Goal: Transaction & Acquisition: Book appointment/travel/reservation

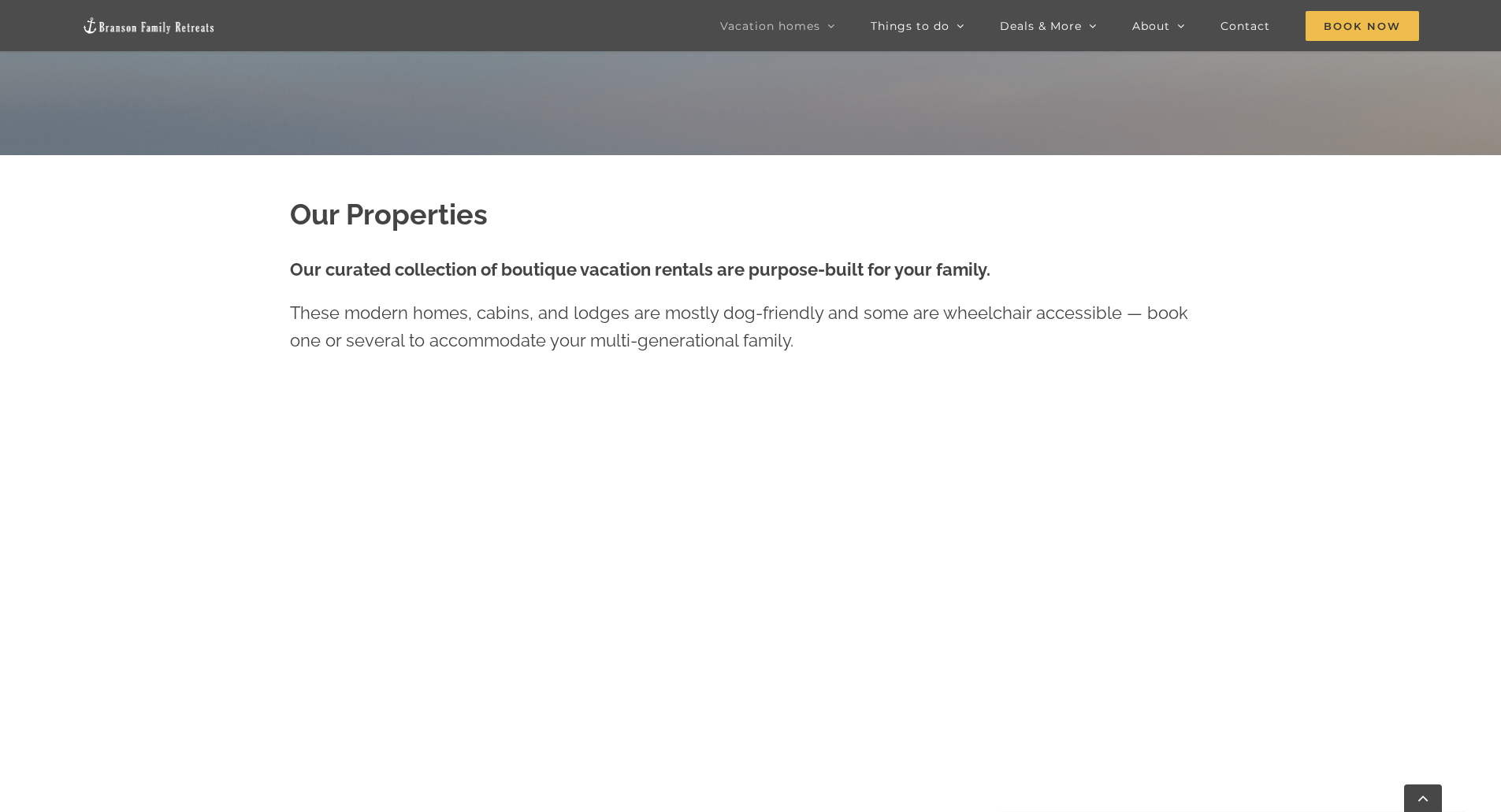
scroll to position [709, 0]
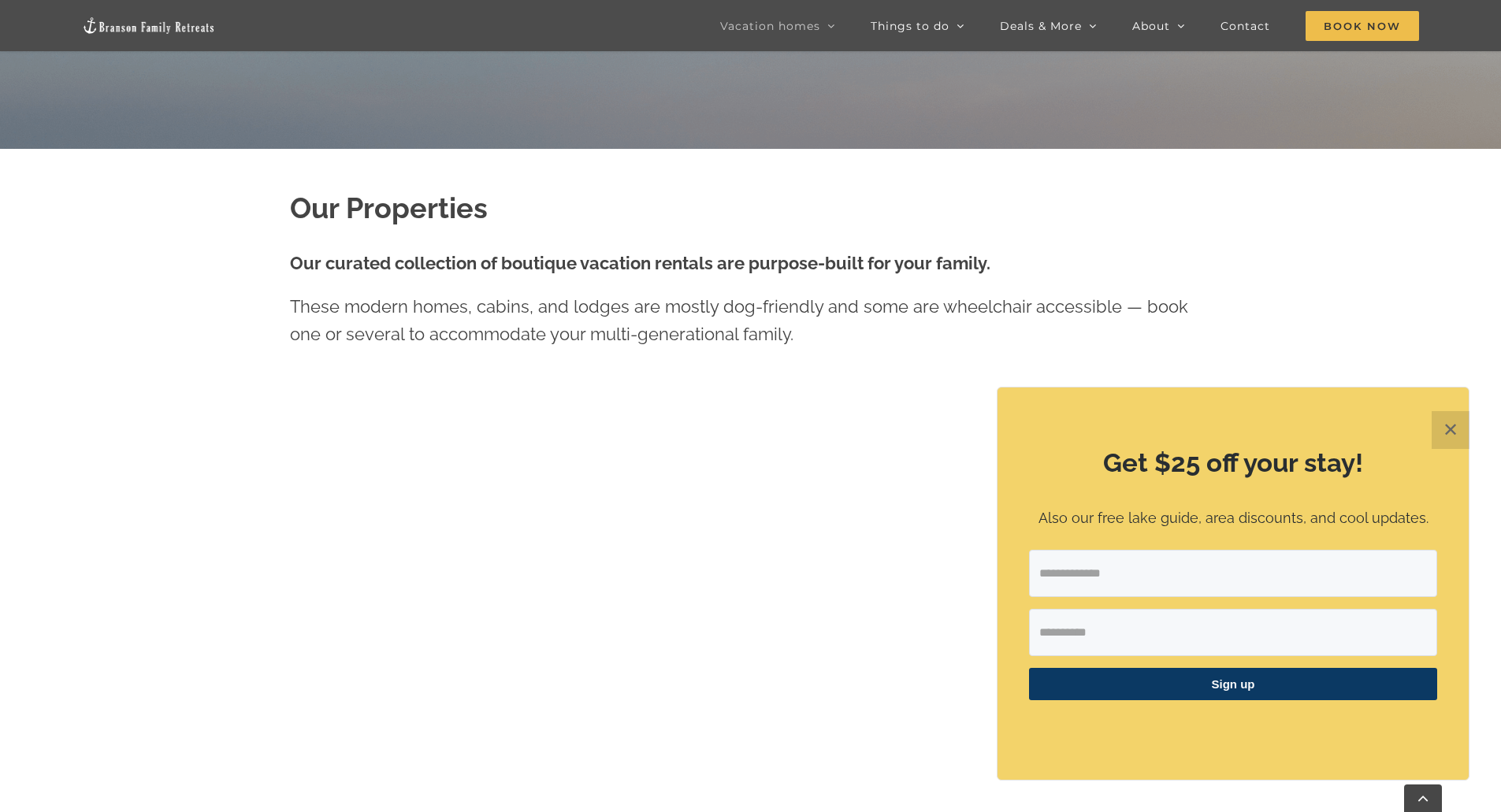
click at [1456, 420] on button "✕" at bounding box center [1451, 430] width 38 height 38
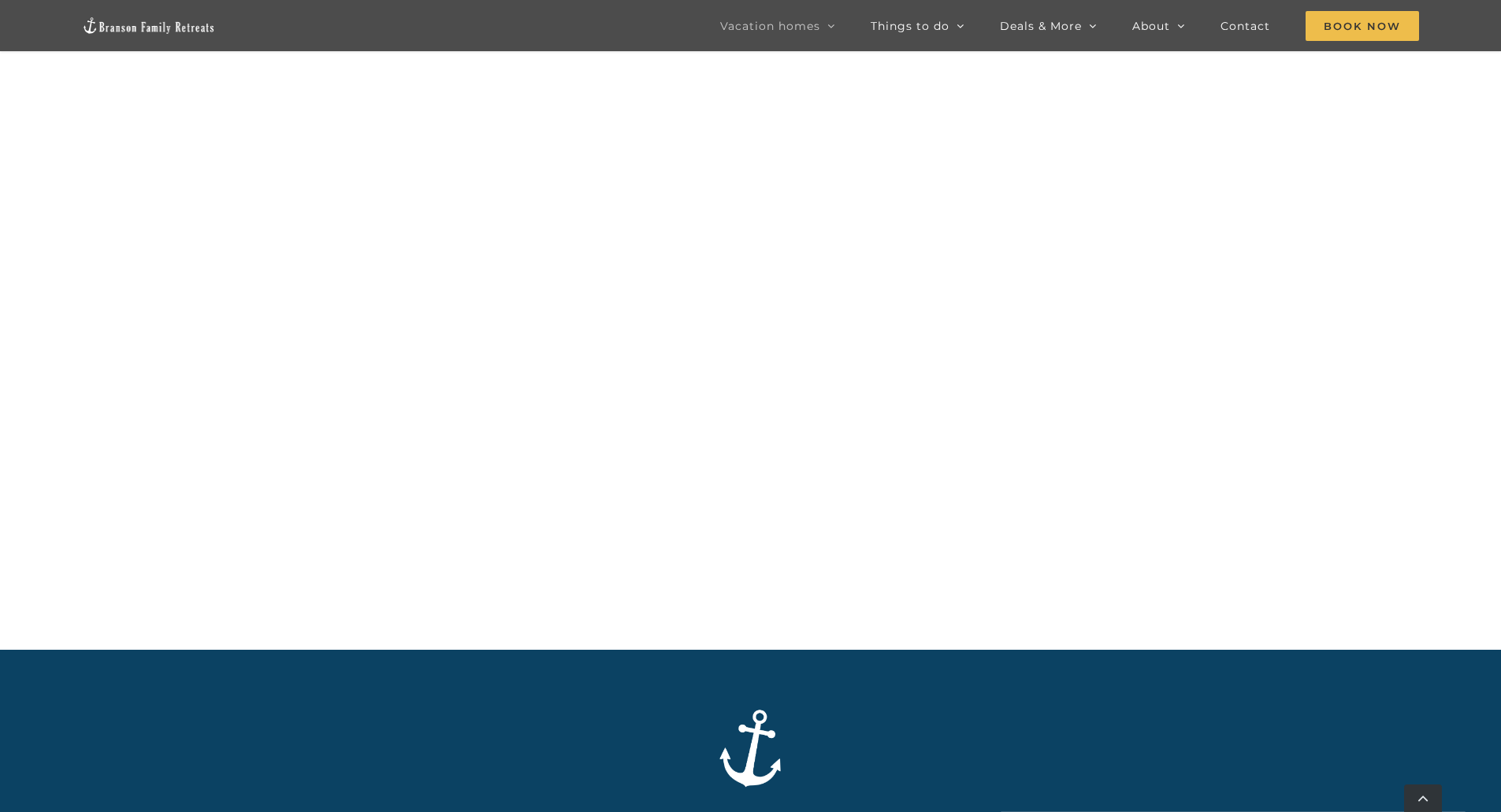
scroll to position [977, 0]
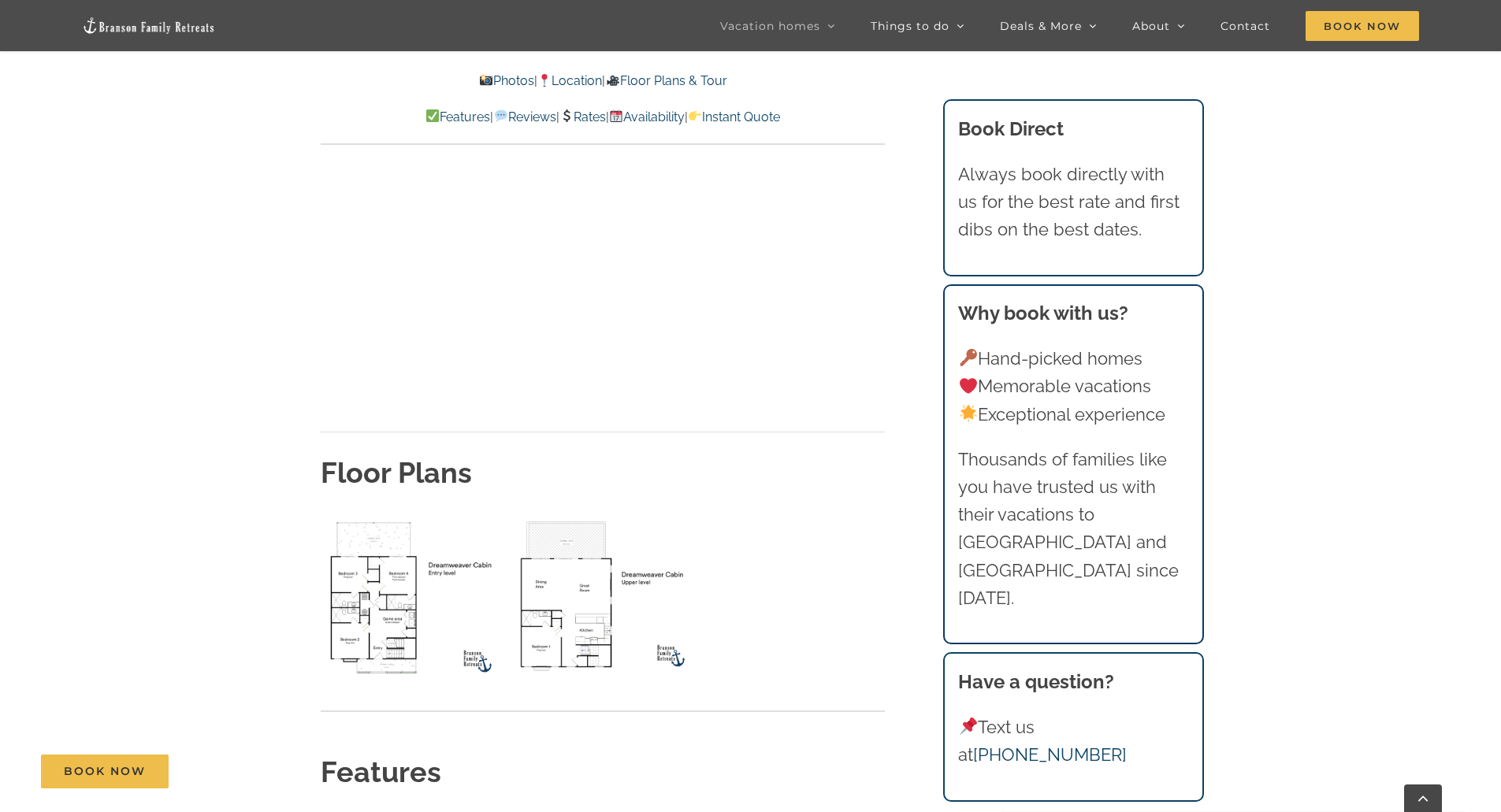
scroll to position [5830, 0]
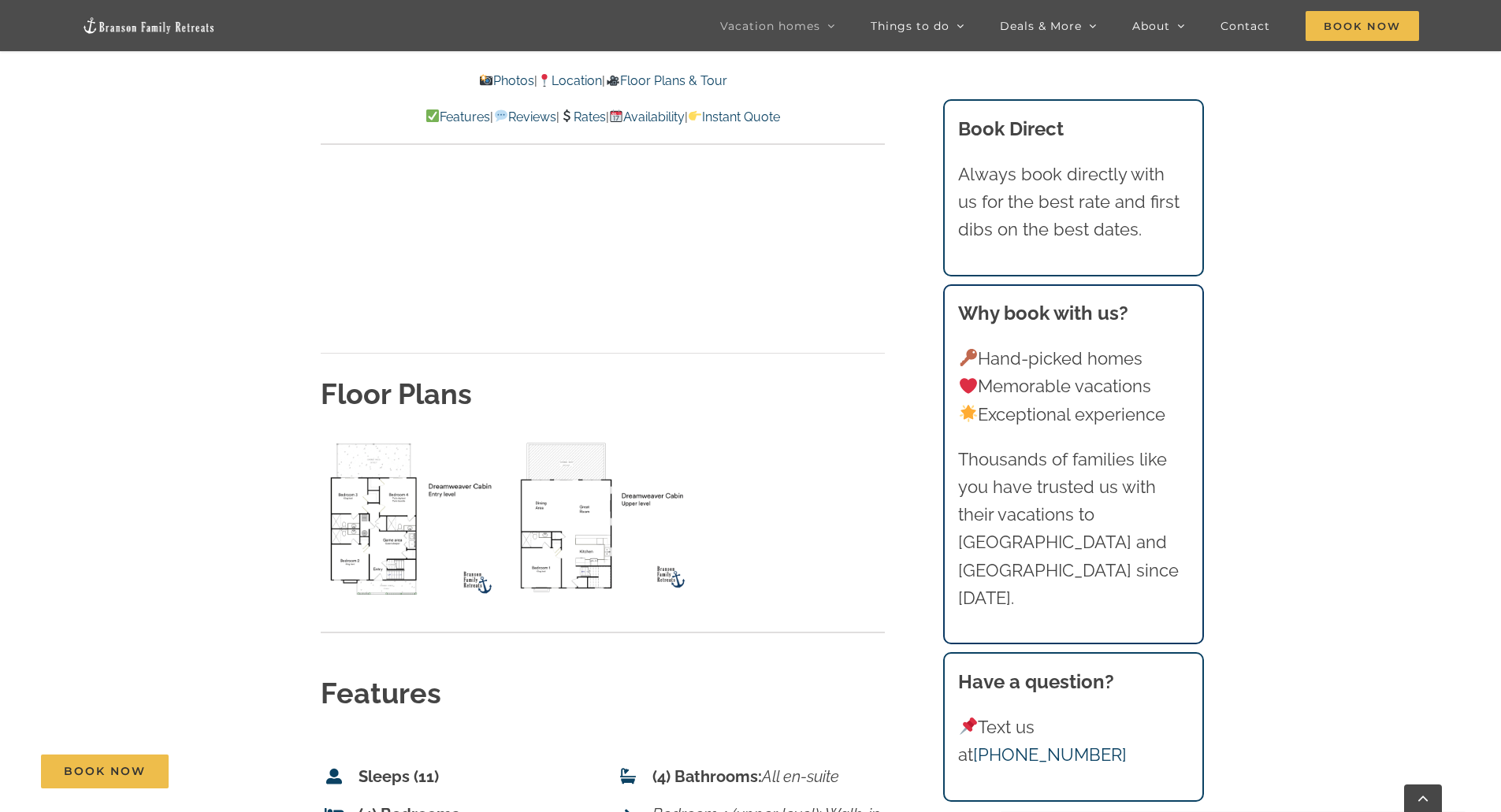
click at [363, 462] on img "lower level floor plan" at bounding box center [413, 519] width 183 height 168
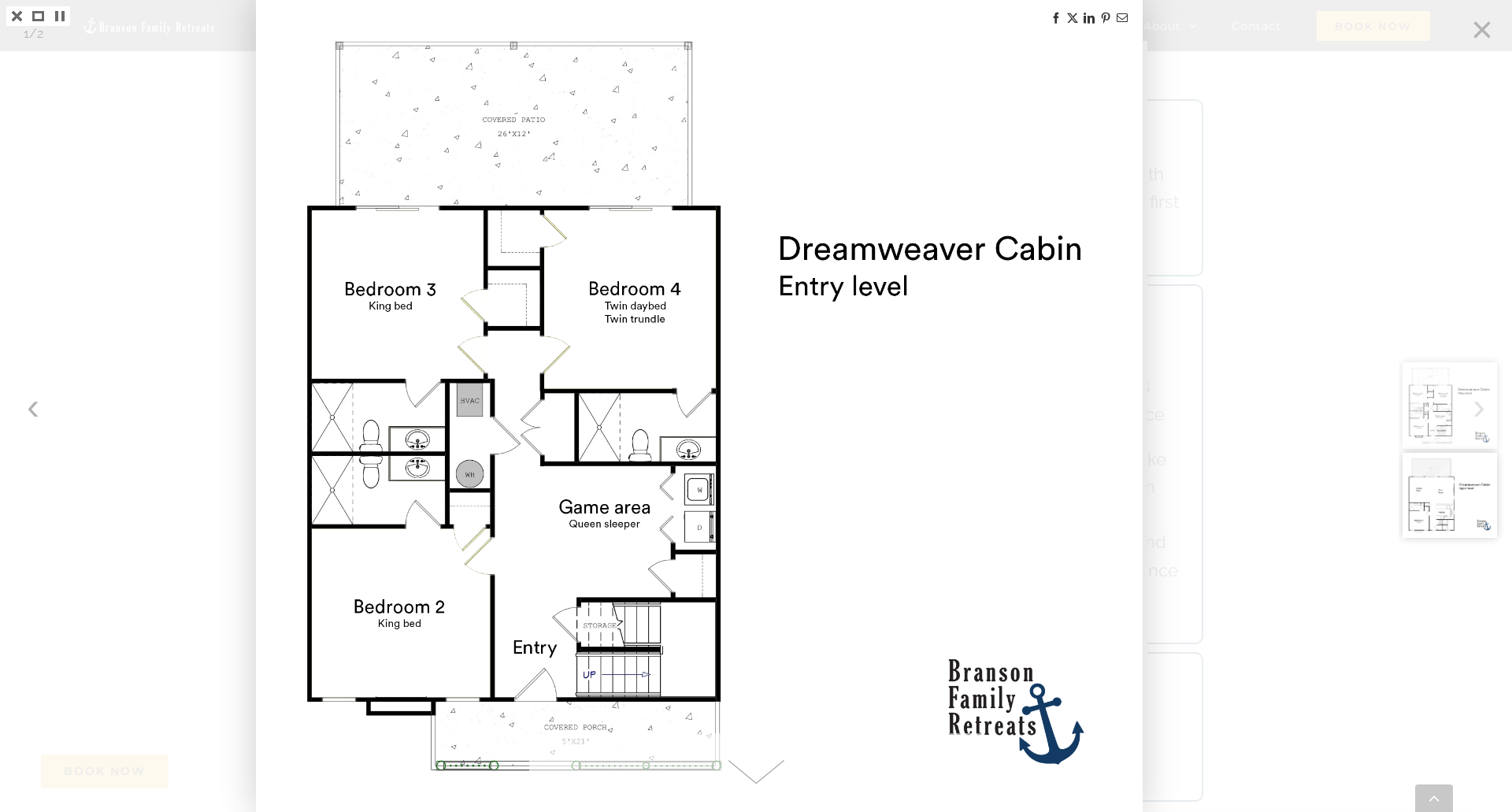
click at [600, 405] on img at bounding box center [700, 406] width 882 height 812
click at [162, 320] on div at bounding box center [756, 406] width 1512 height 812
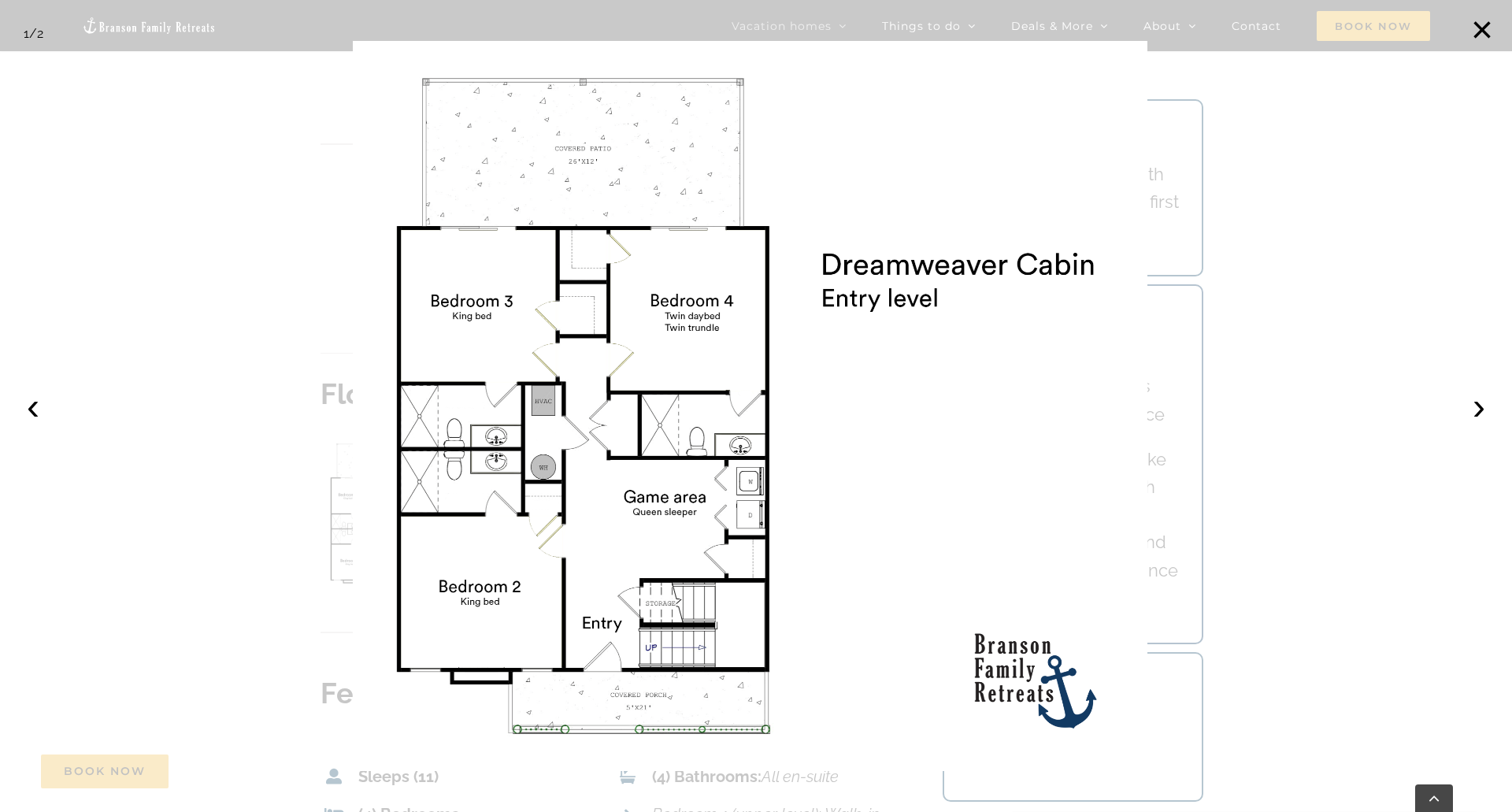
click at [108, 247] on div at bounding box center [756, 406] width 1512 height 812
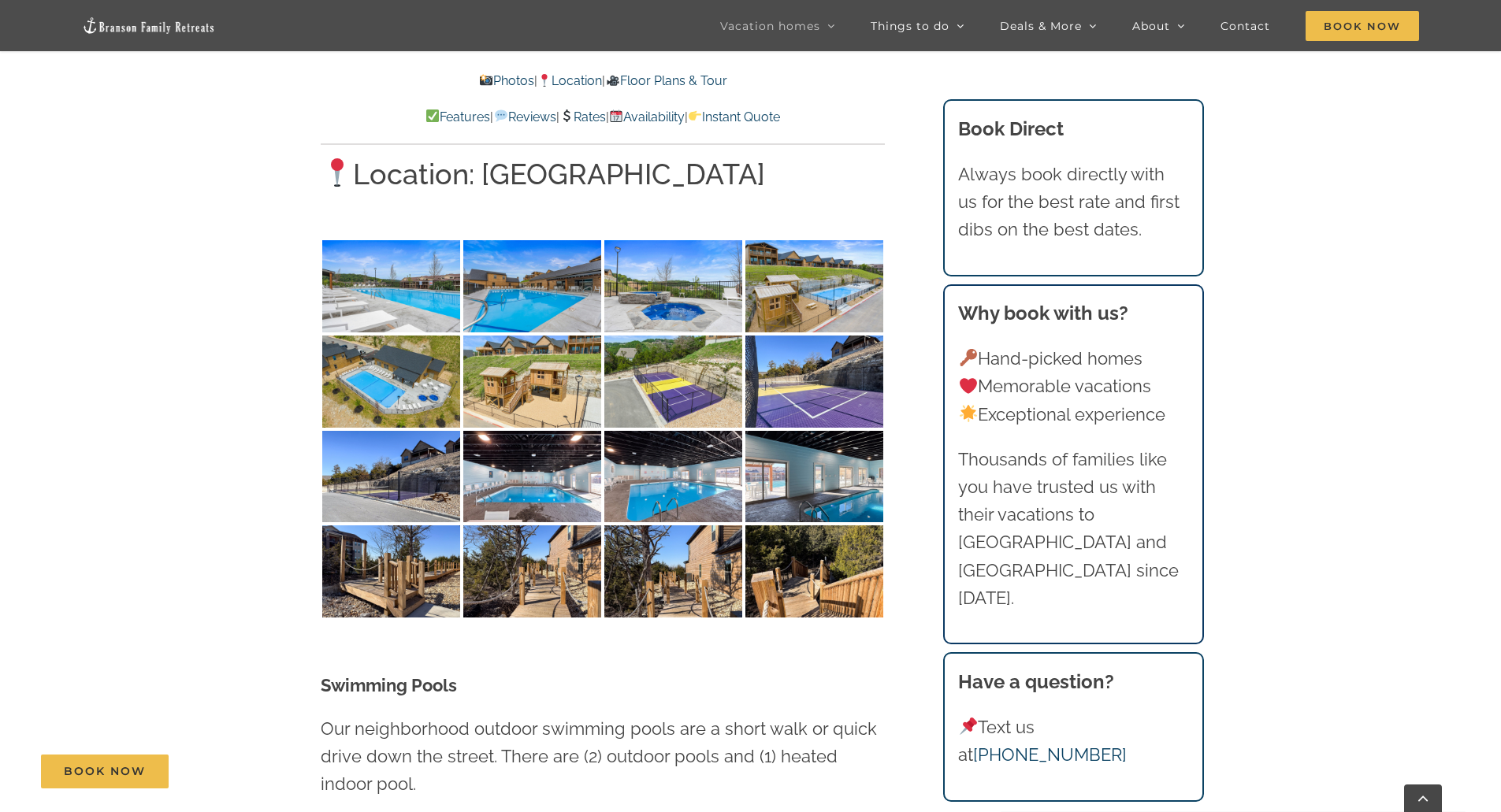
scroll to position [3308, 0]
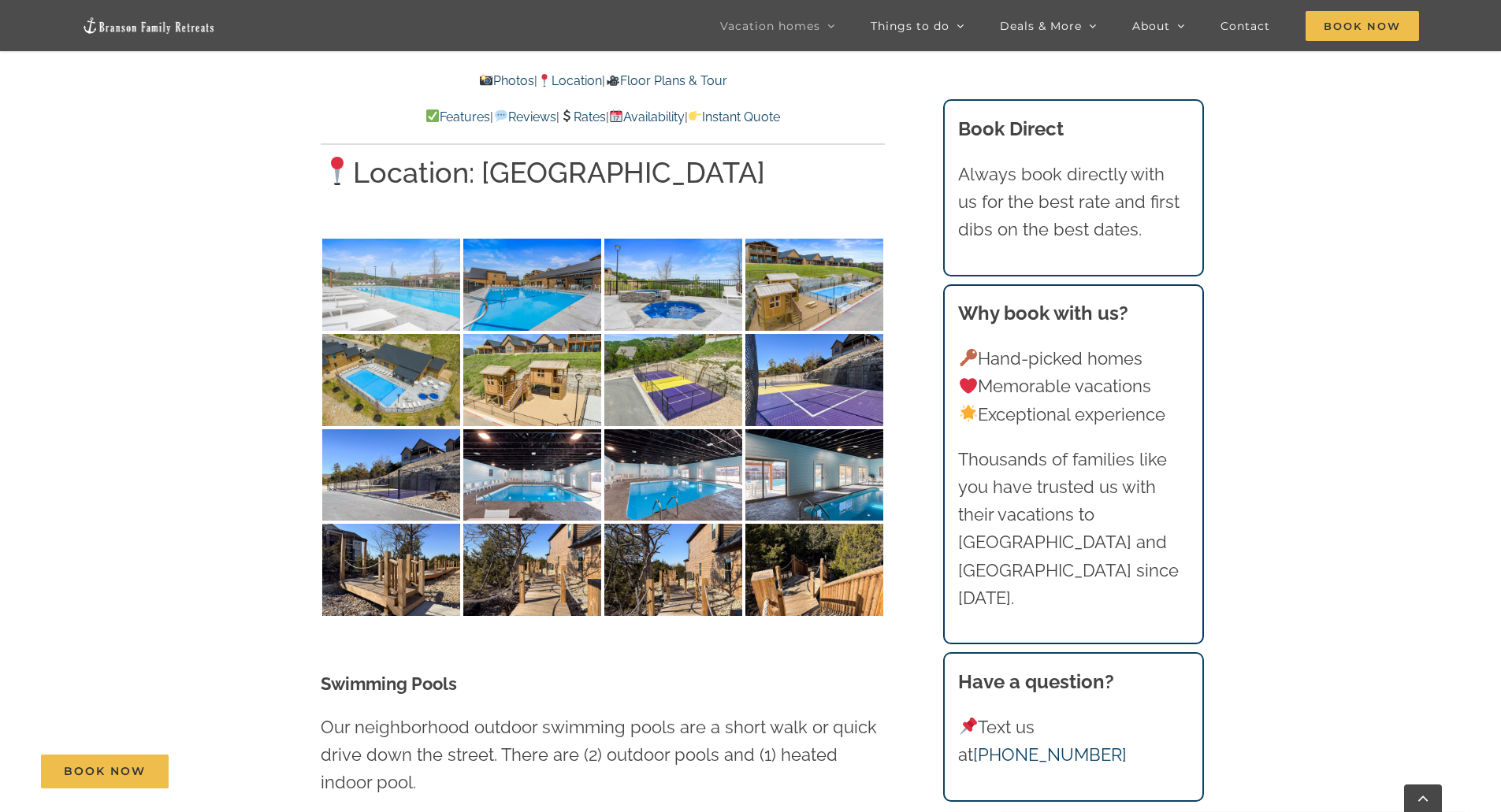
click at [391, 238] on img at bounding box center [391, 285] width 138 height 92
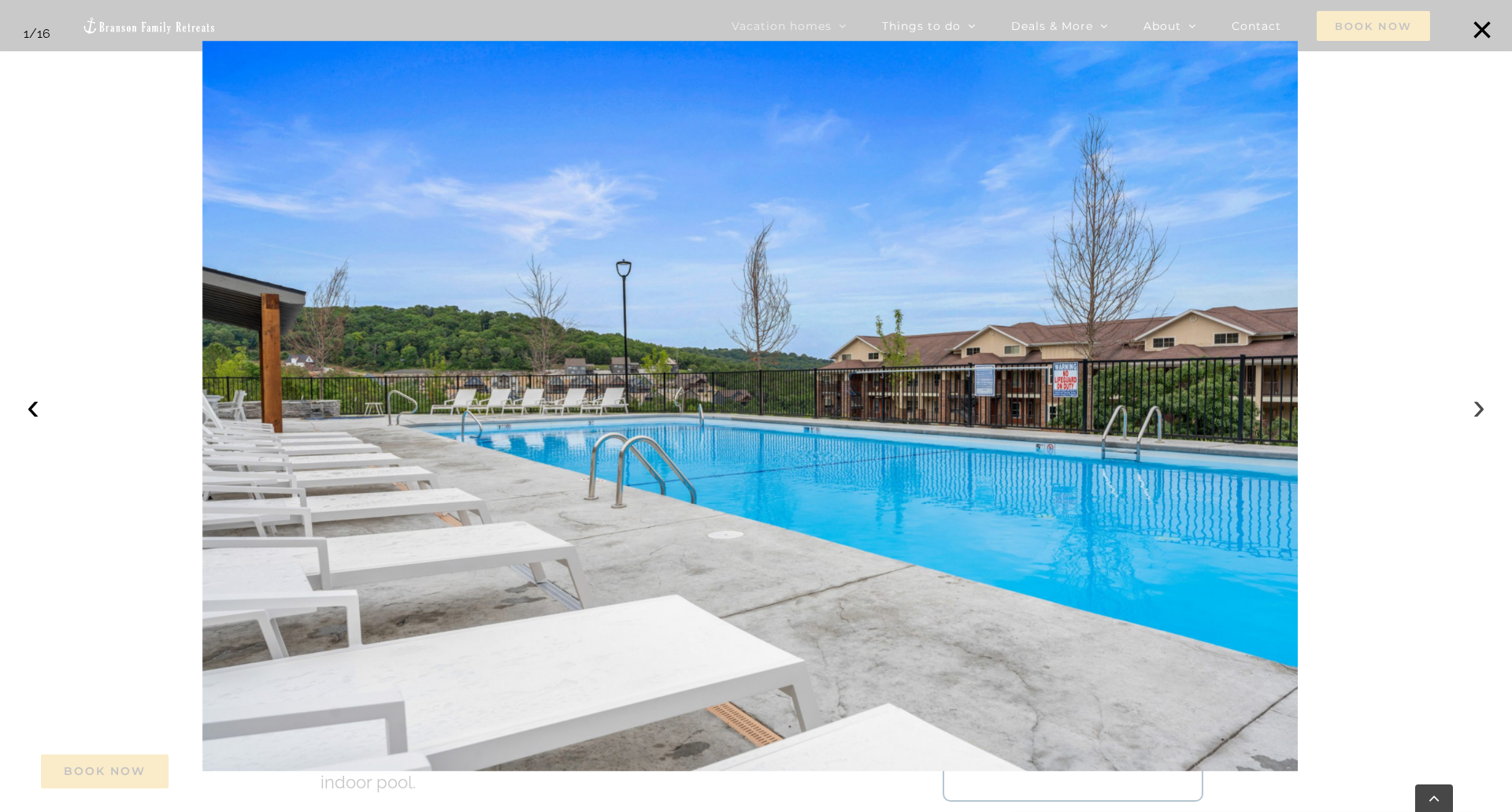
click at [1479, 413] on button "›" at bounding box center [1478, 406] width 35 height 35
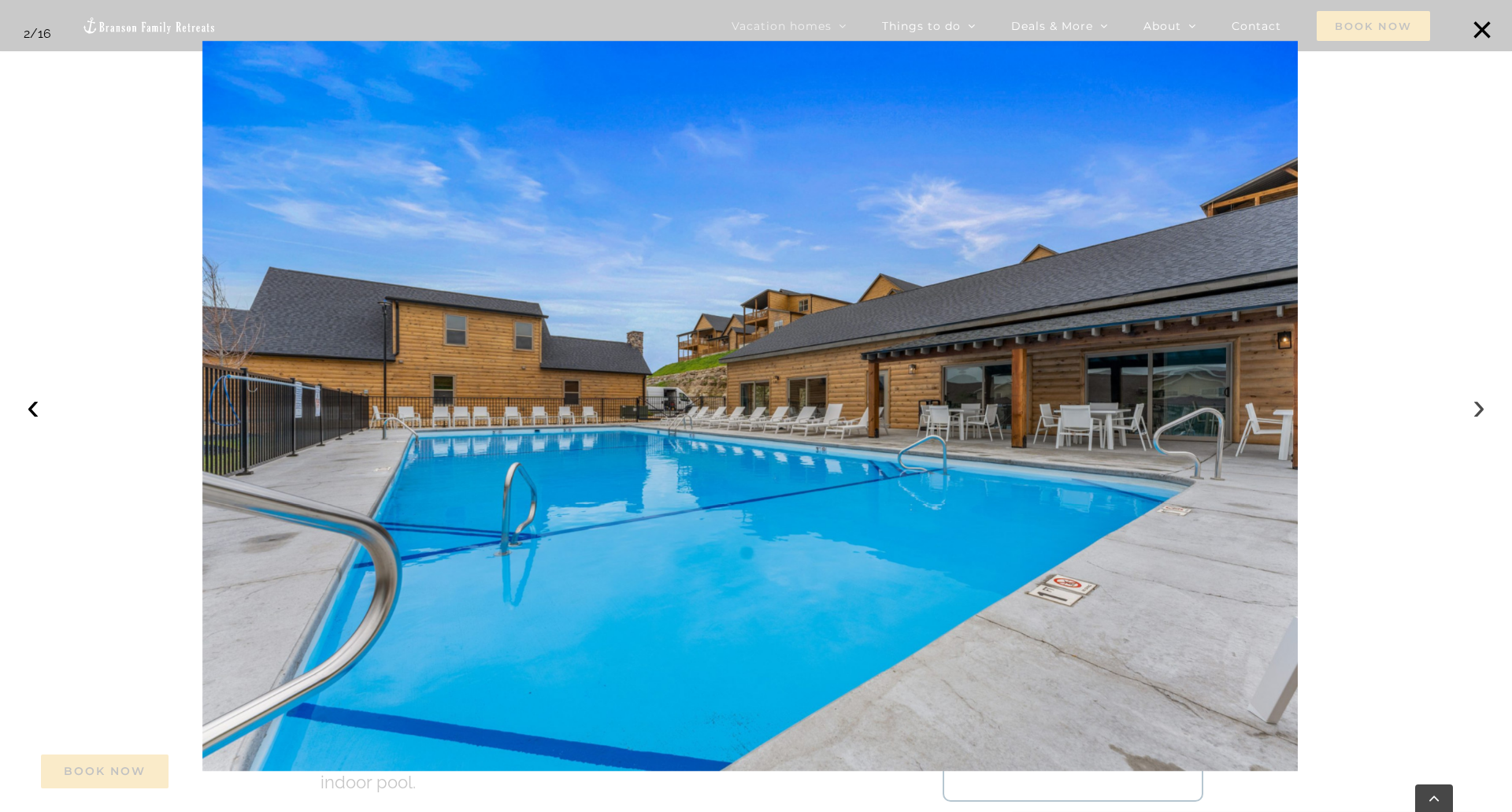
click at [1479, 413] on button "›" at bounding box center [1478, 406] width 35 height 35
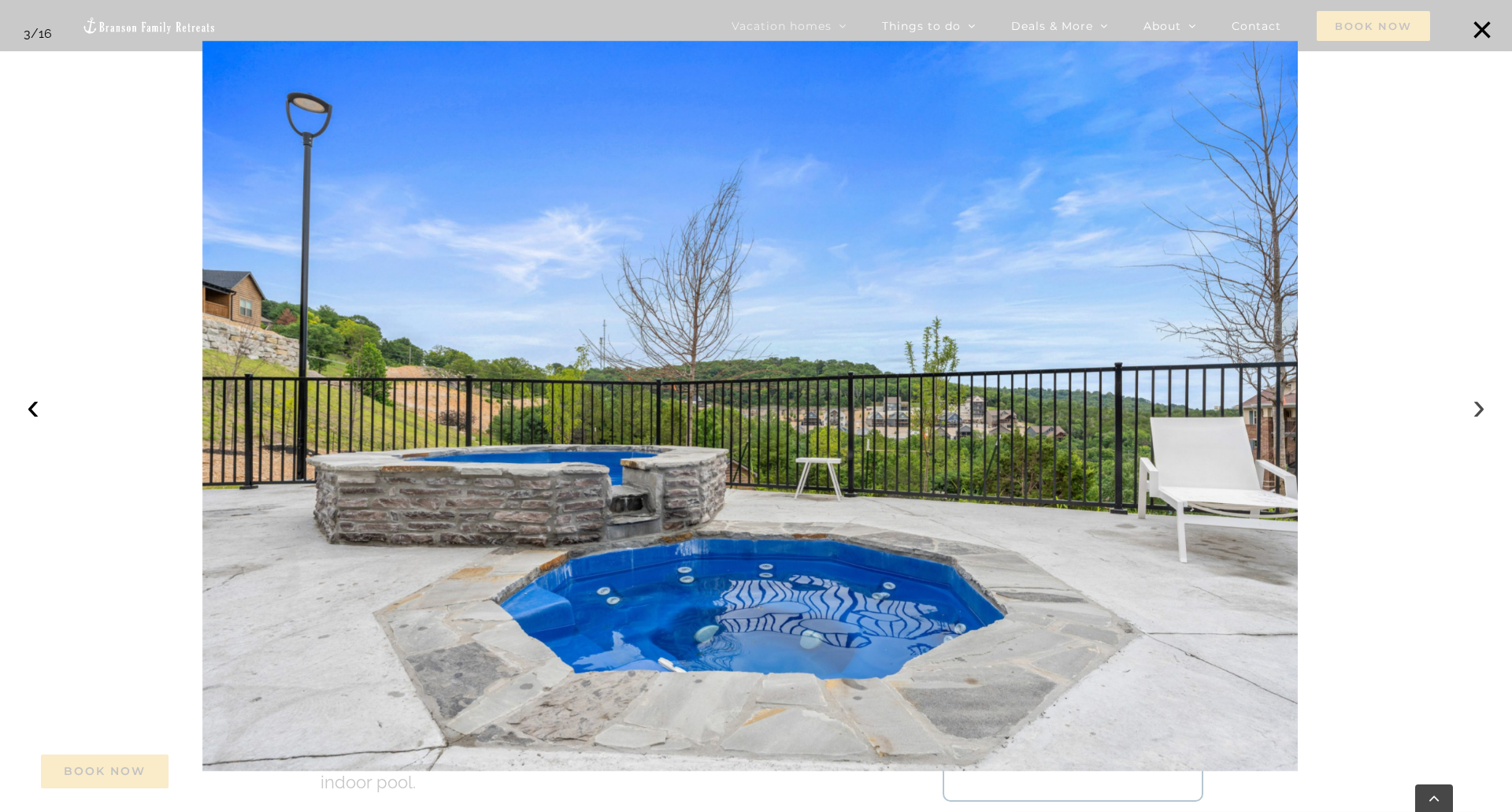
click at [1479, 413] on button "›" at bounding box center [1478, 406] width 35 height 35
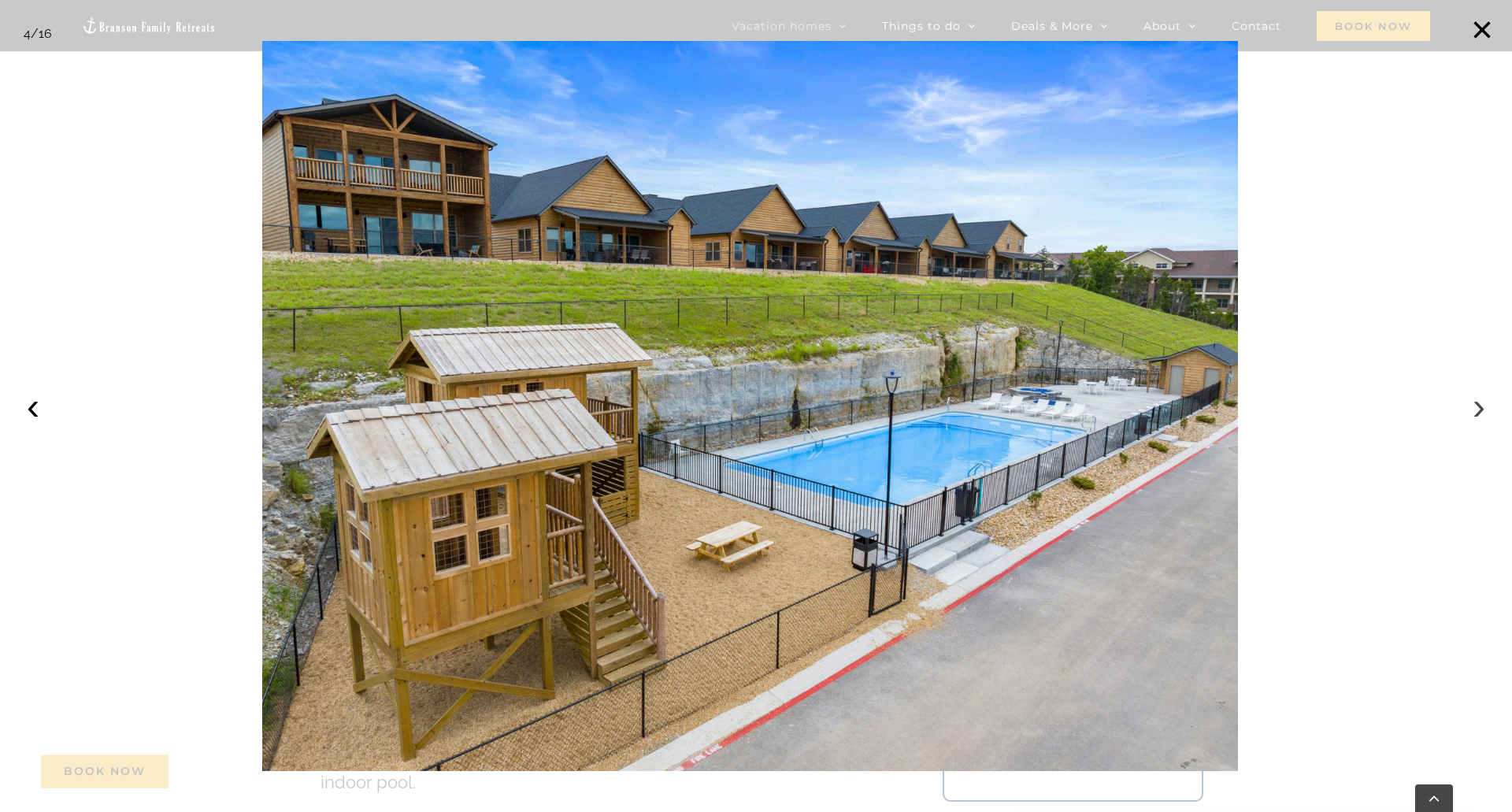
click at [1479, 413] on button "›" at bounding box center [1478, 406] width 35 height 35
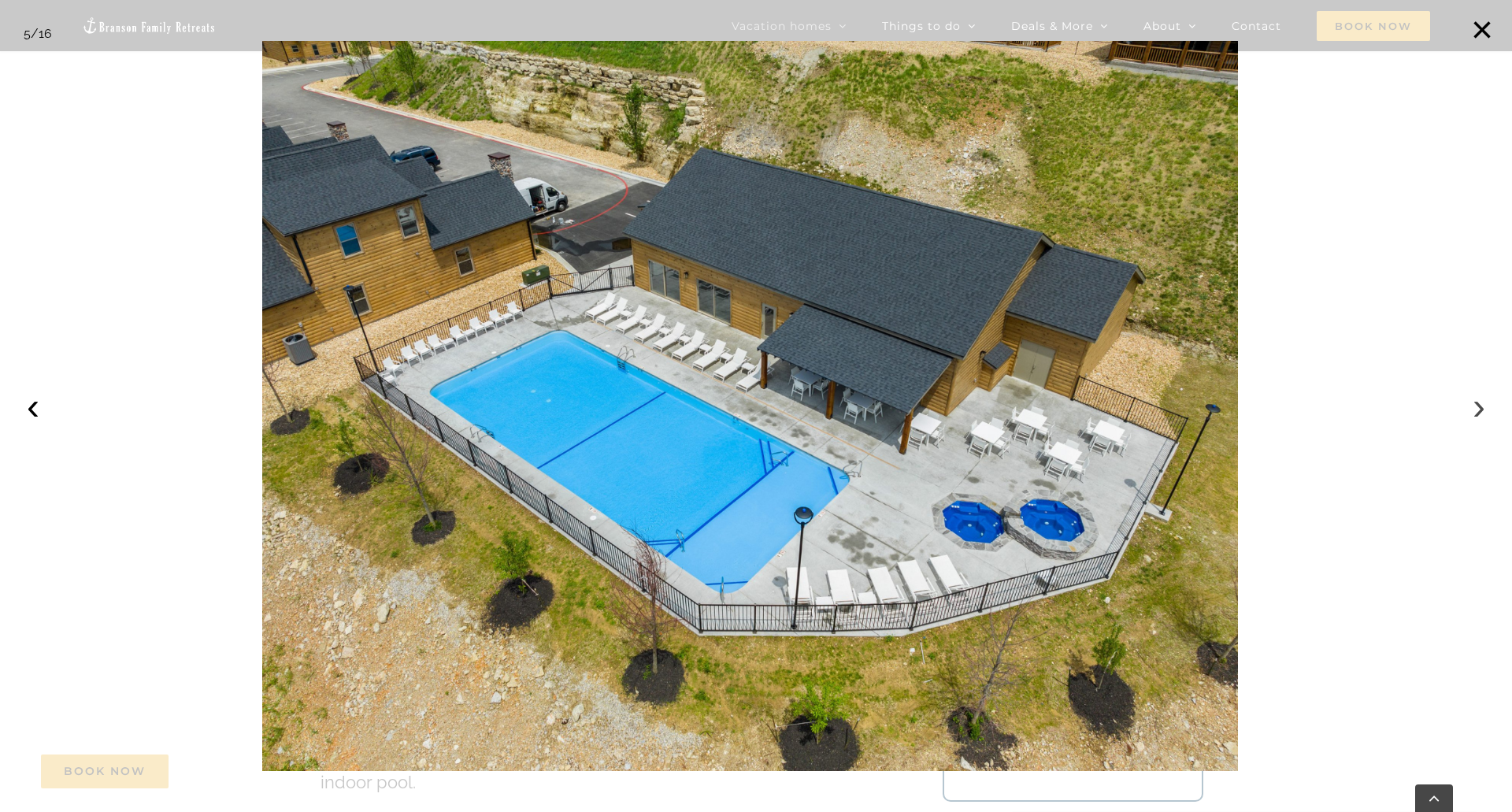
click at [1479, 413] on button "›" at bounding box center [1478, 406] width 35 height 35
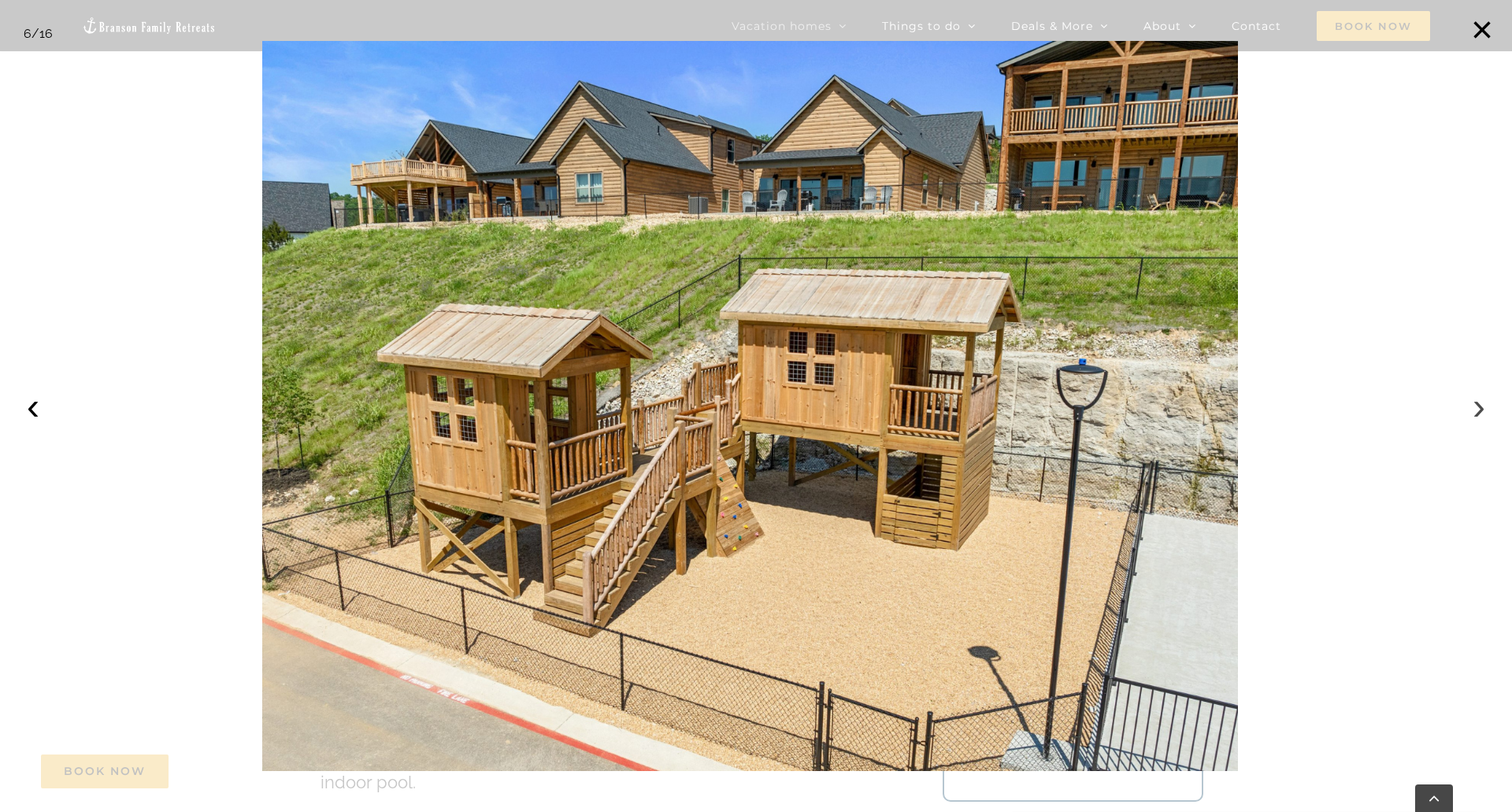
click at [1479, 413] on button "›" at bounding box center [1478, 406] width 35 height 35
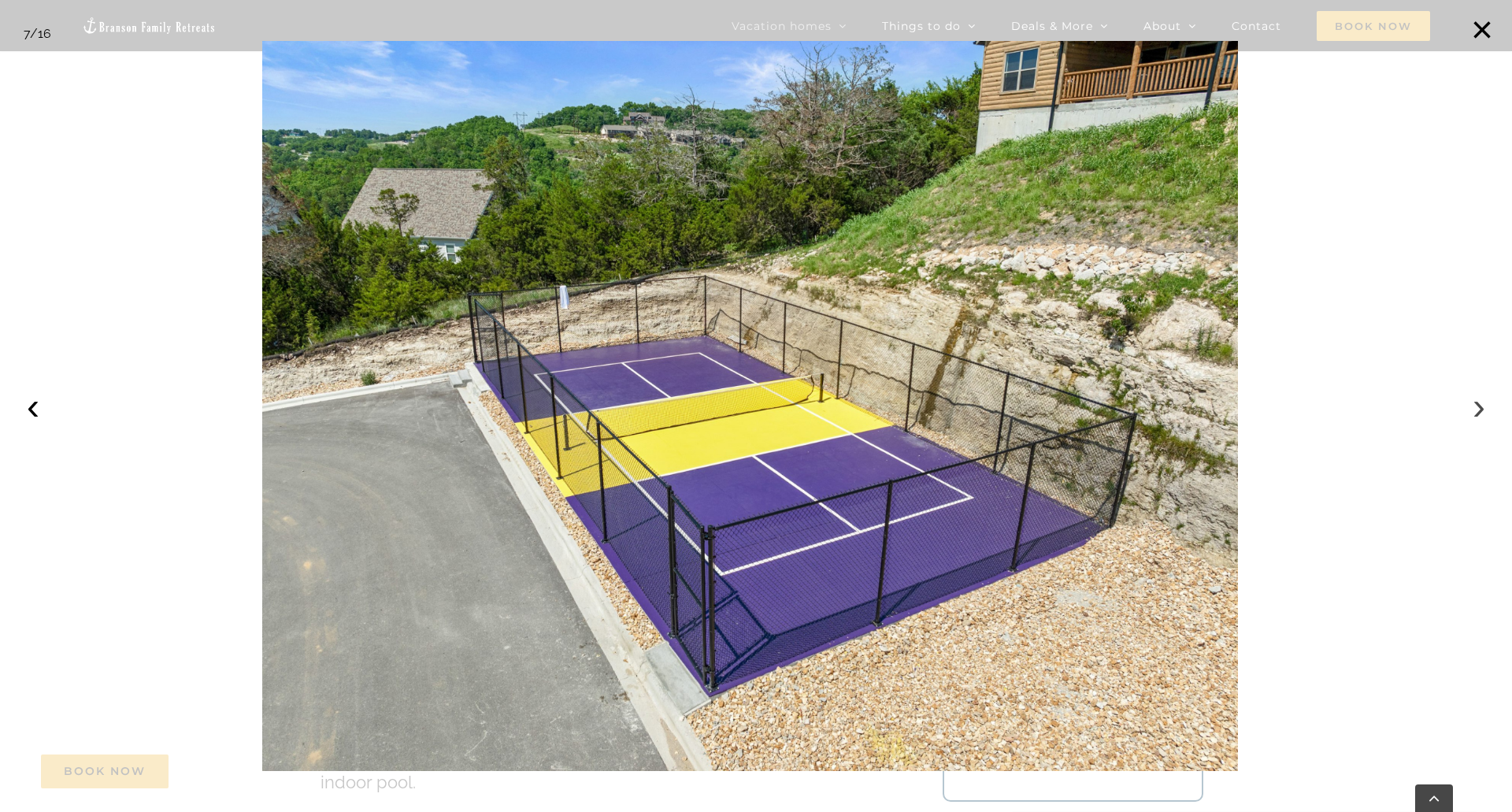
click at [1479, 413] on button "›" at bounding box center [1478, 406] width 35 height 35
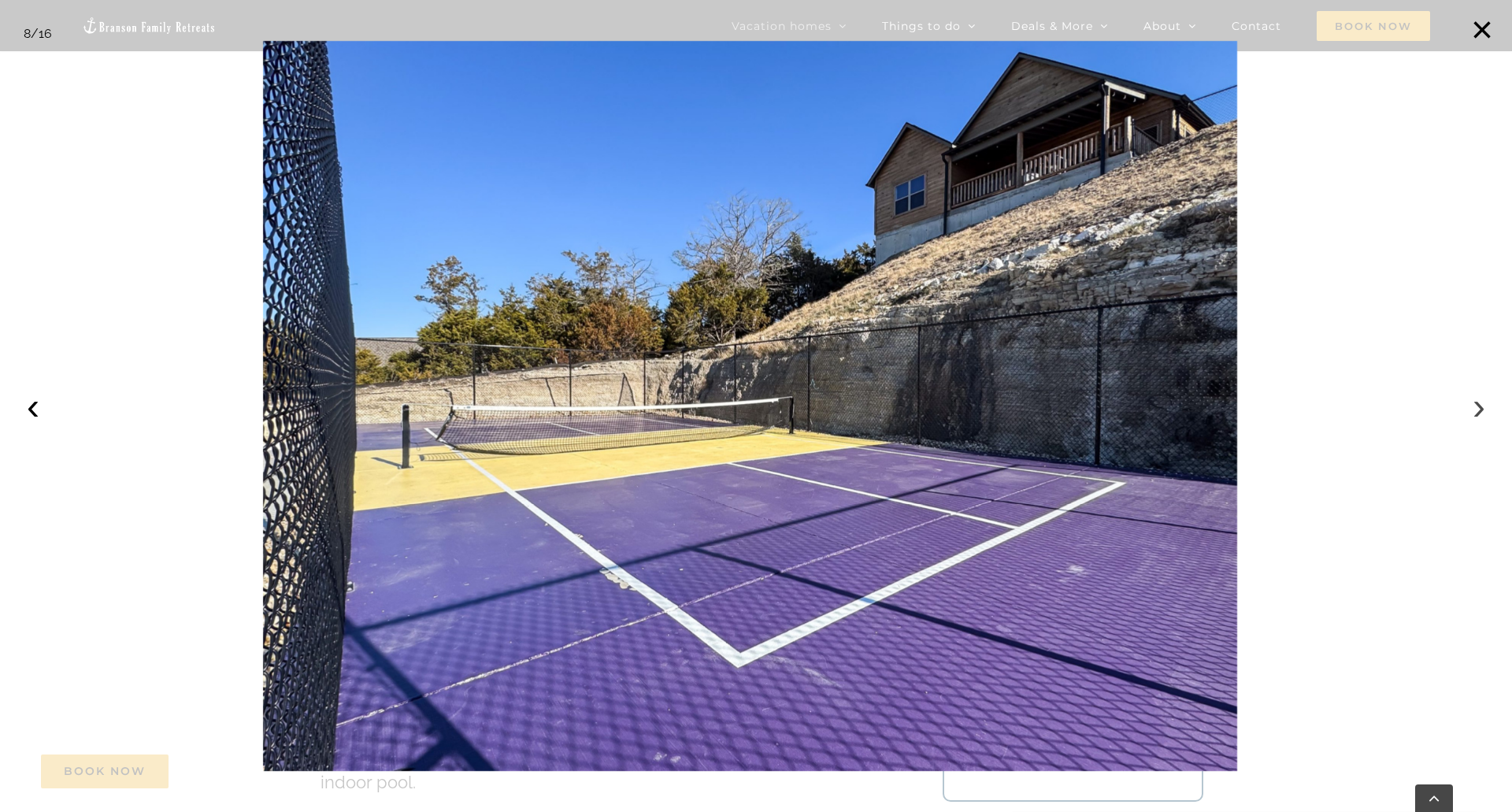
click at [1479, 413] on button "›" at bounding box center [1478, 406] width 35 height 35
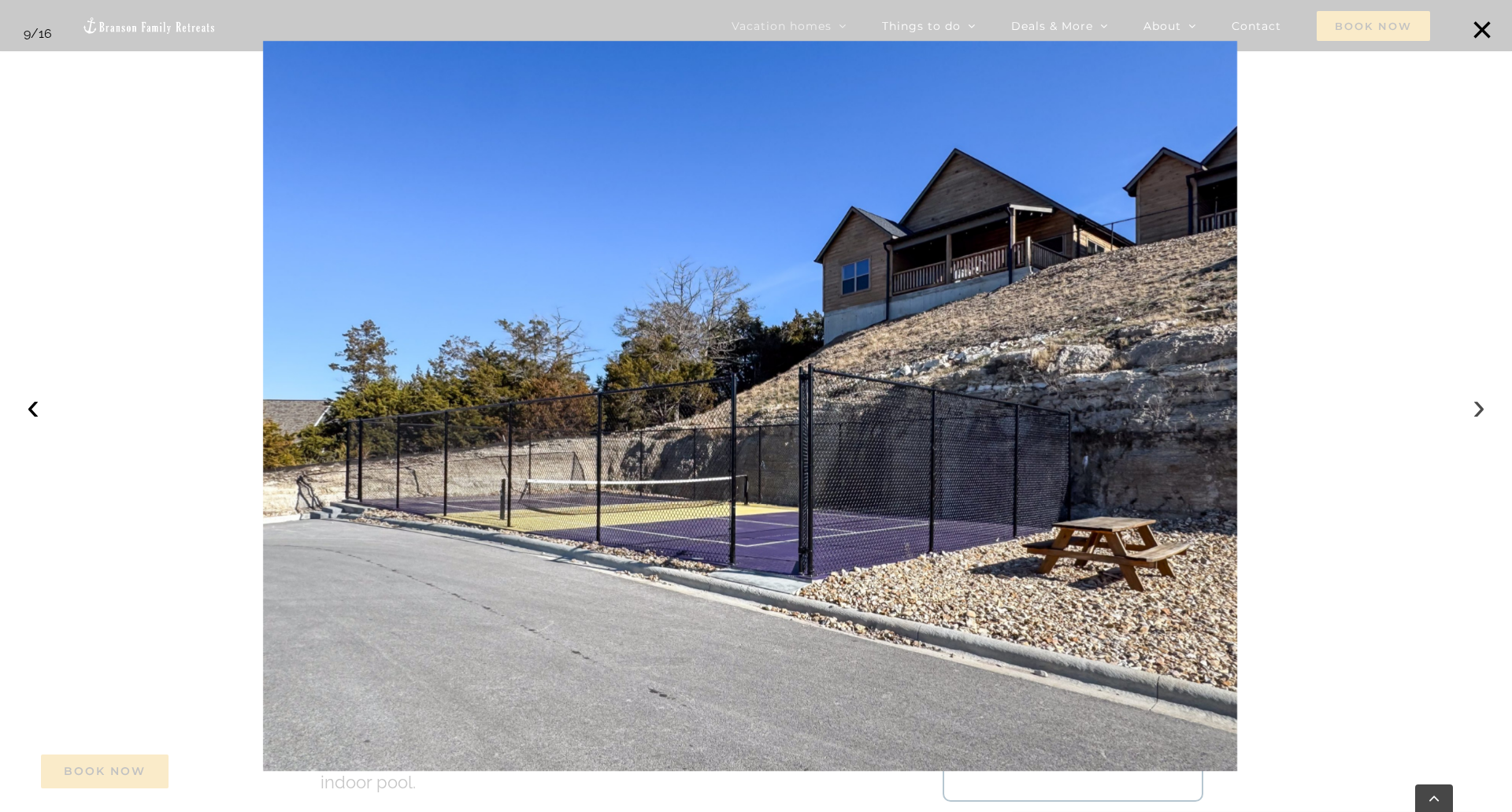
click at [1479, 413] on button "›" at bounding box center [1478, 406] width 35 height 35
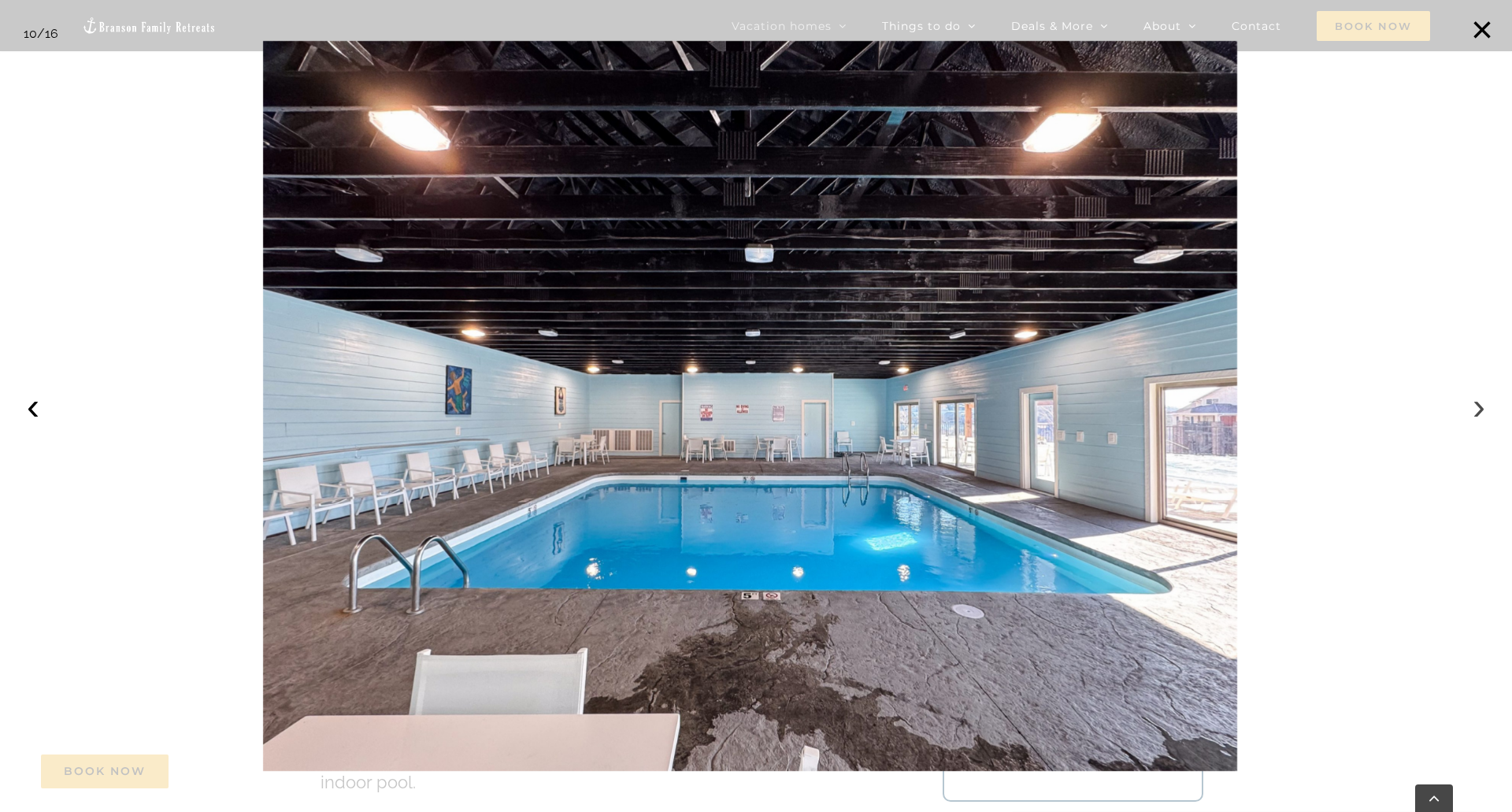
click at [1479, 413] on button "›" at bounding box center [1478, 406] width 35 height 35
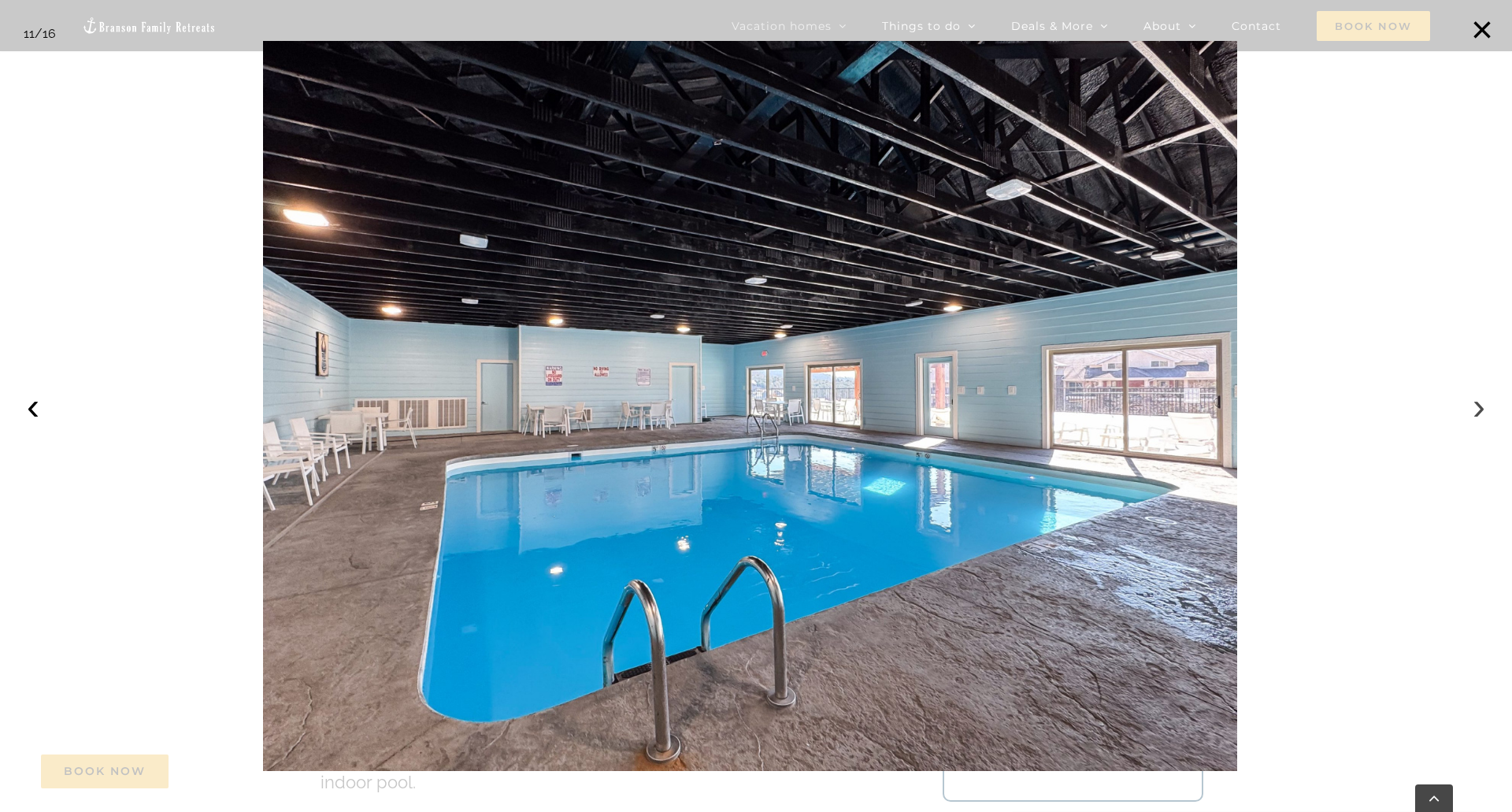
click at [1479, 413] on button "›" at bounding box center [1478, 406] width 35 height 35
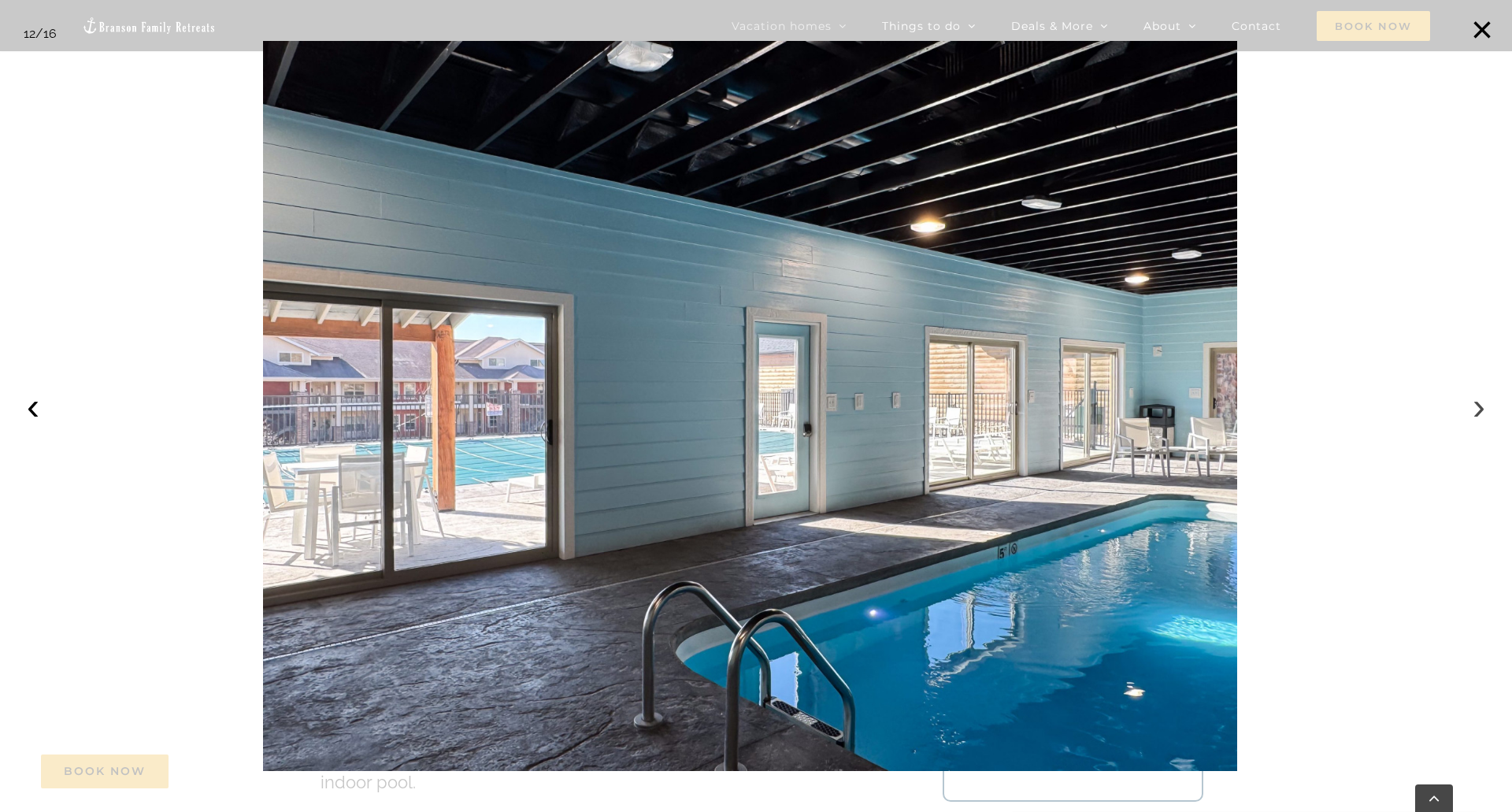
click at [1479, 413] on button "›" at bounding box center [1478, 406] width 35 height 35
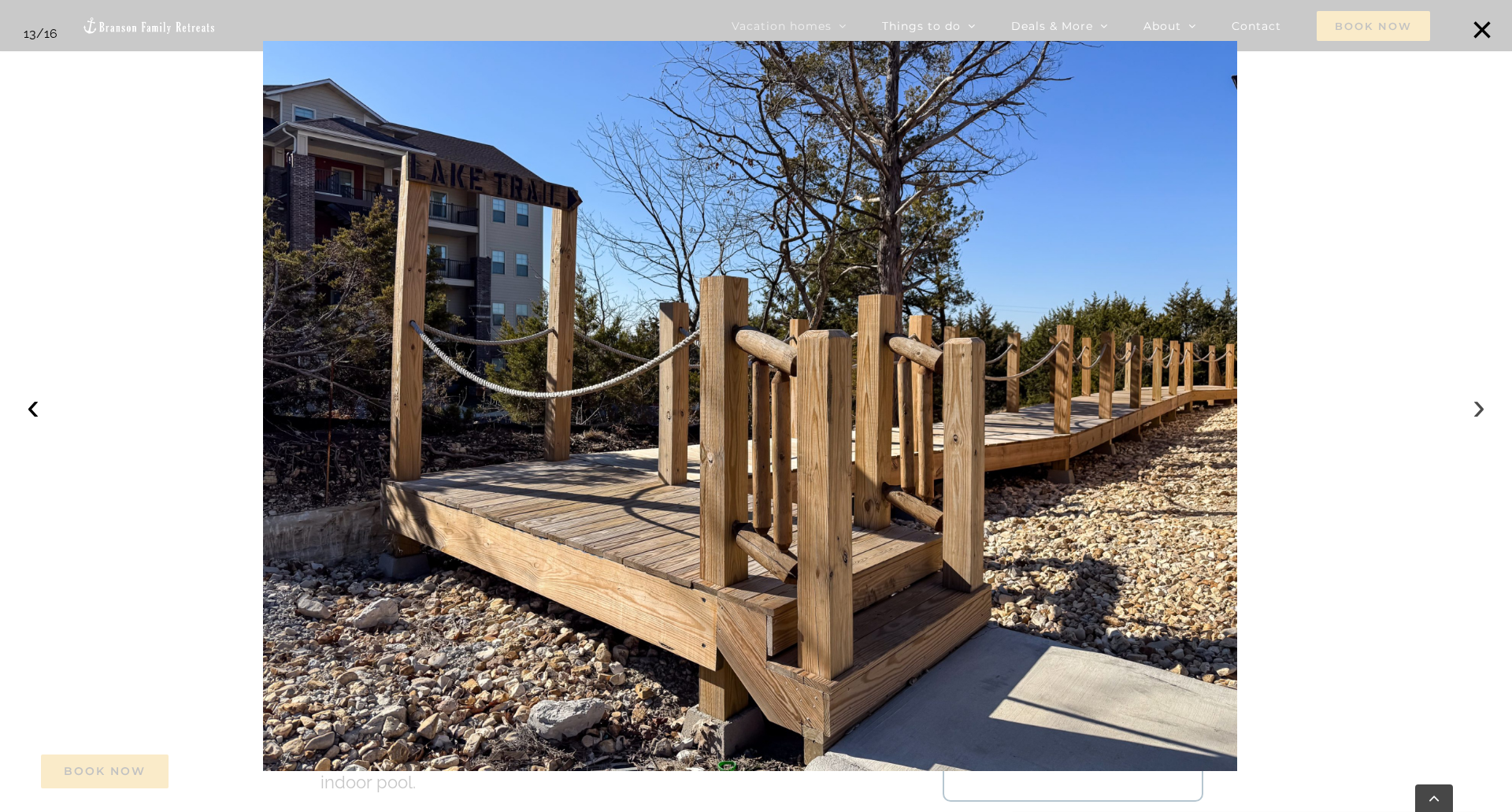
click at [1479, 413] on button "›" at bounding box center [1478, 406] width 35 height 35
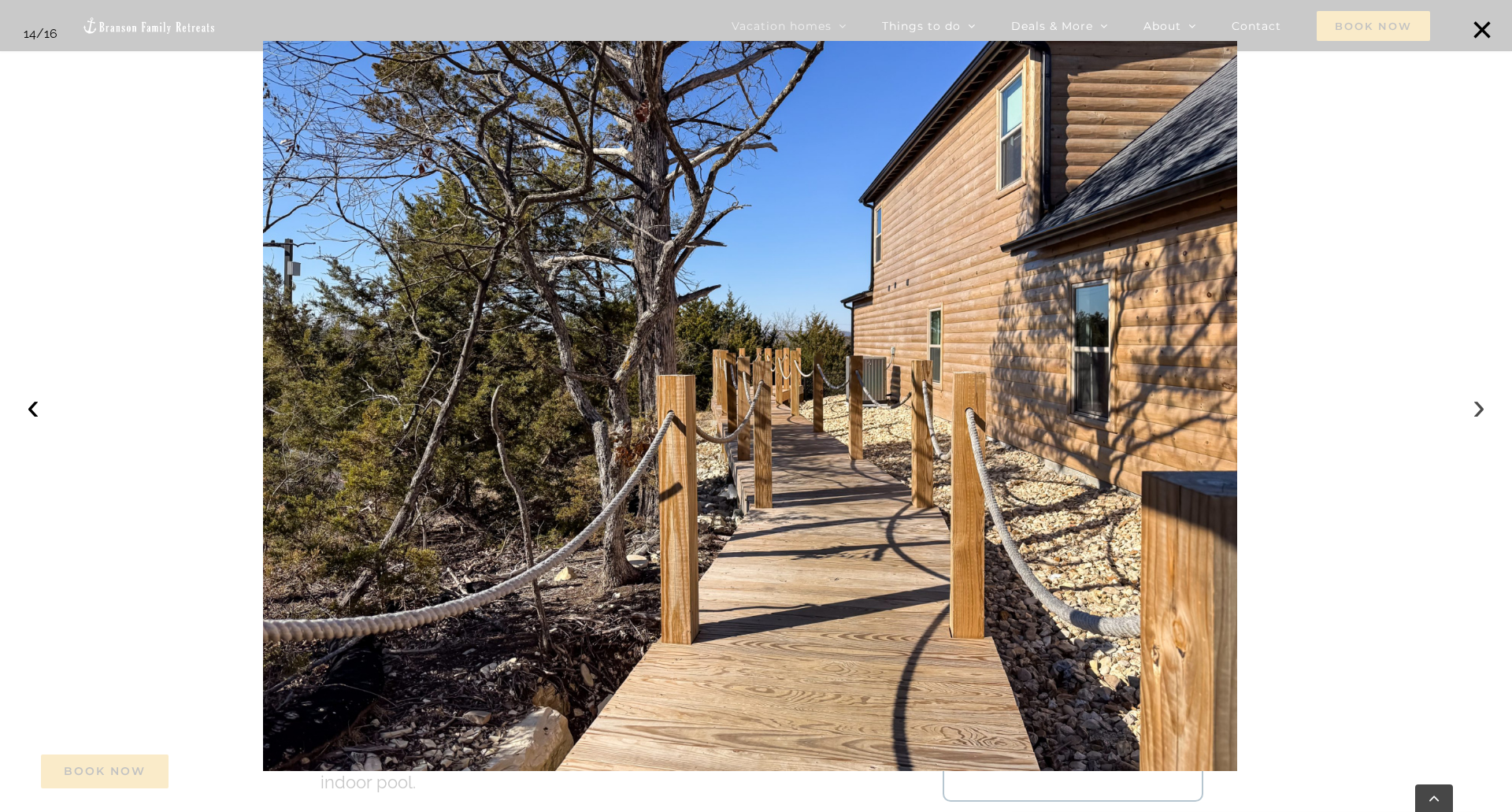
click at [1479, 413] on button "›" at bounding box center [1478, 406] width 35 height 35
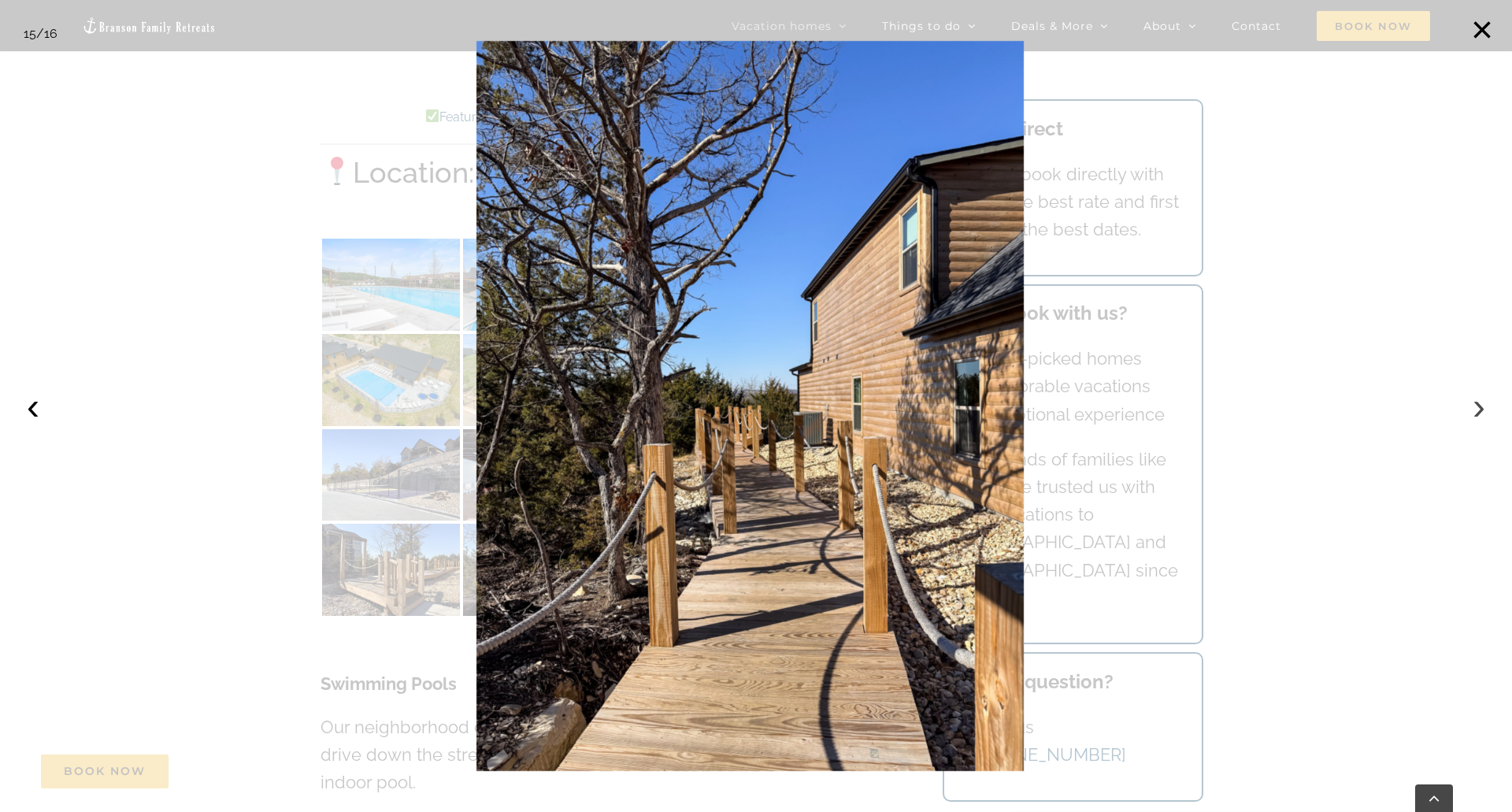
click at [1479, 413] on button "›" at bounding box center [1478, 406] width 35 height 35
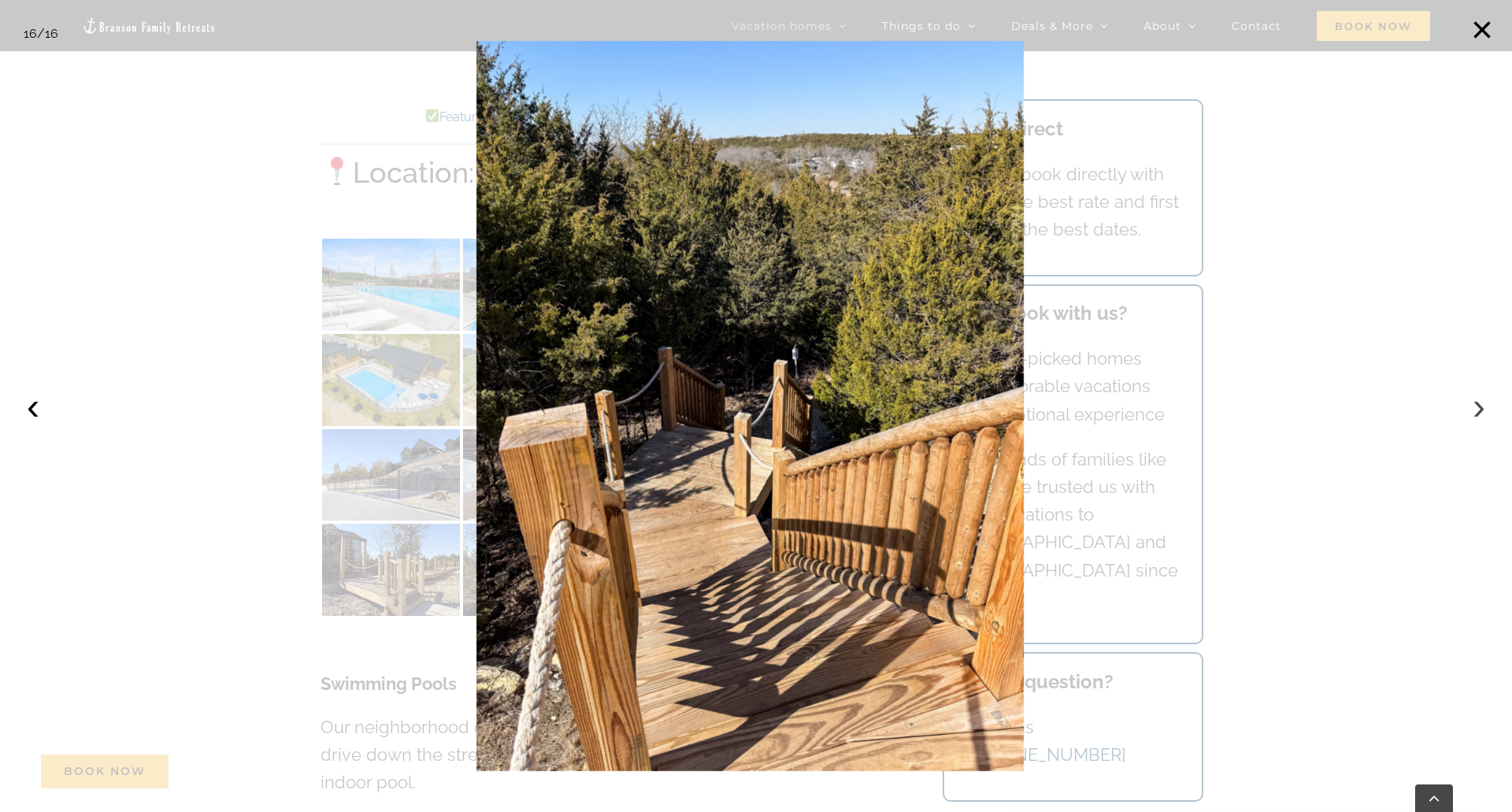
click at [1479, 413] on button "›" at bounding box center [1478, 406] width 35 height 35
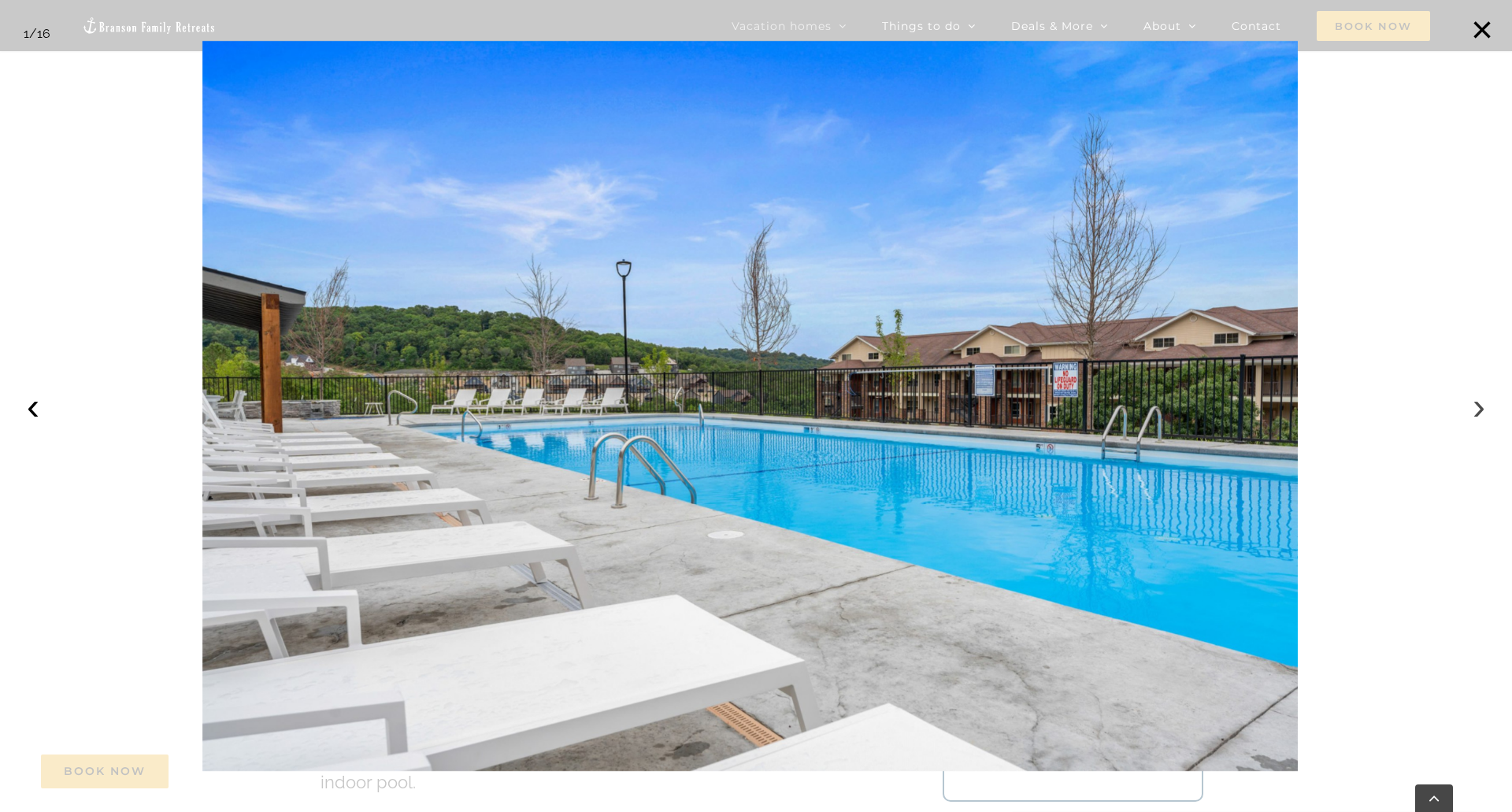
click at [1479, 413] on button "›" at bounding box center [1478, 406] width 35 height 35
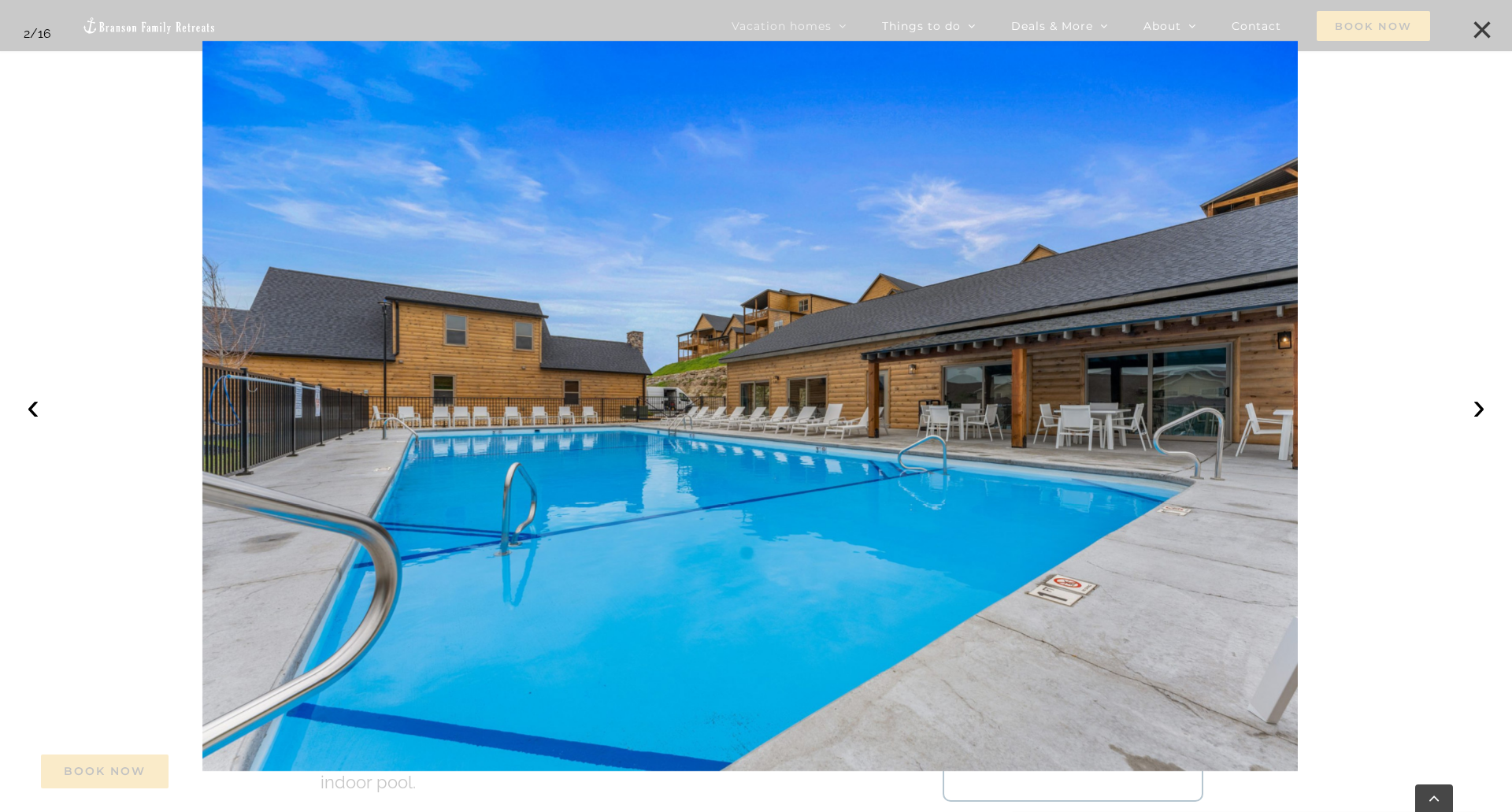
click at [1477, 21] on button "×" at bounding box center [1482, 29] width 35 height 35
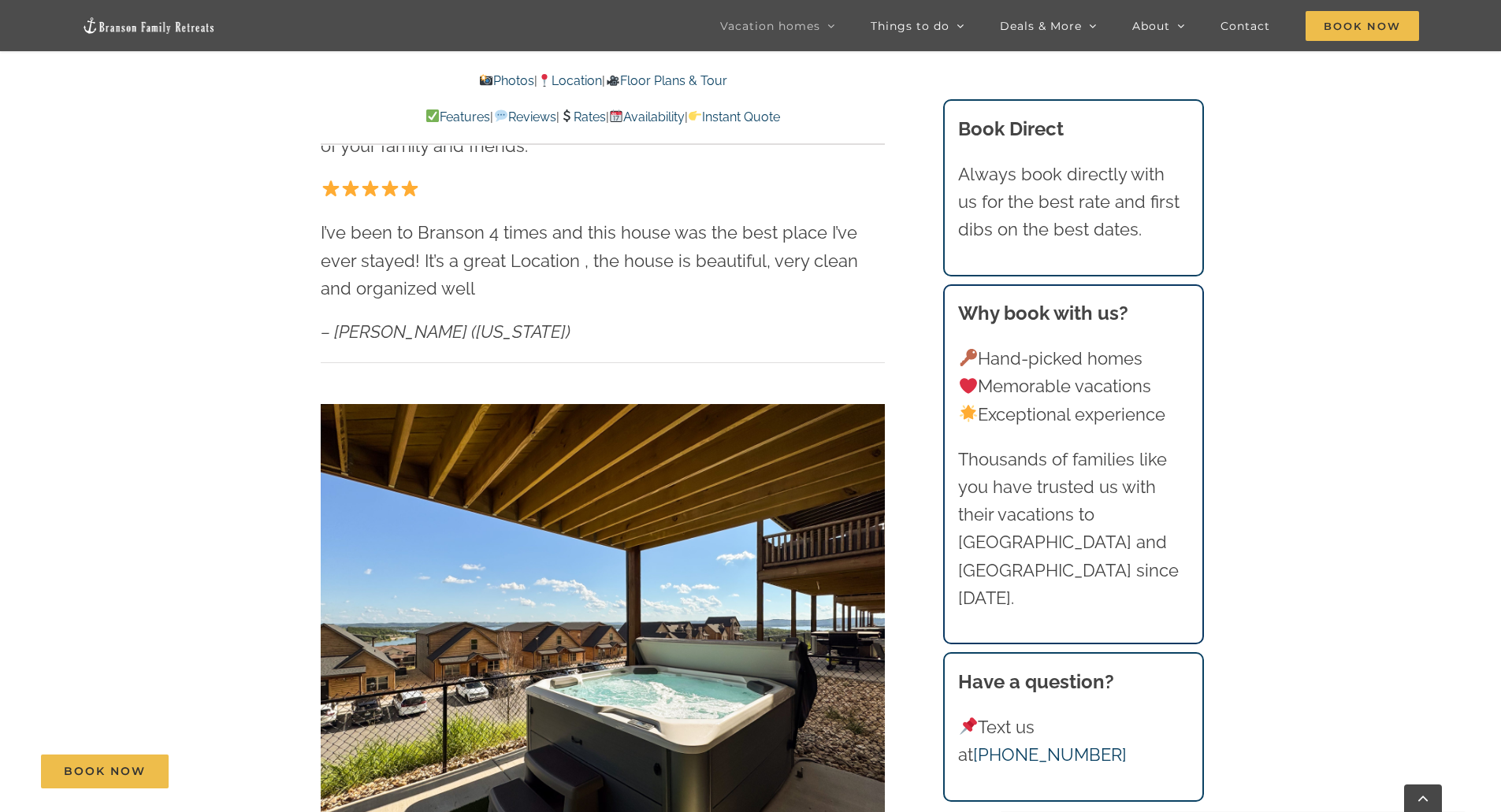
scroll to position [1103, 0]
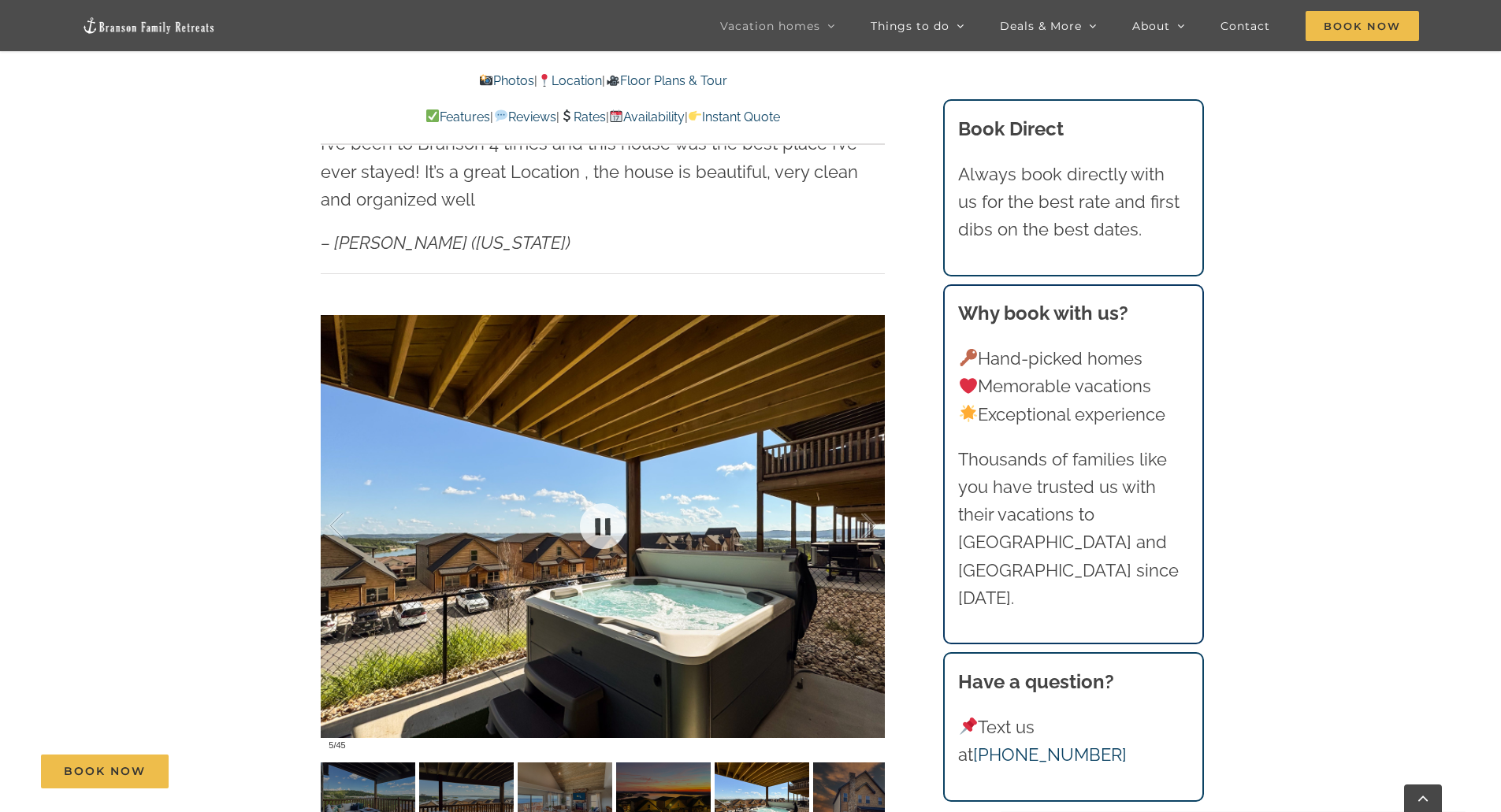
click at [560, 369] on div at bounding box center [603, 526] width 564 height 463
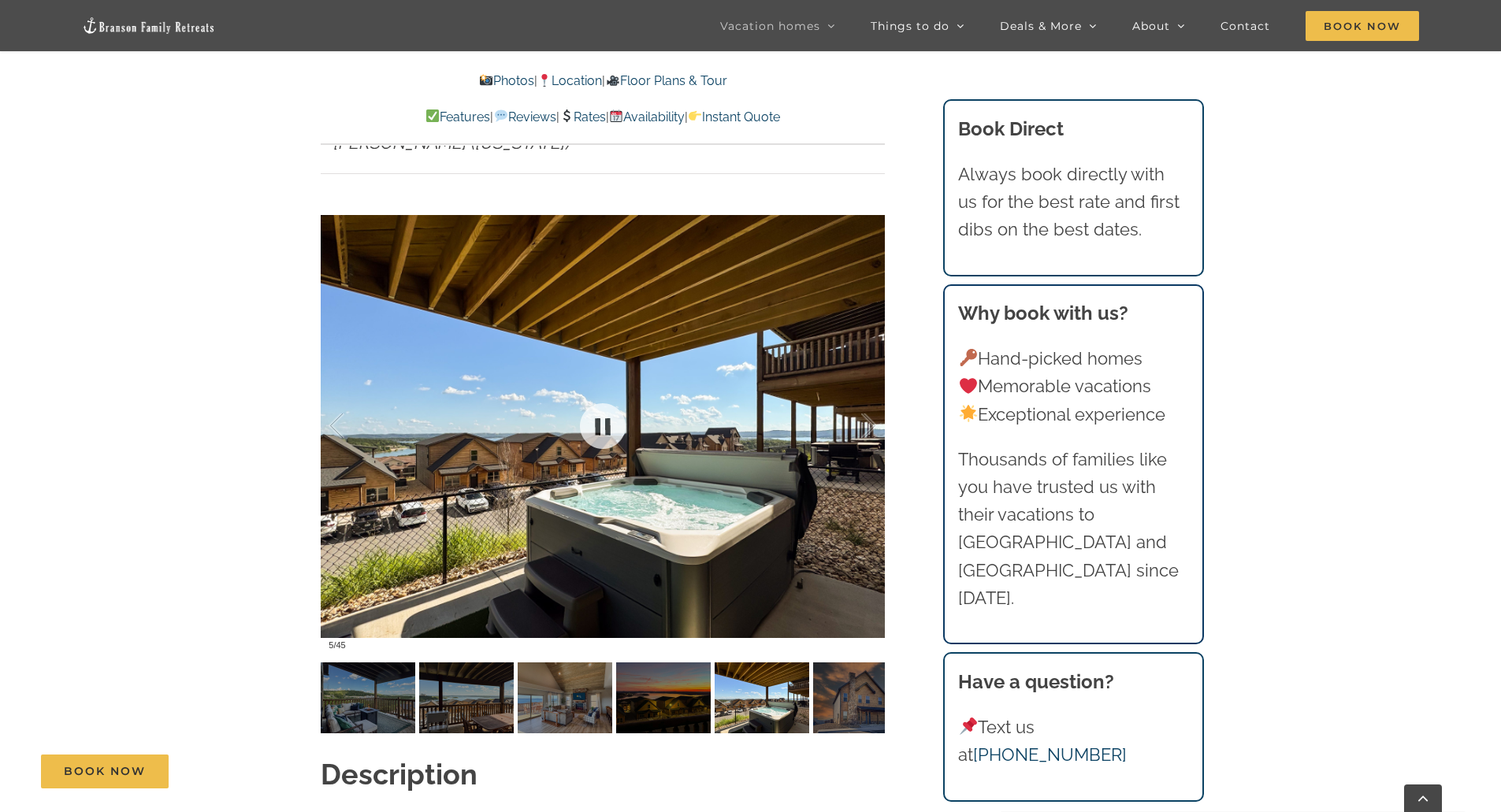
scroll to position [1418, 0]
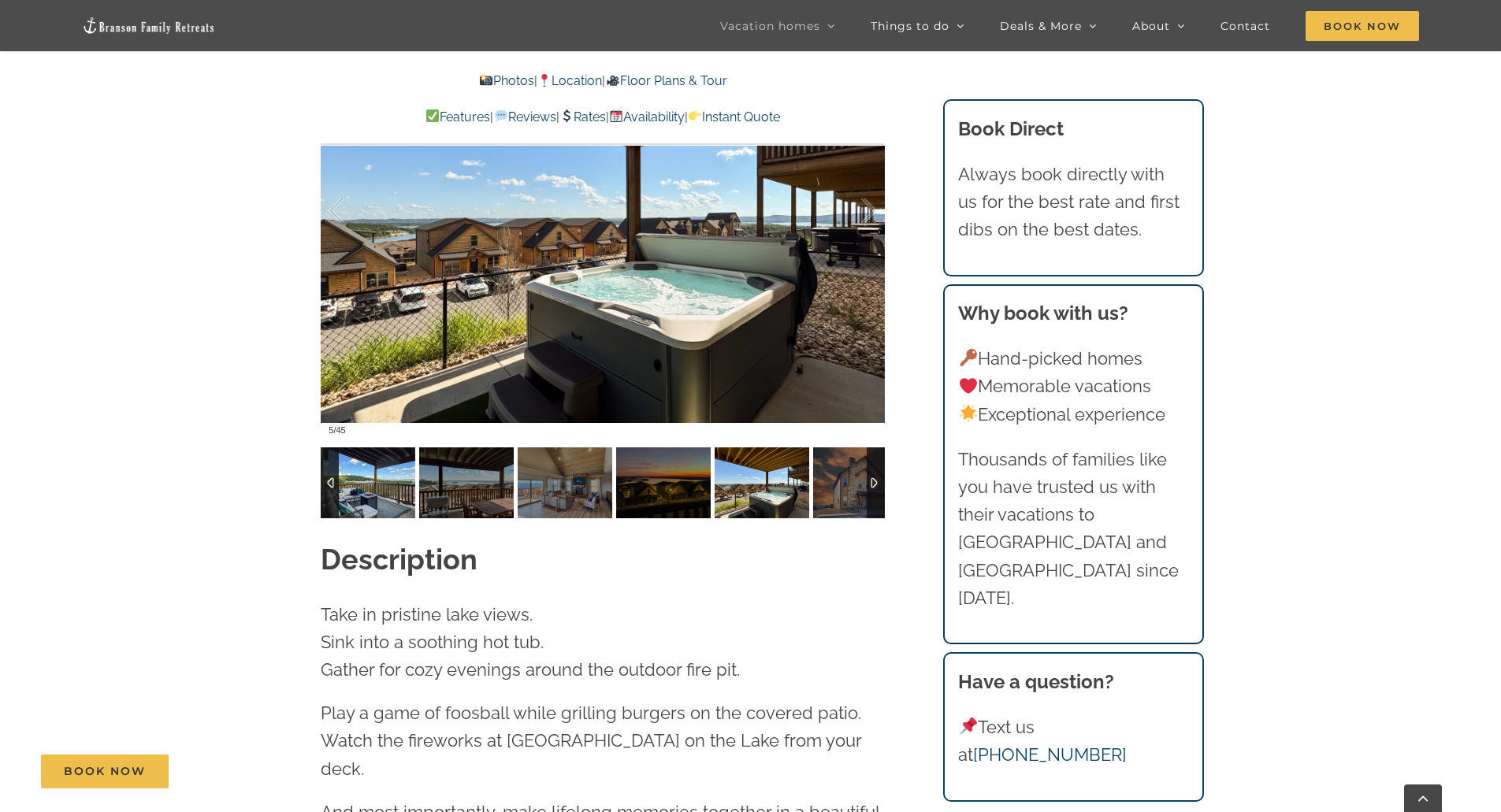
click at [373, 456] on img at bounding box center [368, 483] width 94 height 71
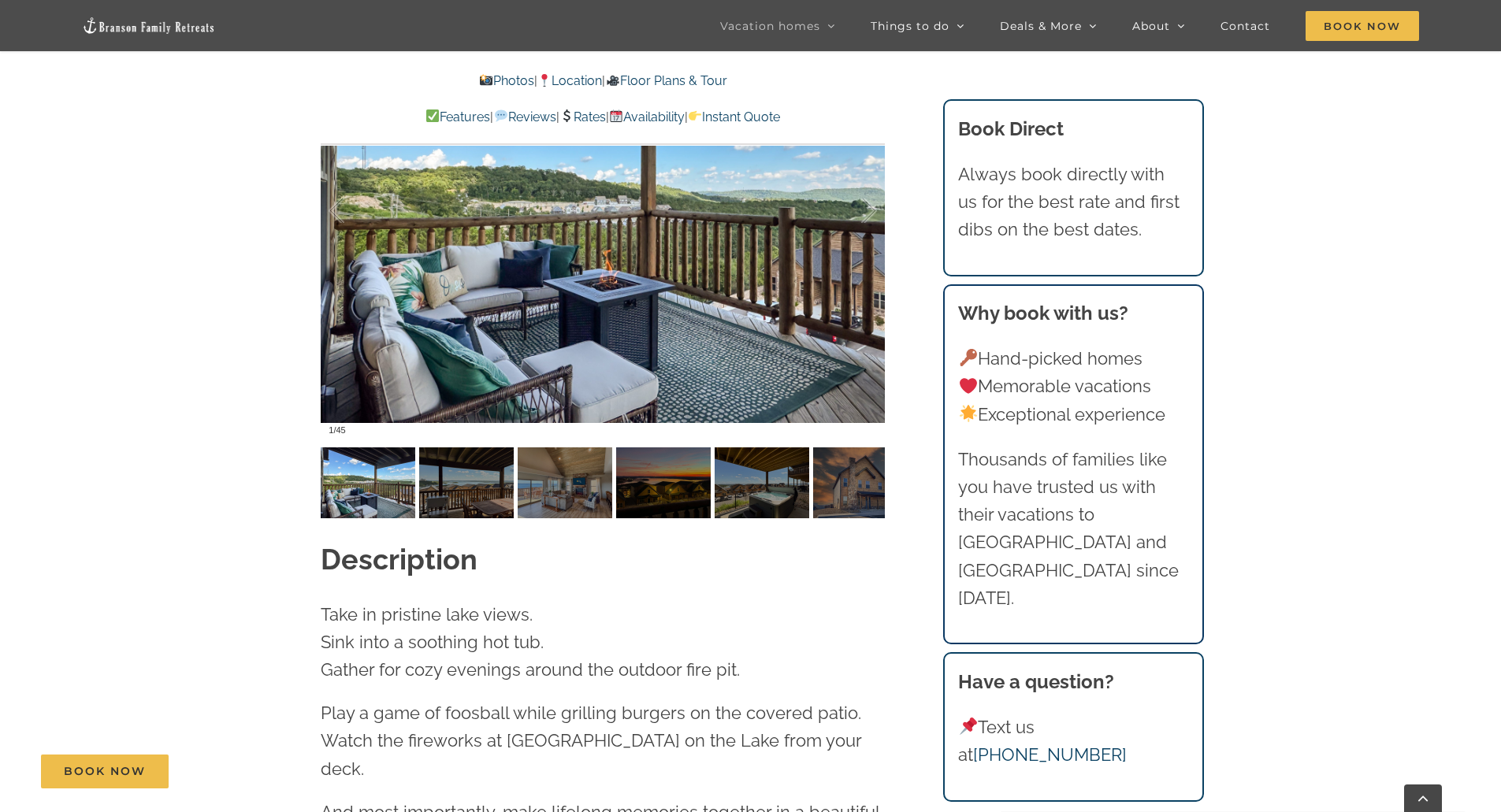
click at [658, 227] on div at bounding box center [603, 211] width 564 height 463
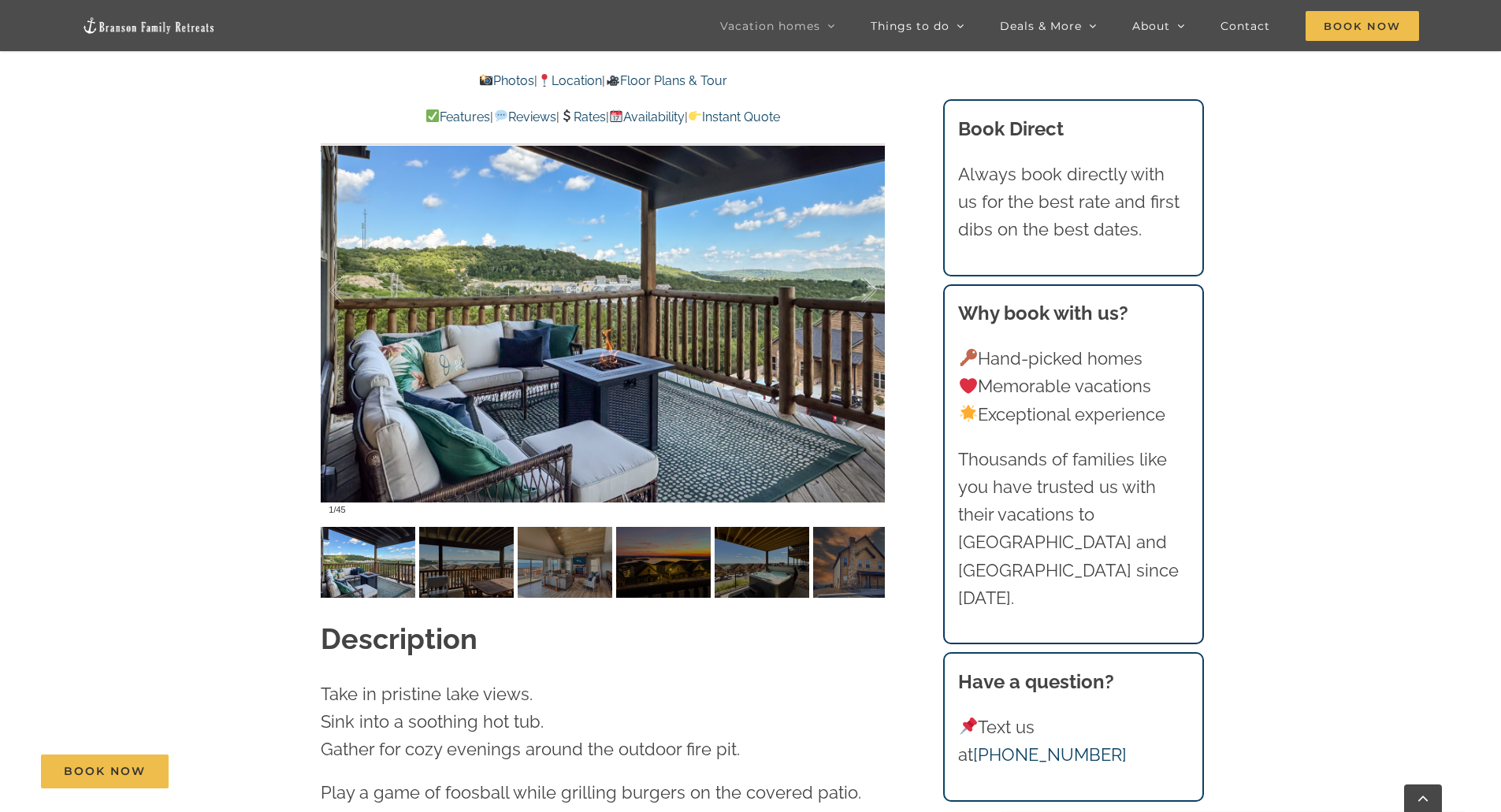
scroll to position [1182, 0]
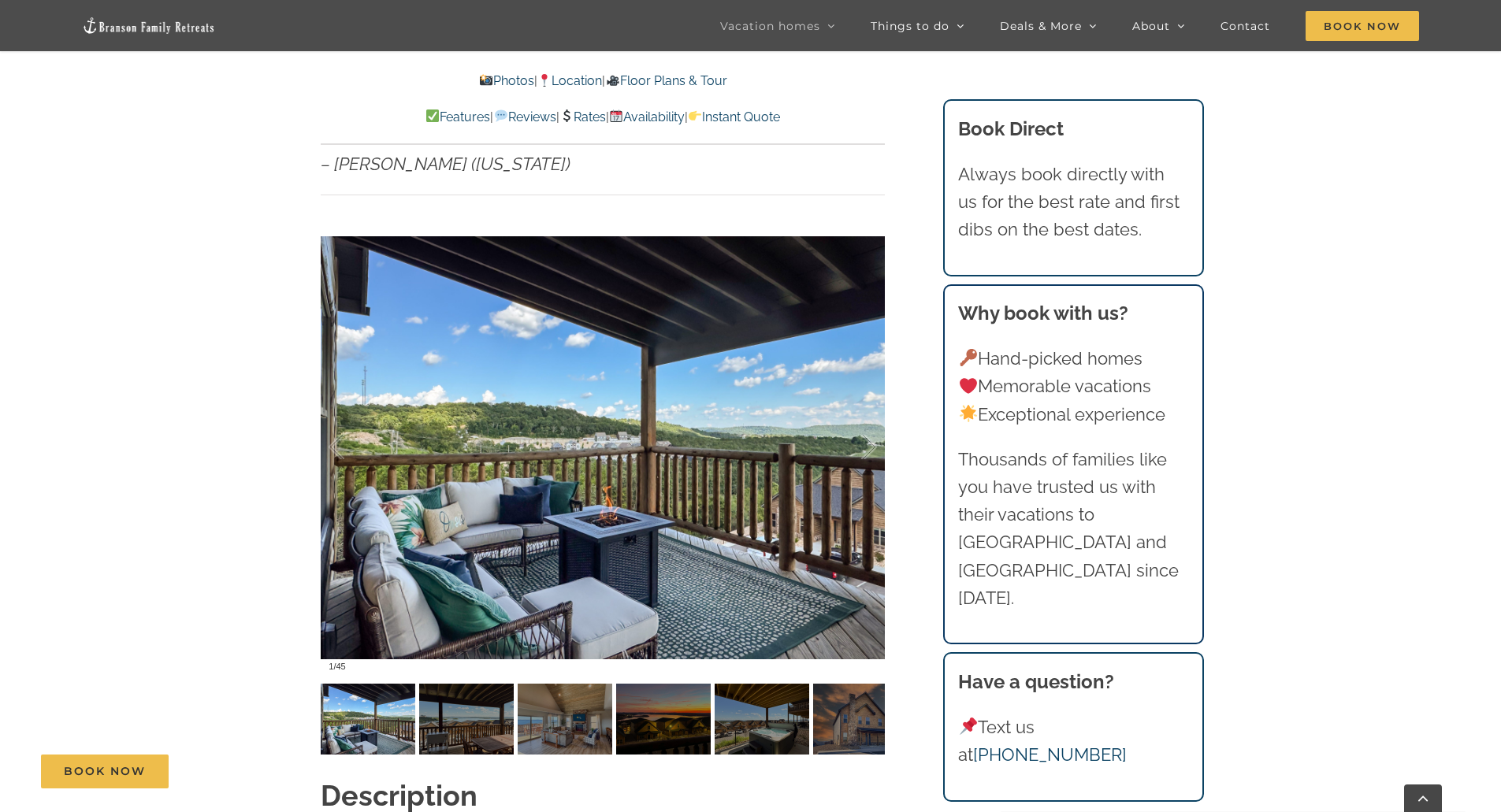
click at [648, 356] on div at bounding box center [603, 447] width 564 height 463
click at [867, 417] on div at bounding box center [852, 447] width 49 height 98
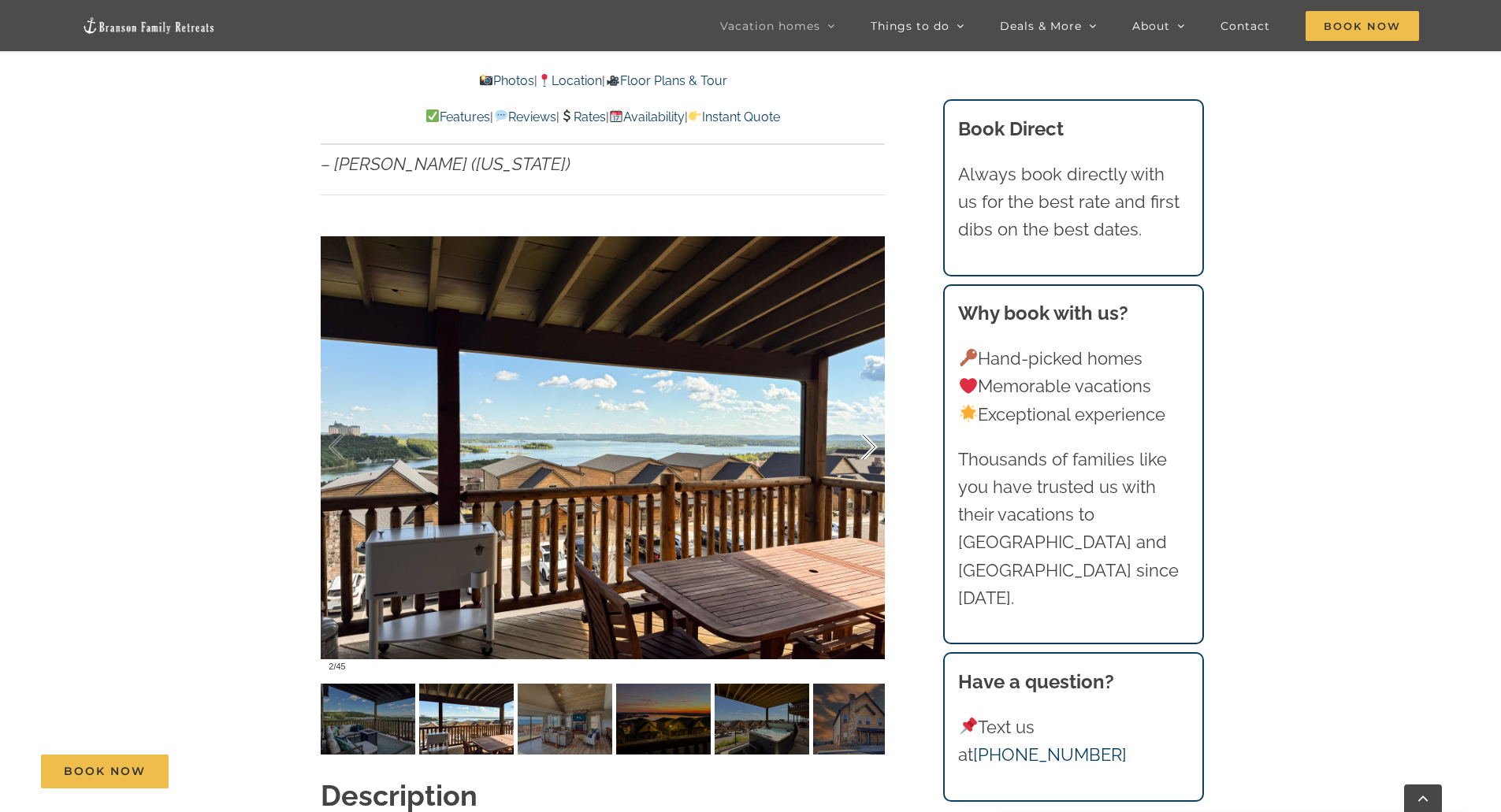
click at [867, 417] on div at bounding box center [852, 447] width 49 height 98
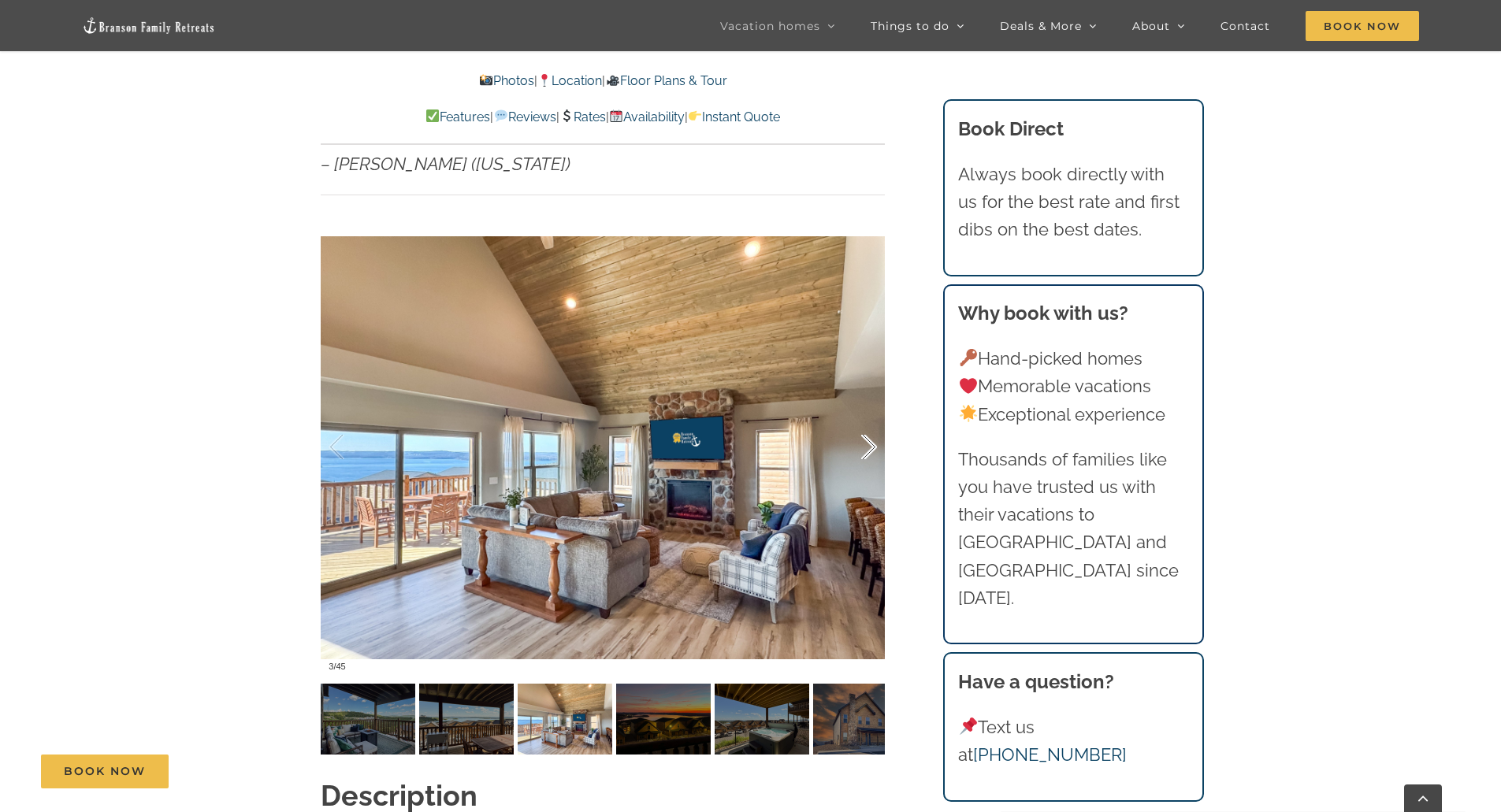
click at [867, 417] on div at bounding box center [852, 447] width 49 height 98
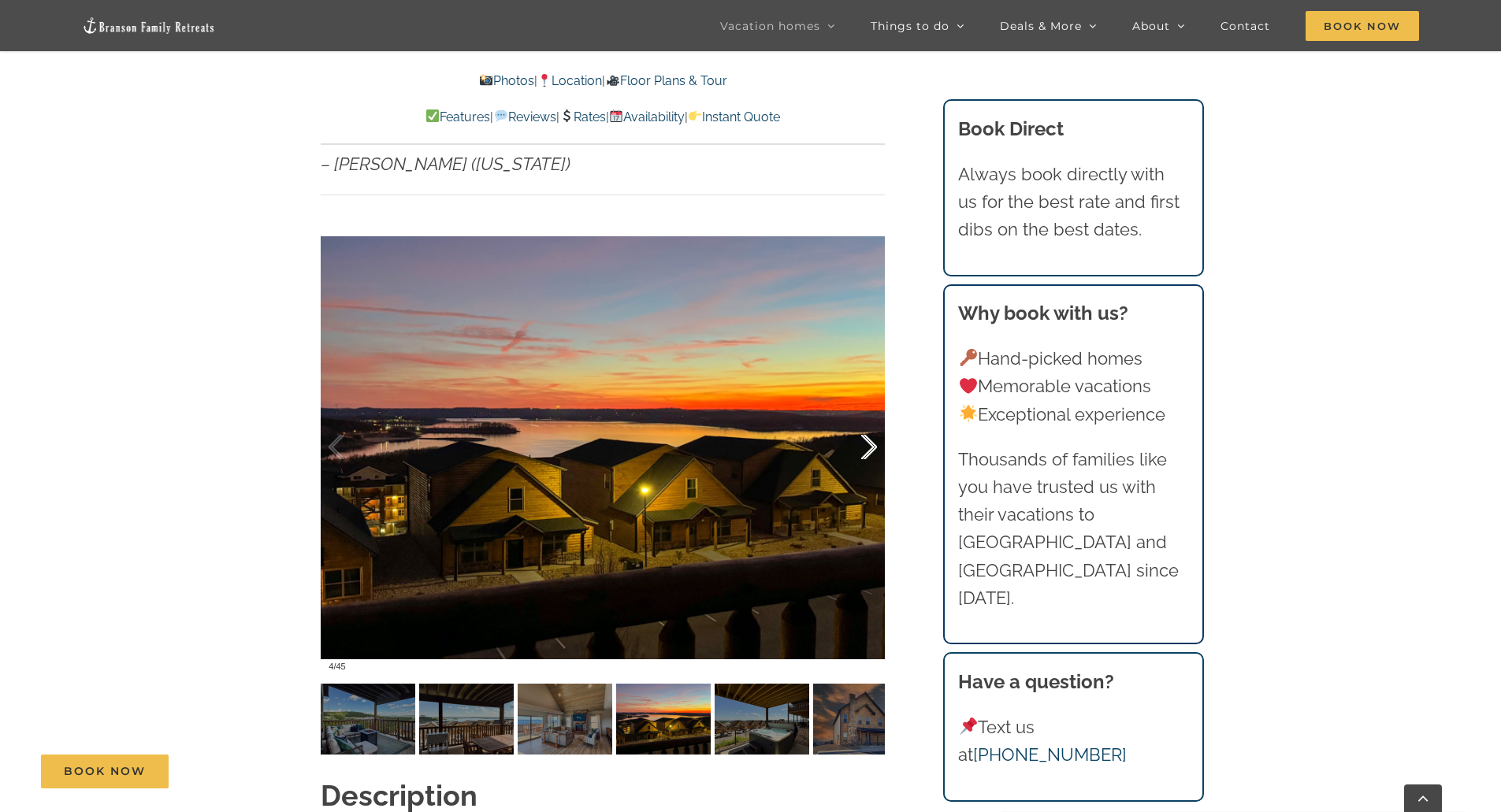
click at [867, 417] on div at bounding box center [852, 447] width 49 height 98
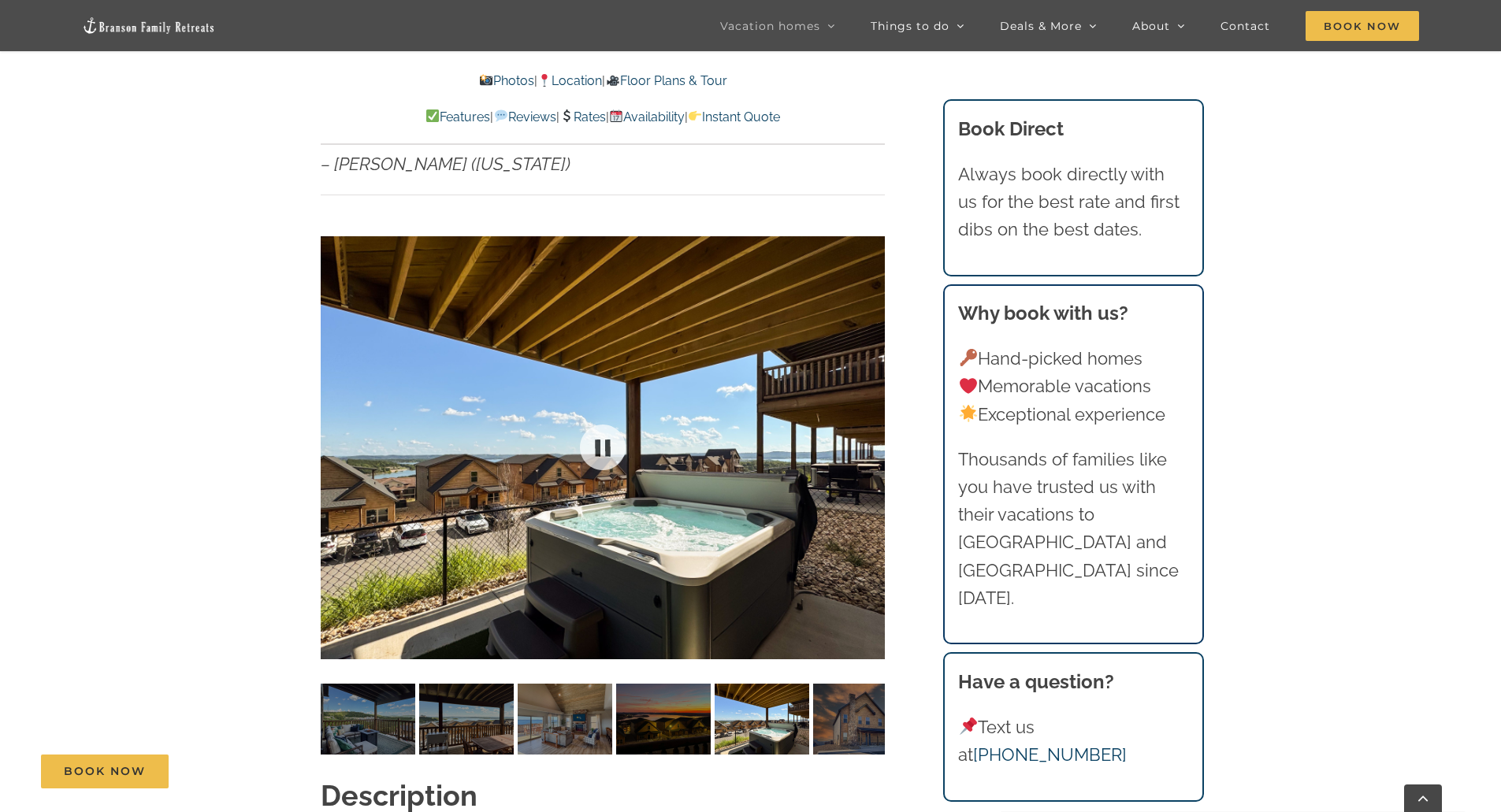
click at [867, 417] on div "5 / 45" at bounding box center [603, 447] width 564 height 463
click at [871, 419] on div at bounding box center [852, 447] width 49 height 98
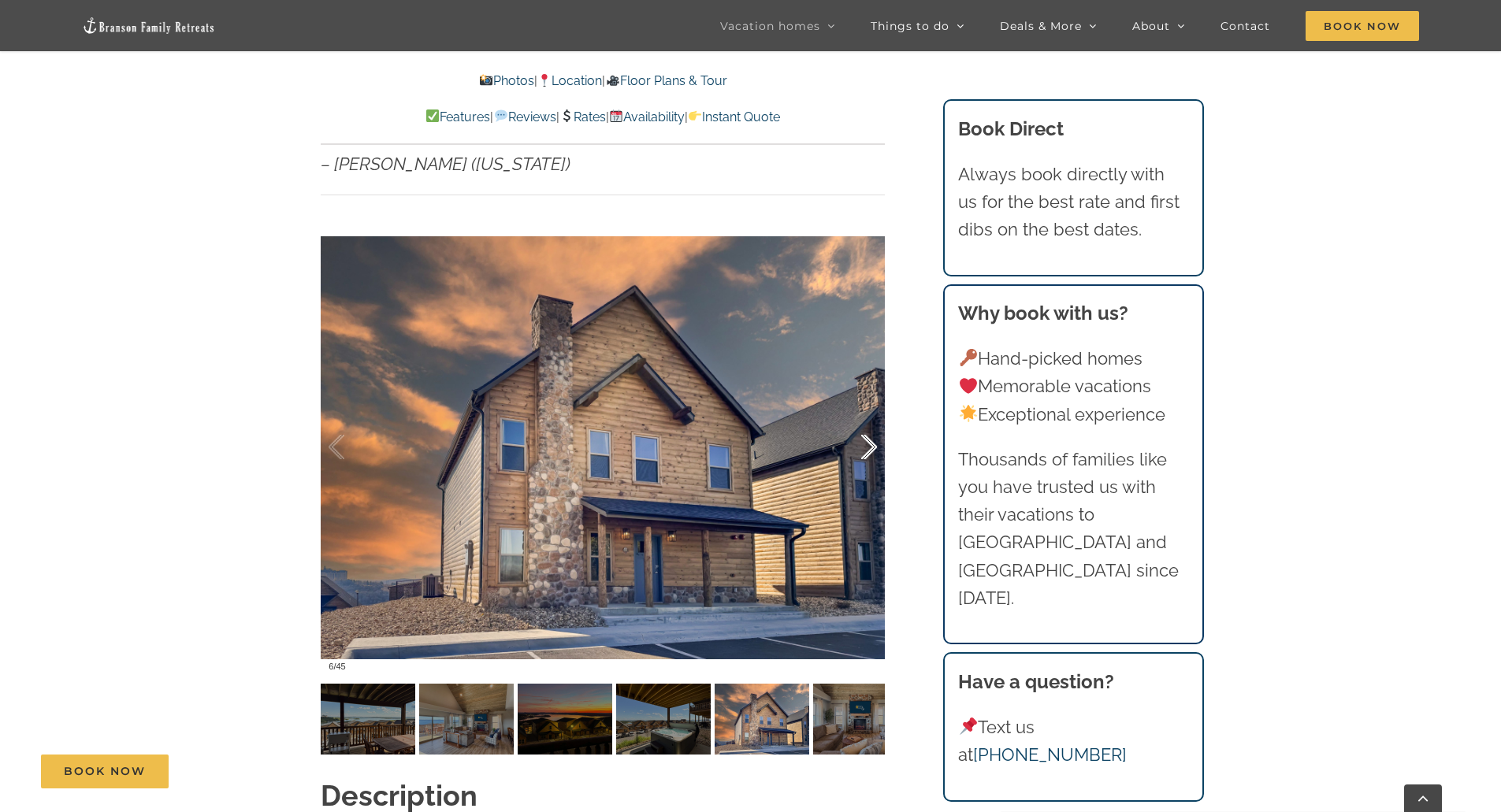
click at [871, 419] on div at bounding box center [852, 447] width 49 height 98
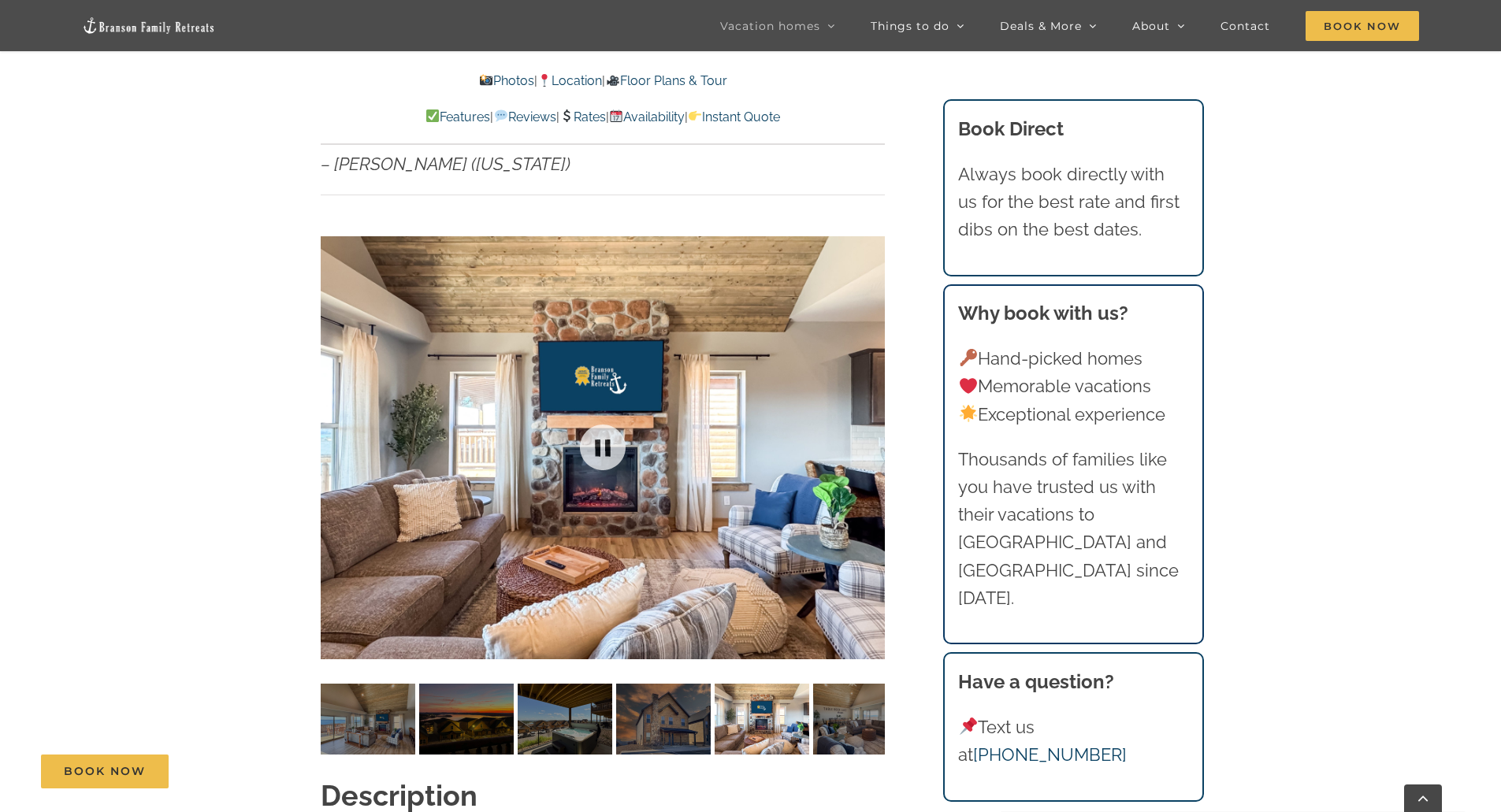
click at [871, 419] on div at bounding box center [603, 447] width 564 height 463
click at [871, 419] on div at bounding box center [852, 447] width 49 height 98
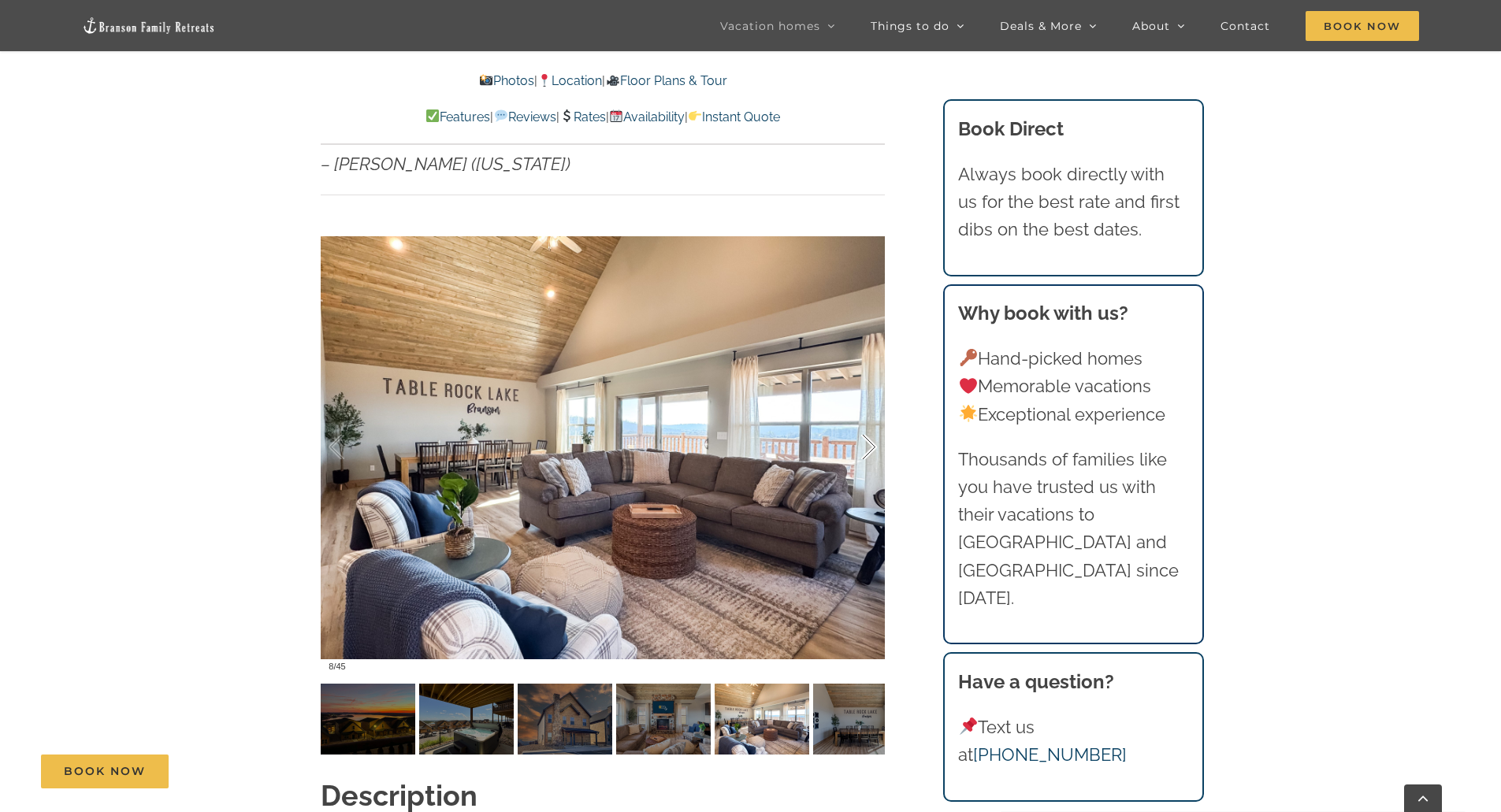
click at [871, 419] on div at bounding box center [852, 447] width 49 height 98
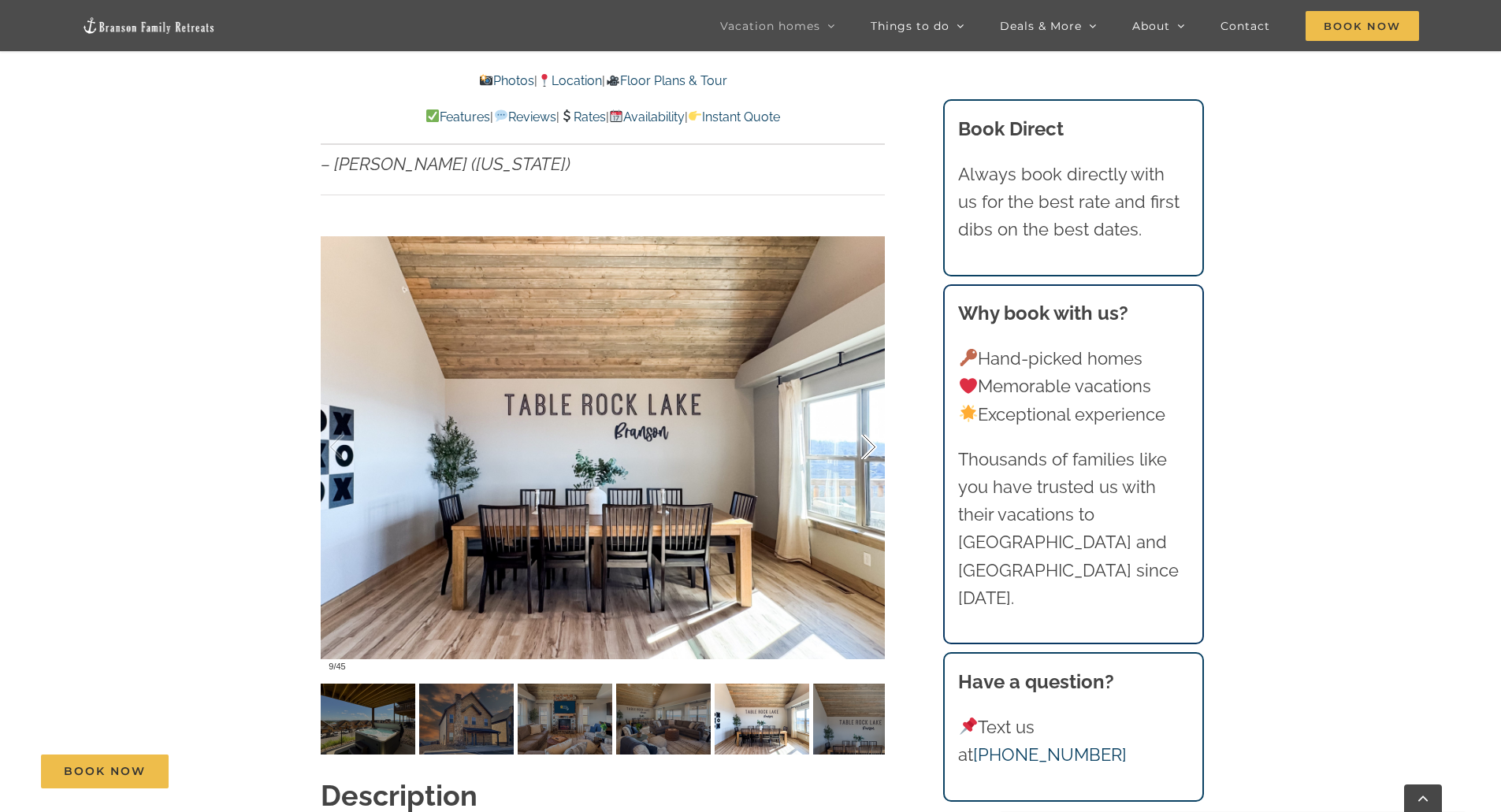
click at [871, 419] on div at bounding box center [852, 447] width 49 height 98
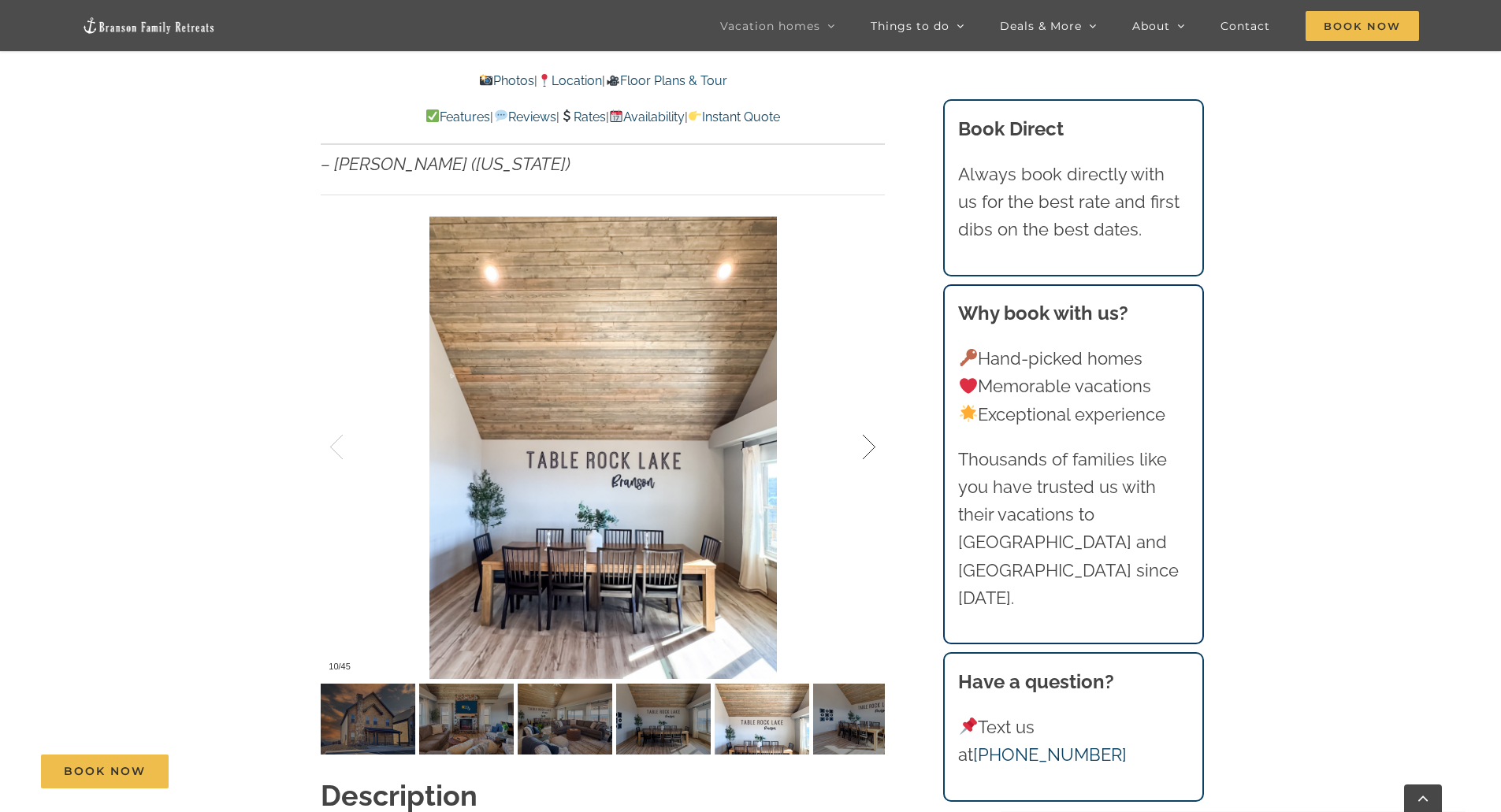
click at [871, 419] on div at bounding box center [852, 447] width 49 height 98
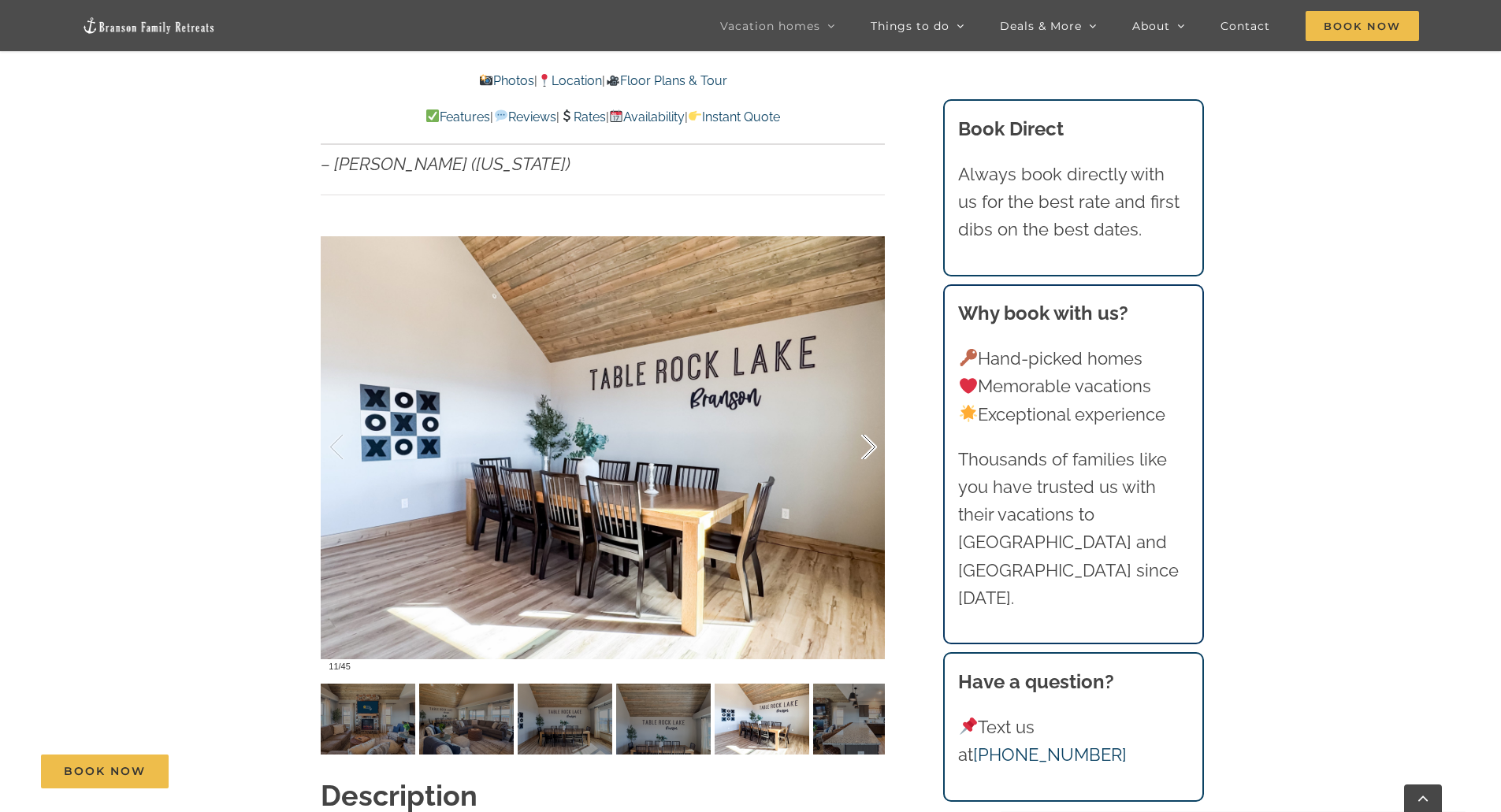
click at [871, 419] on div at bounding box center [852, 447] width 49 height 98
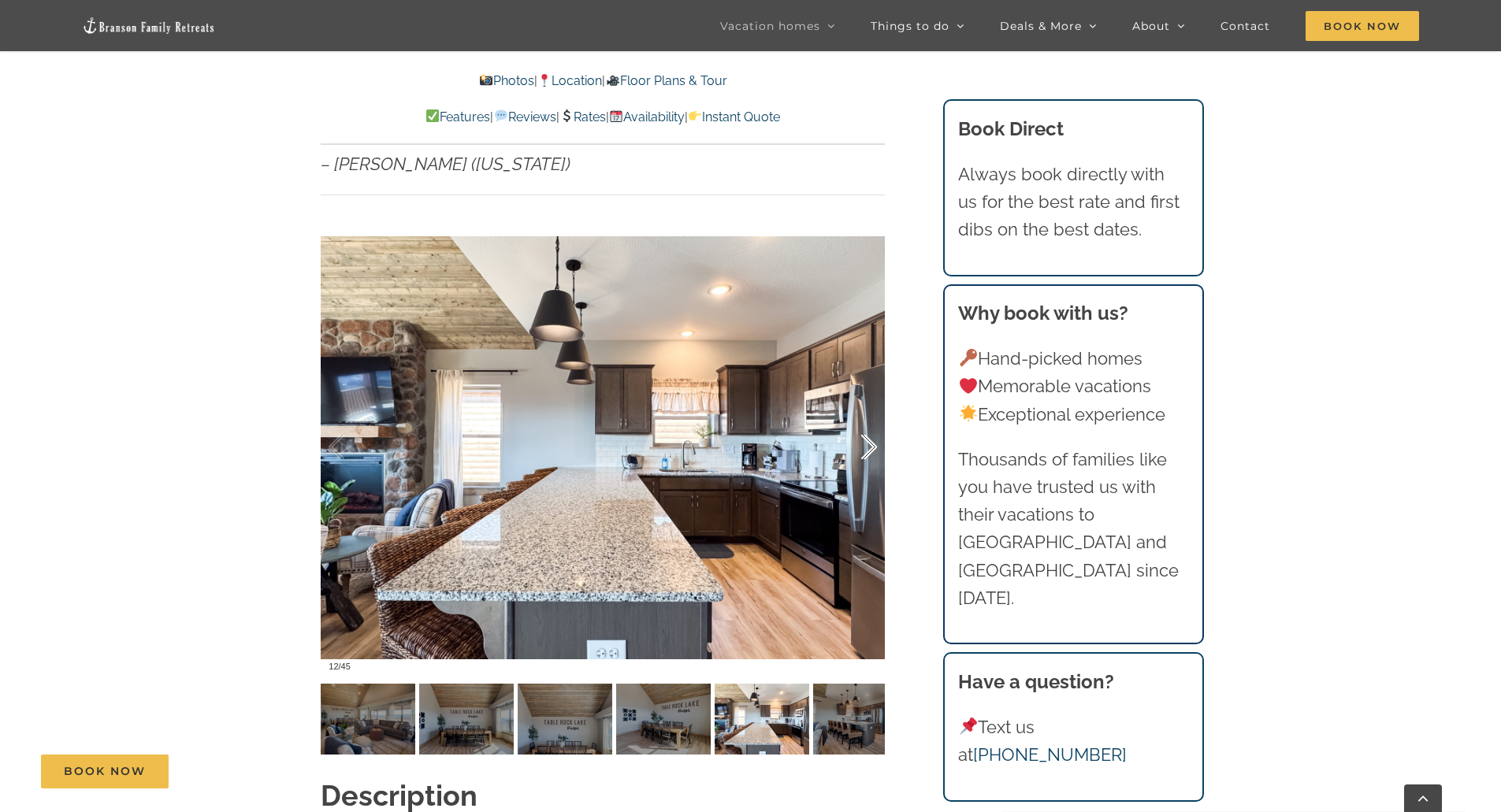
click at [871, 419] on div at bounding box center [852, 447] width 49 height 98
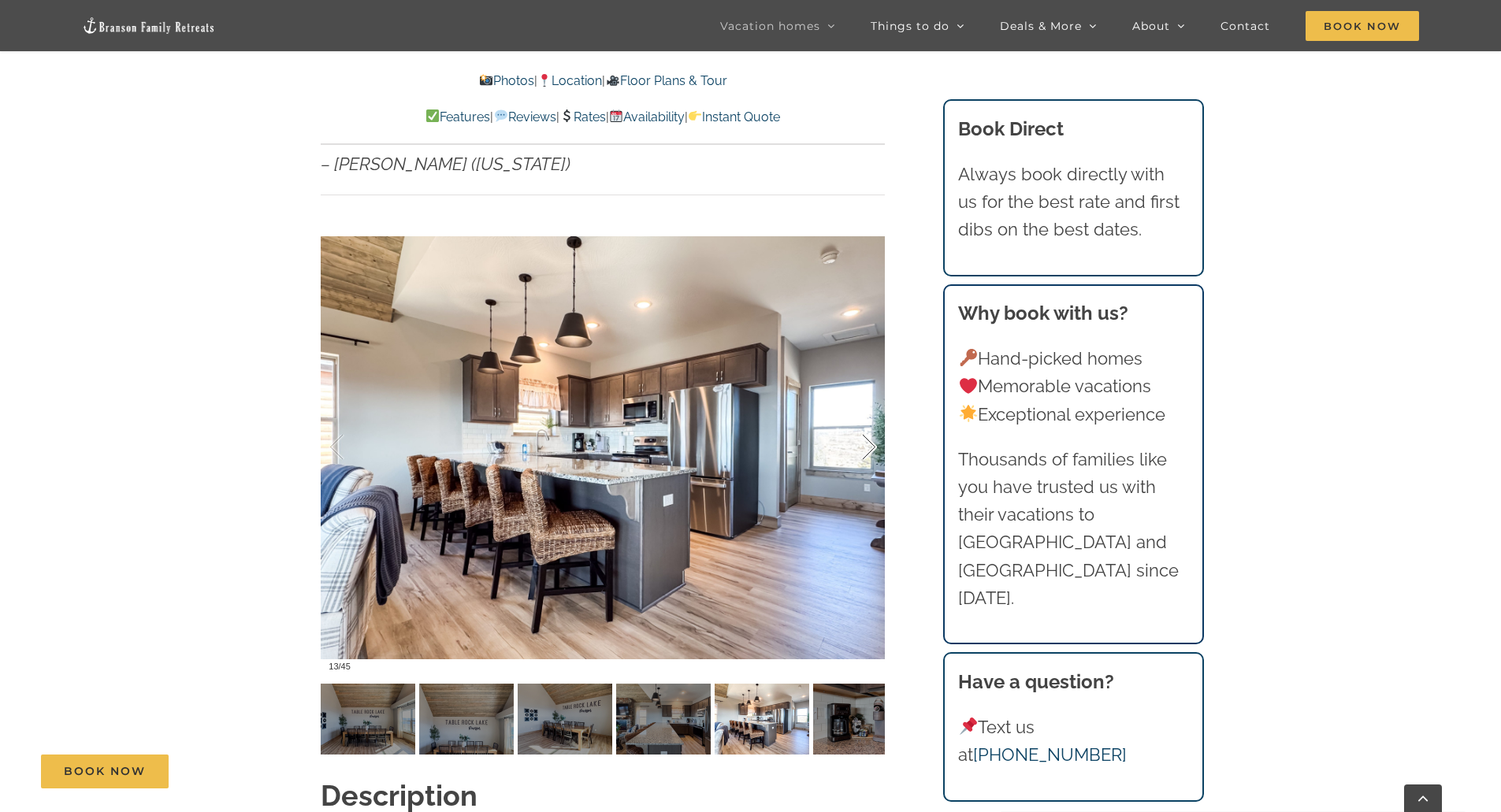
click at [871, 419] on div at bounding box center [852, 447] width 49 height 98
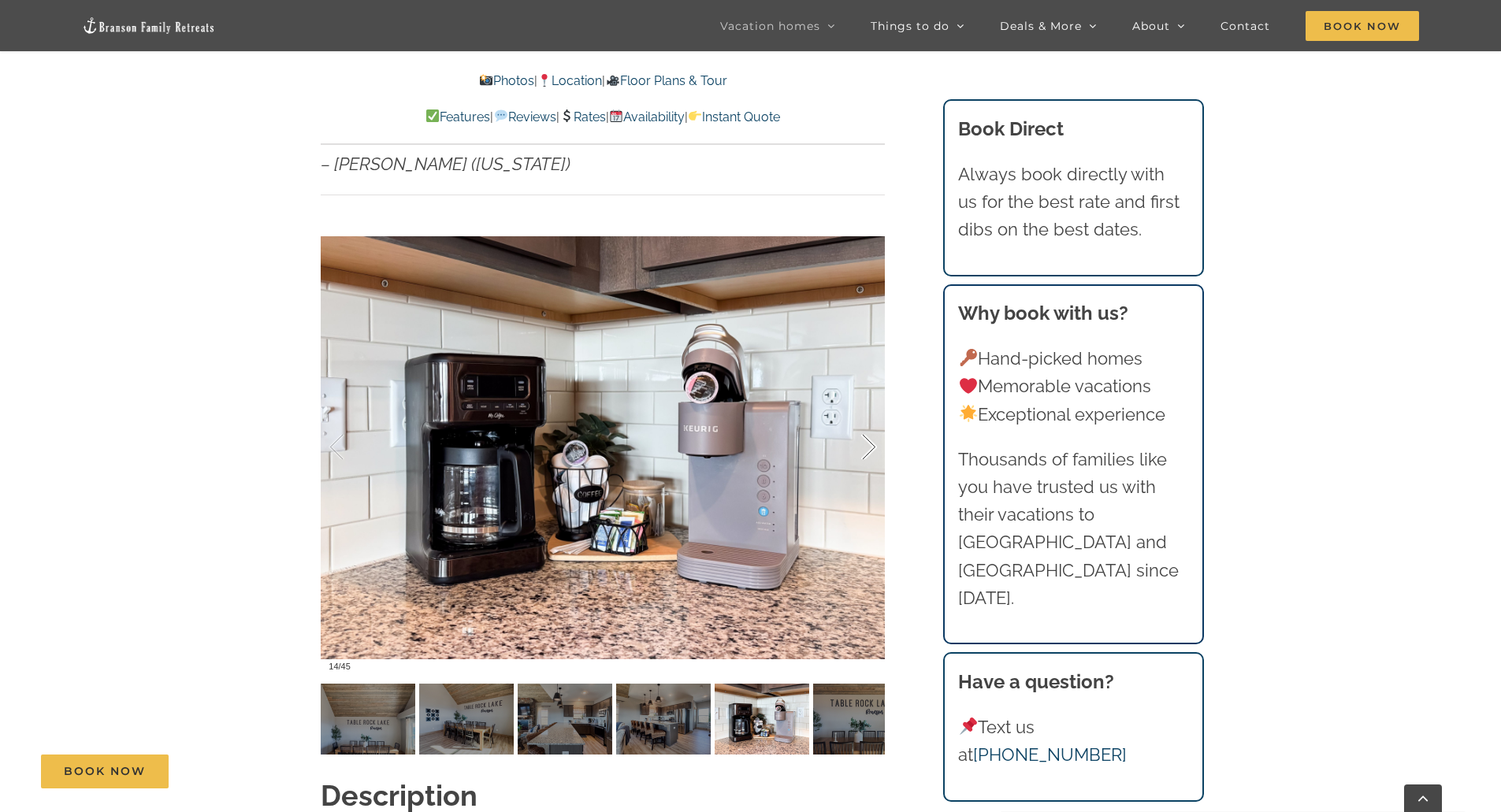
click at [871, 419] on div at bounding box center [852, 447] width 49 height 98
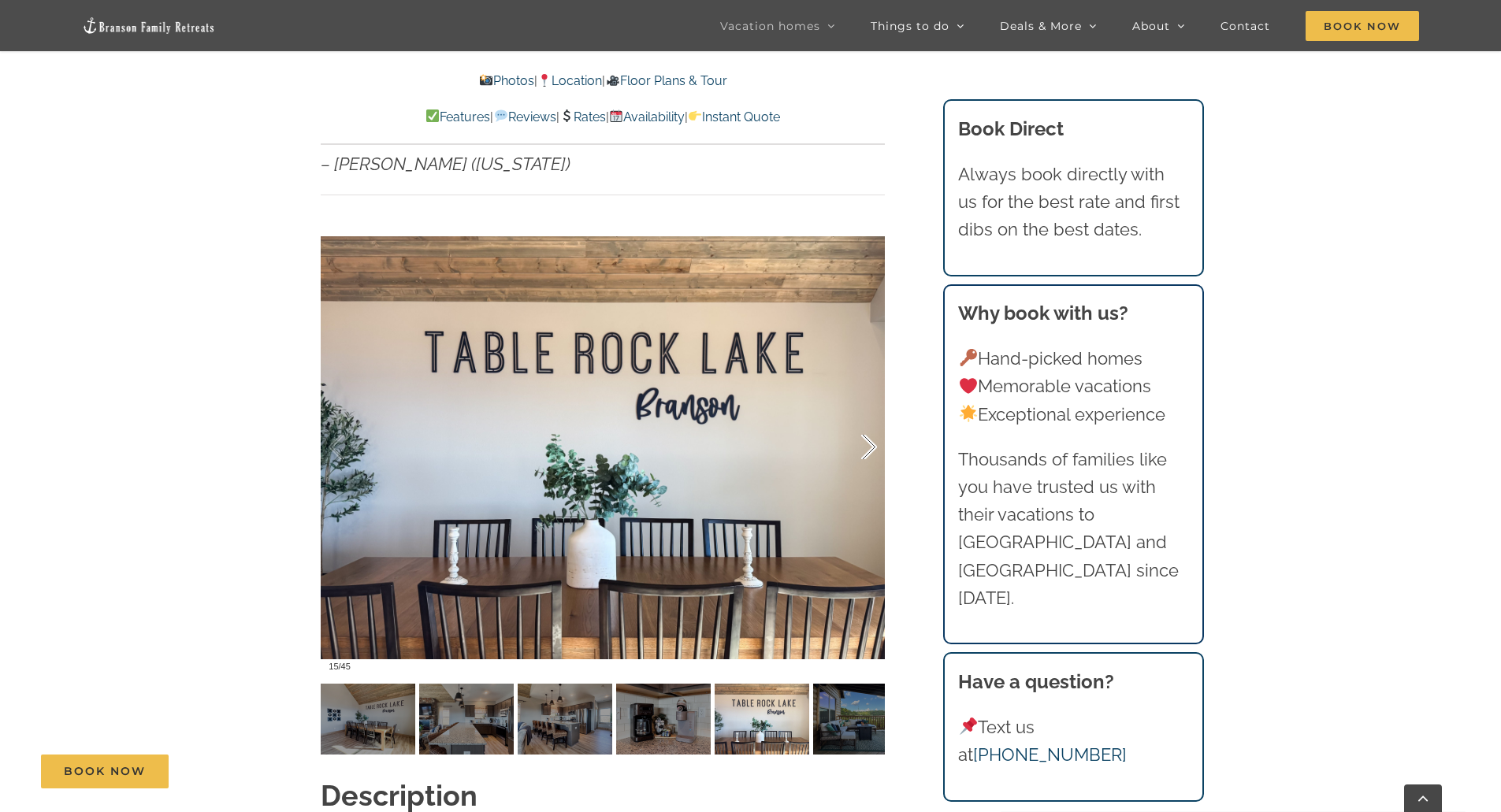
click at [871, 419] on div at bounding box center [852, 447] width 49 height 98
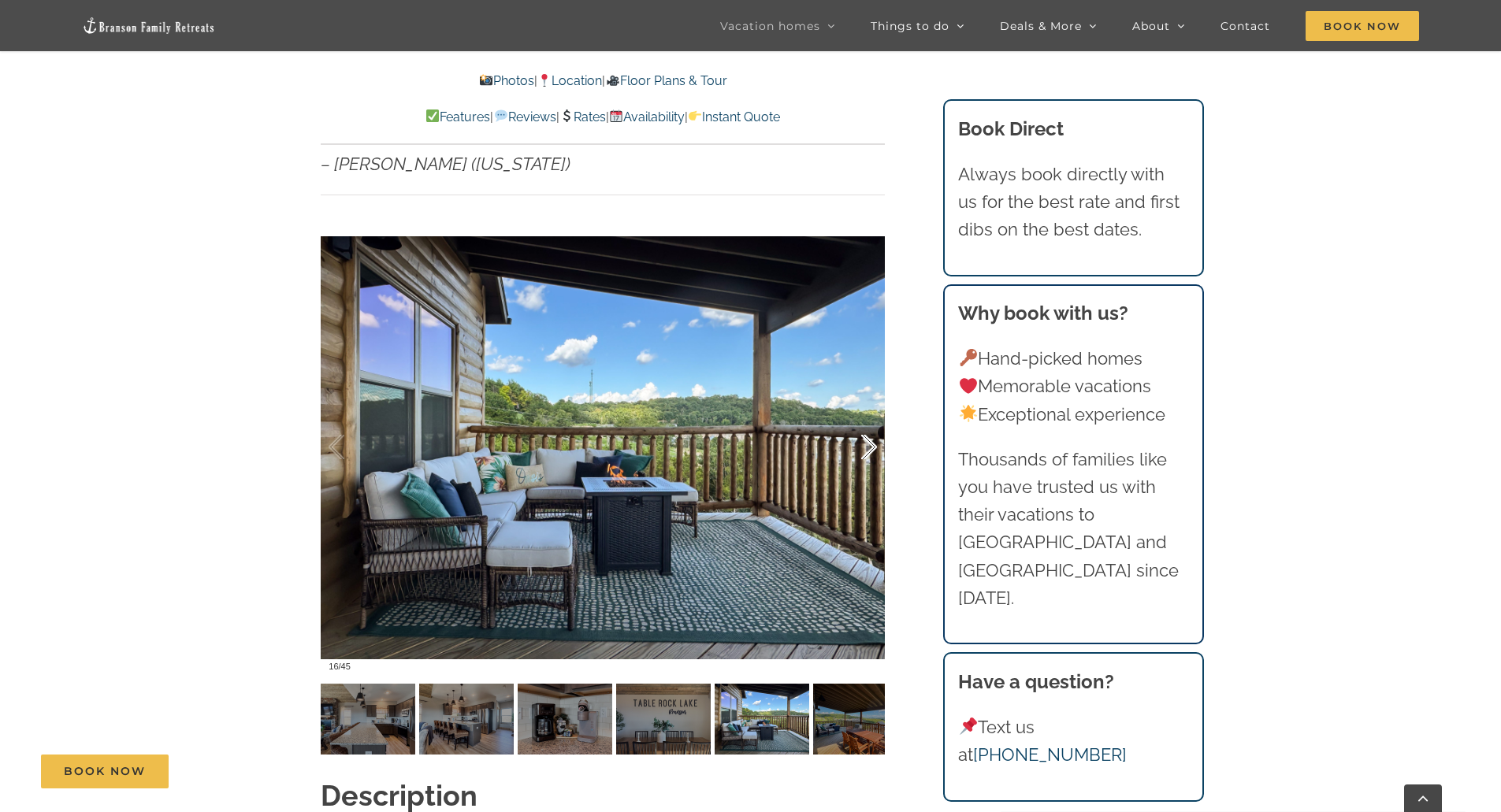
click at [871, 419] on div at bounding box center [852, 447] width 49 height 98
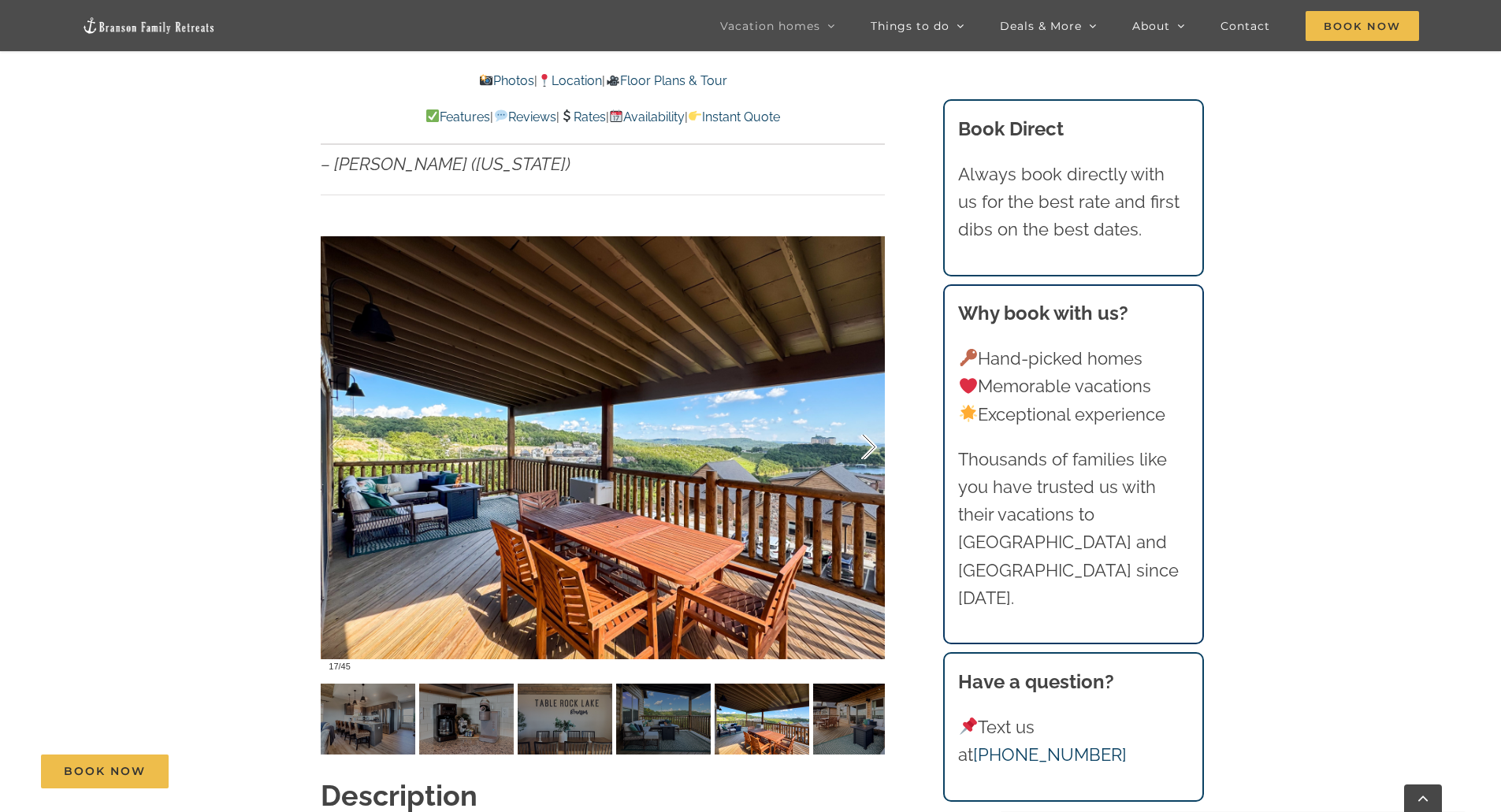
click at [871, 419] on div at bounding box center [852, 447] width 49 height 98
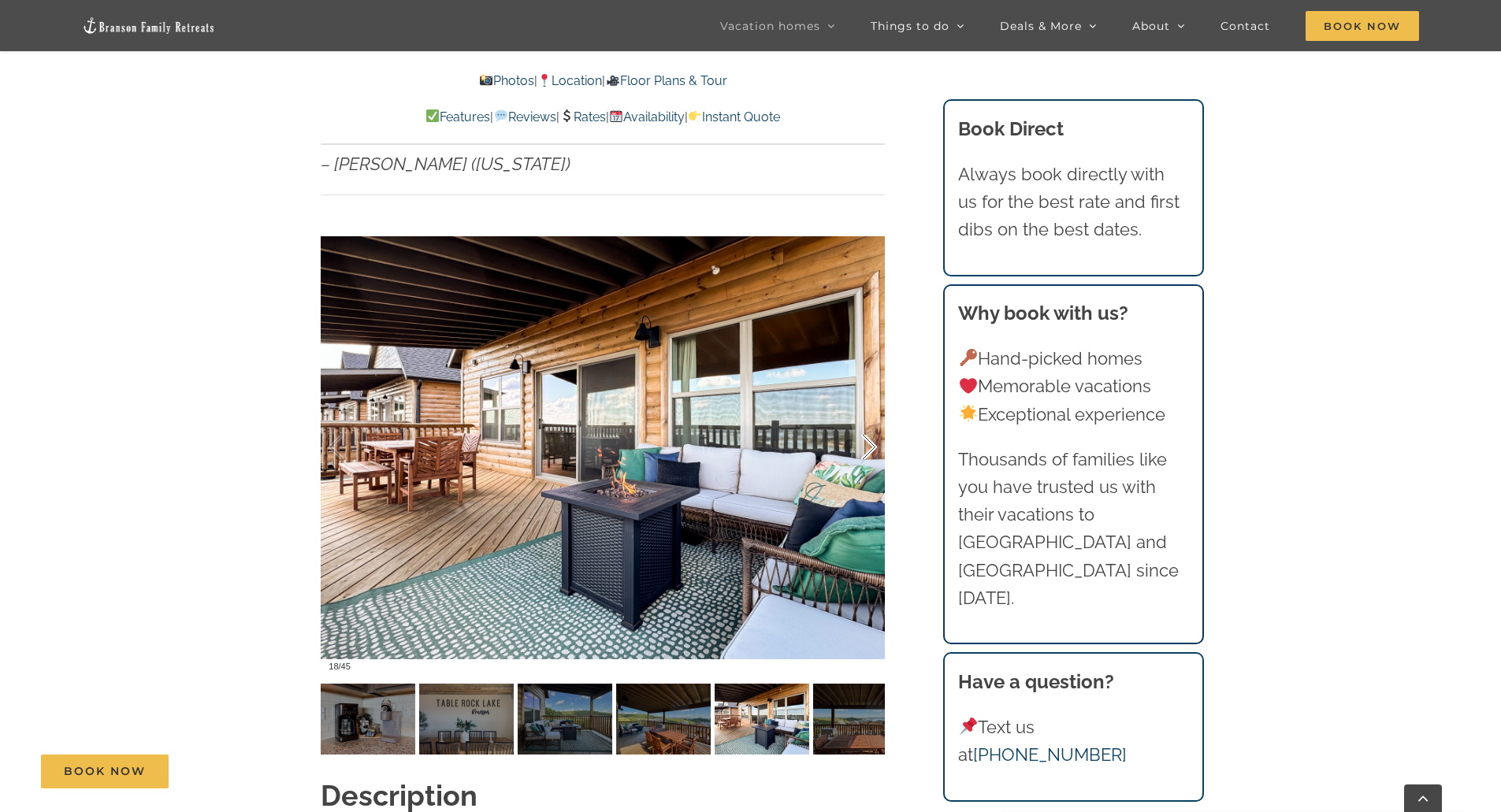
click at [871, 419] on div at bounding box center [852, 447] width 49 height 98
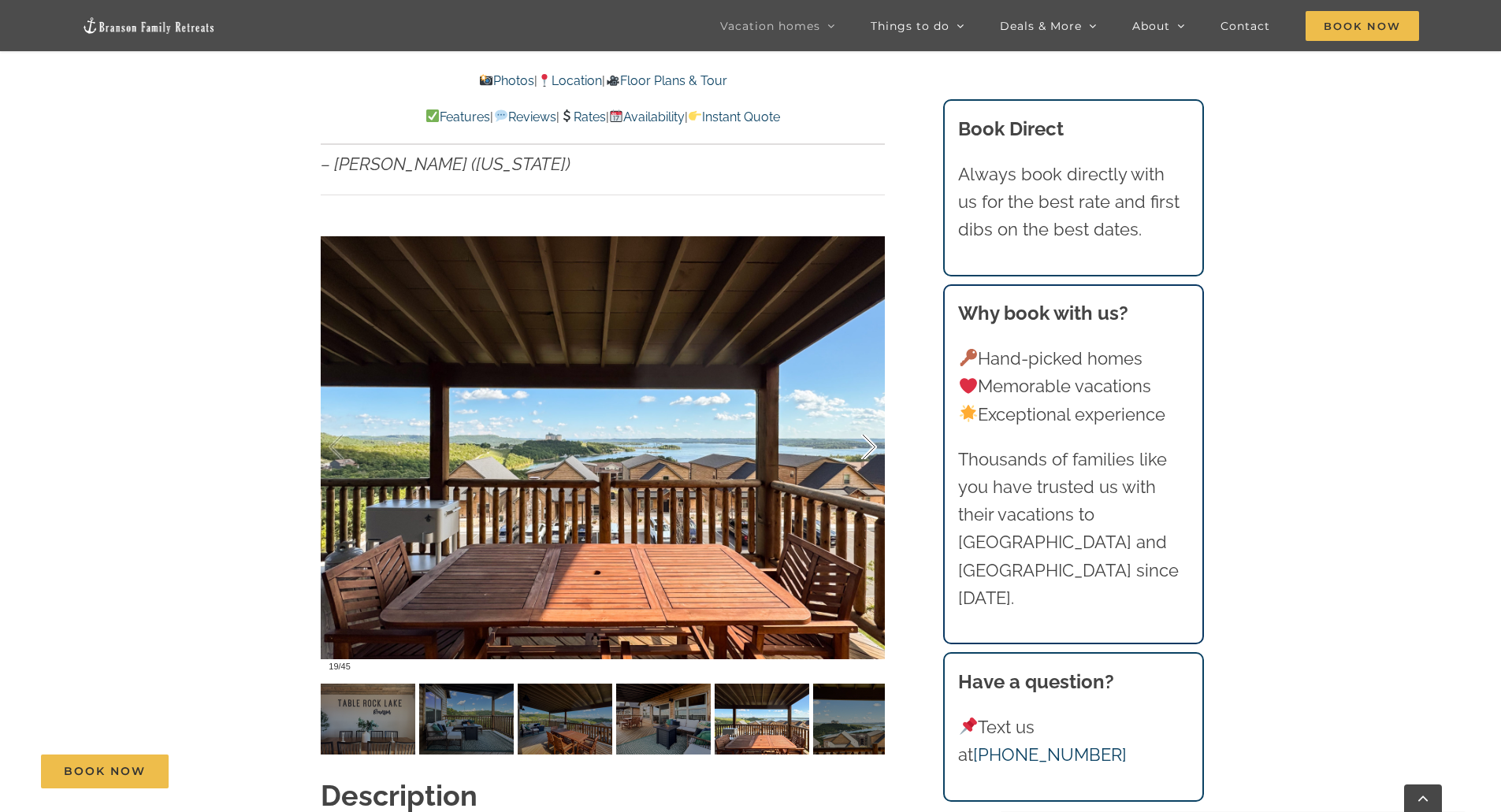
click at [871, 419] on div at bounding box center [852, 447] width 49 height 98
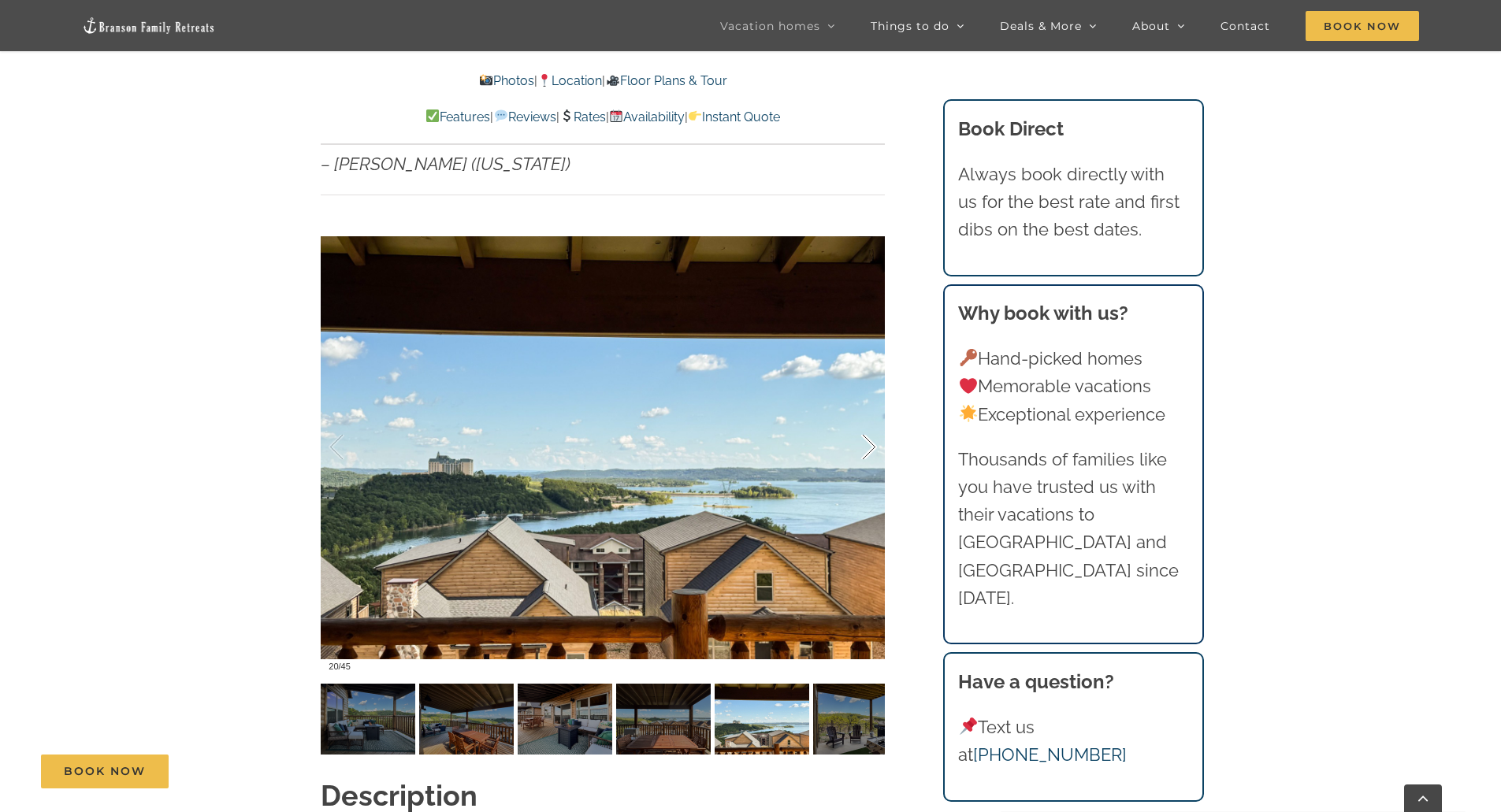
click at [871, 419] on div at bounding box center [852, 447] width 49 height 98
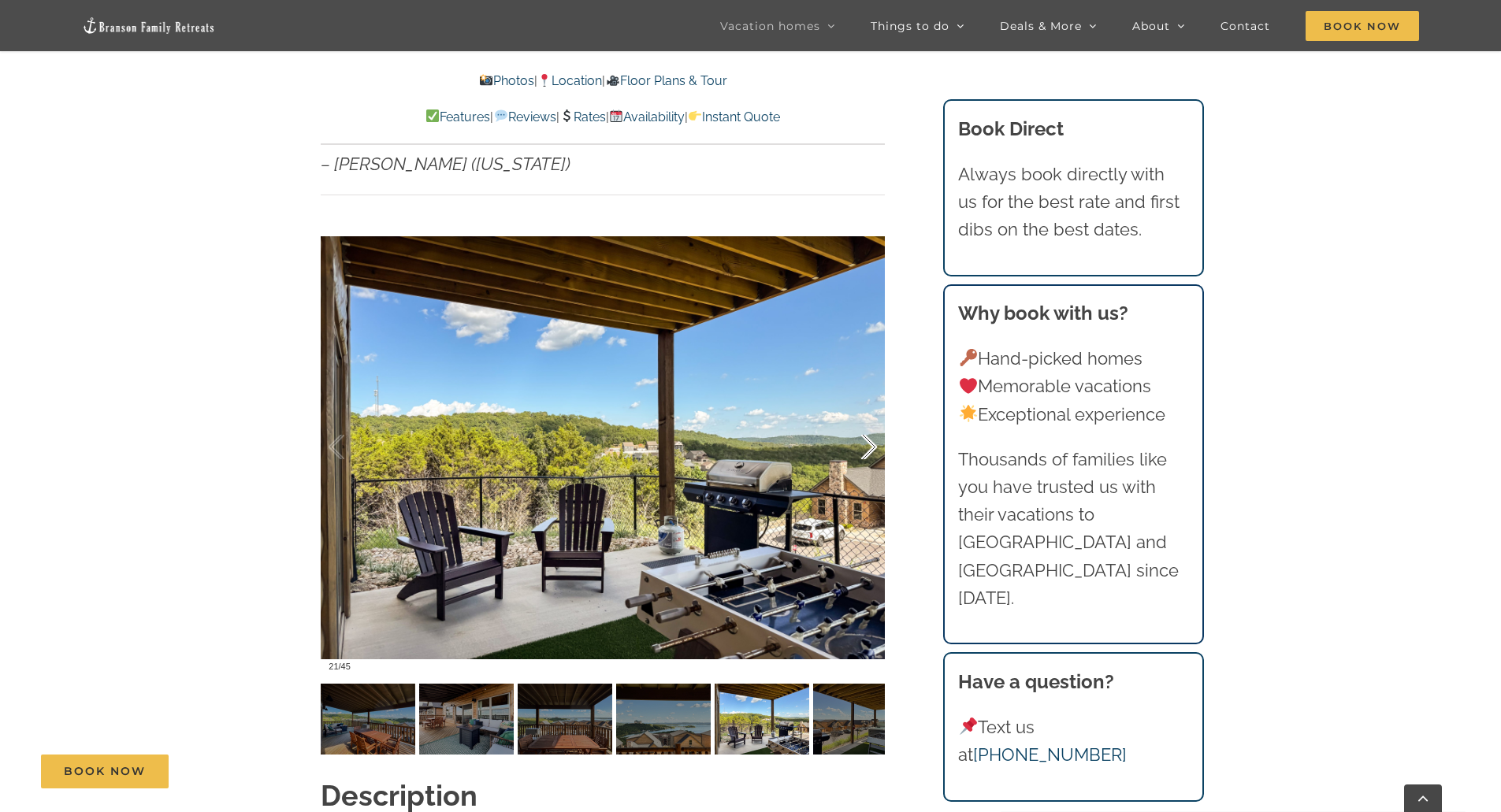
click at [871, 419] on div at bounding box center [852, 447] width 49 height 98
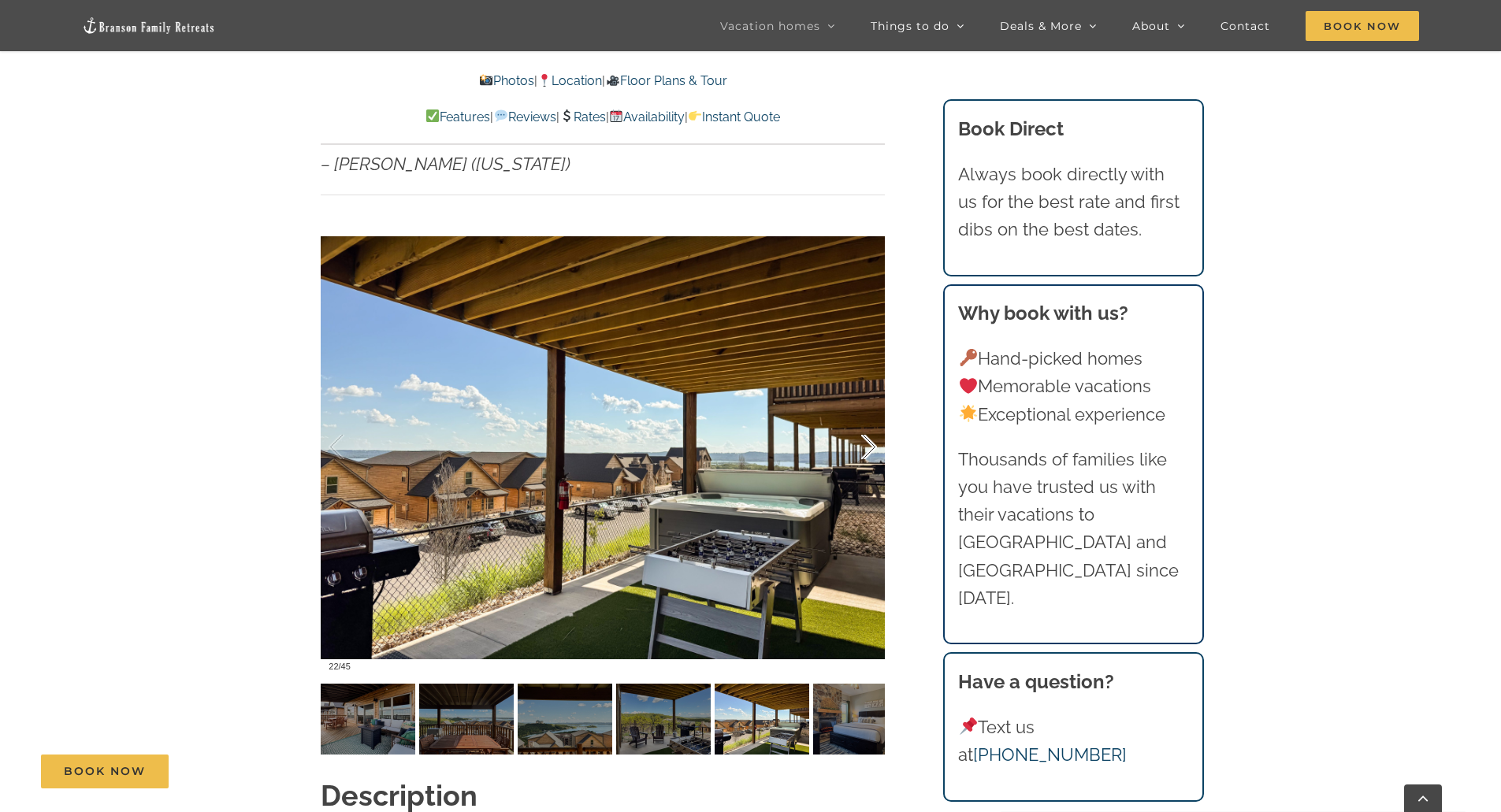
click at [871, 419] on div at bounding box center [852, 447] width 49 height 98
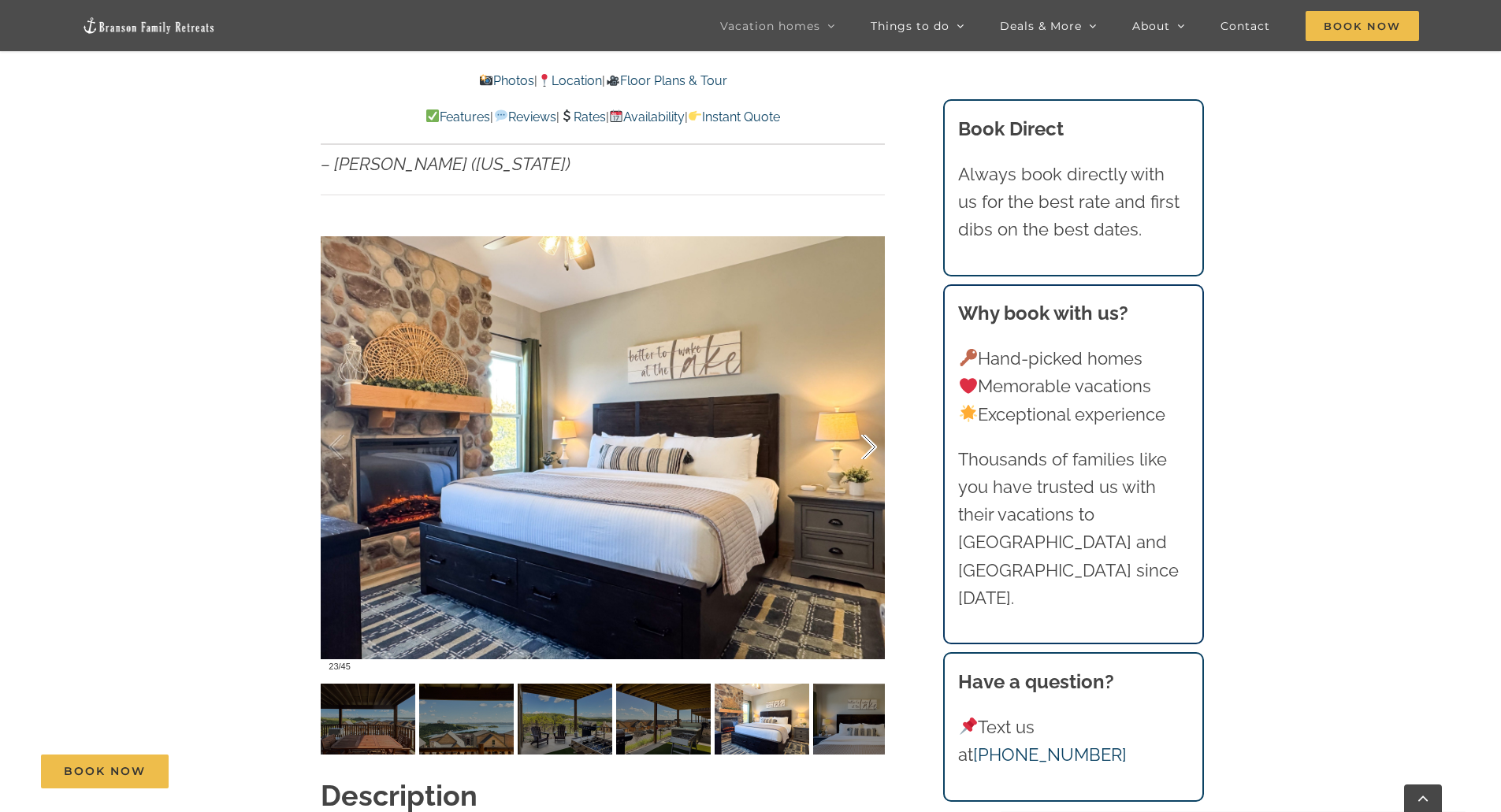
click at [871, 419] on div at bounding box center [852, 447] width 49 height 98
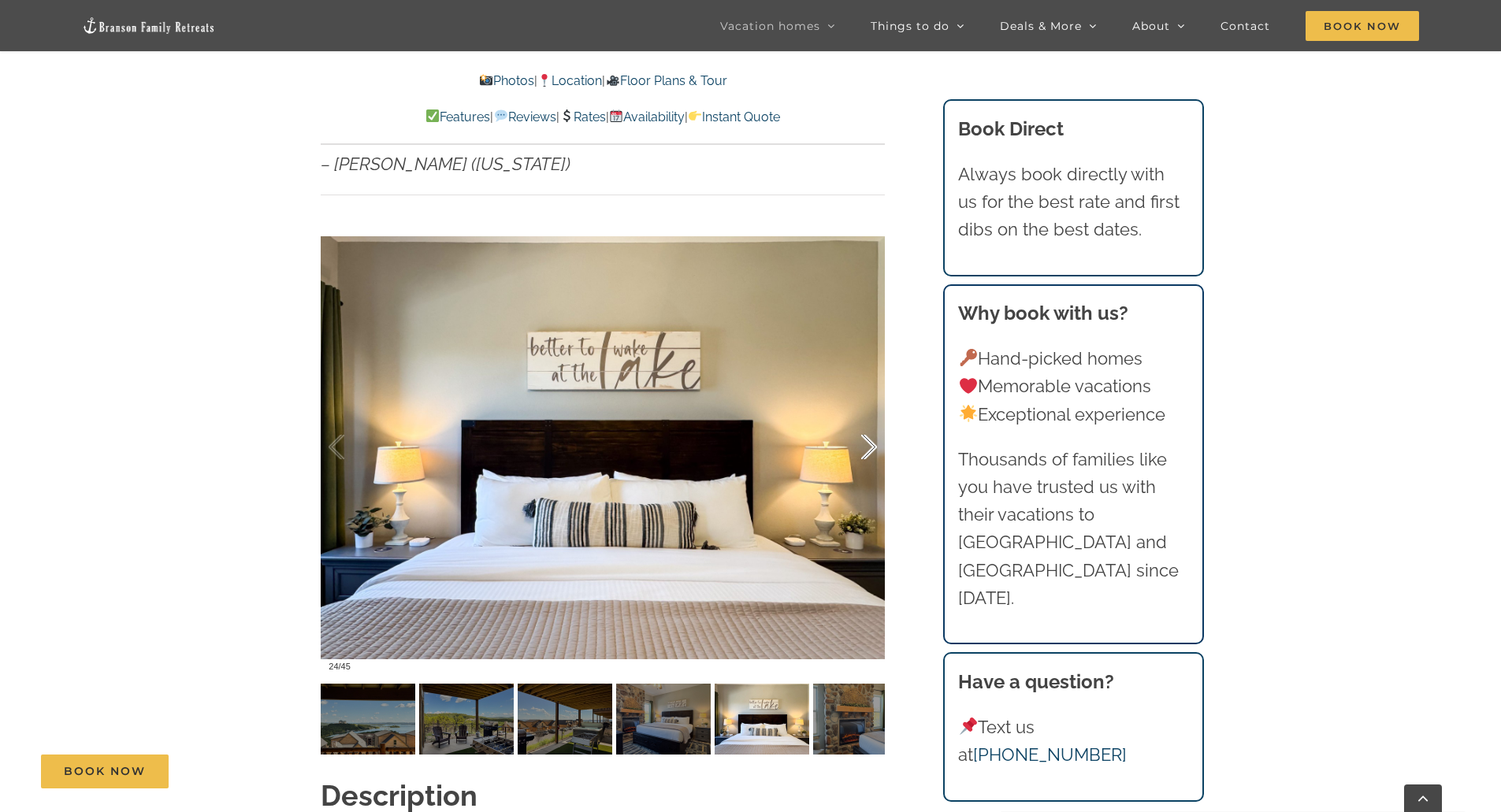
click at [871, 419] on div at bounding box center [852, 447] width 49 height 98
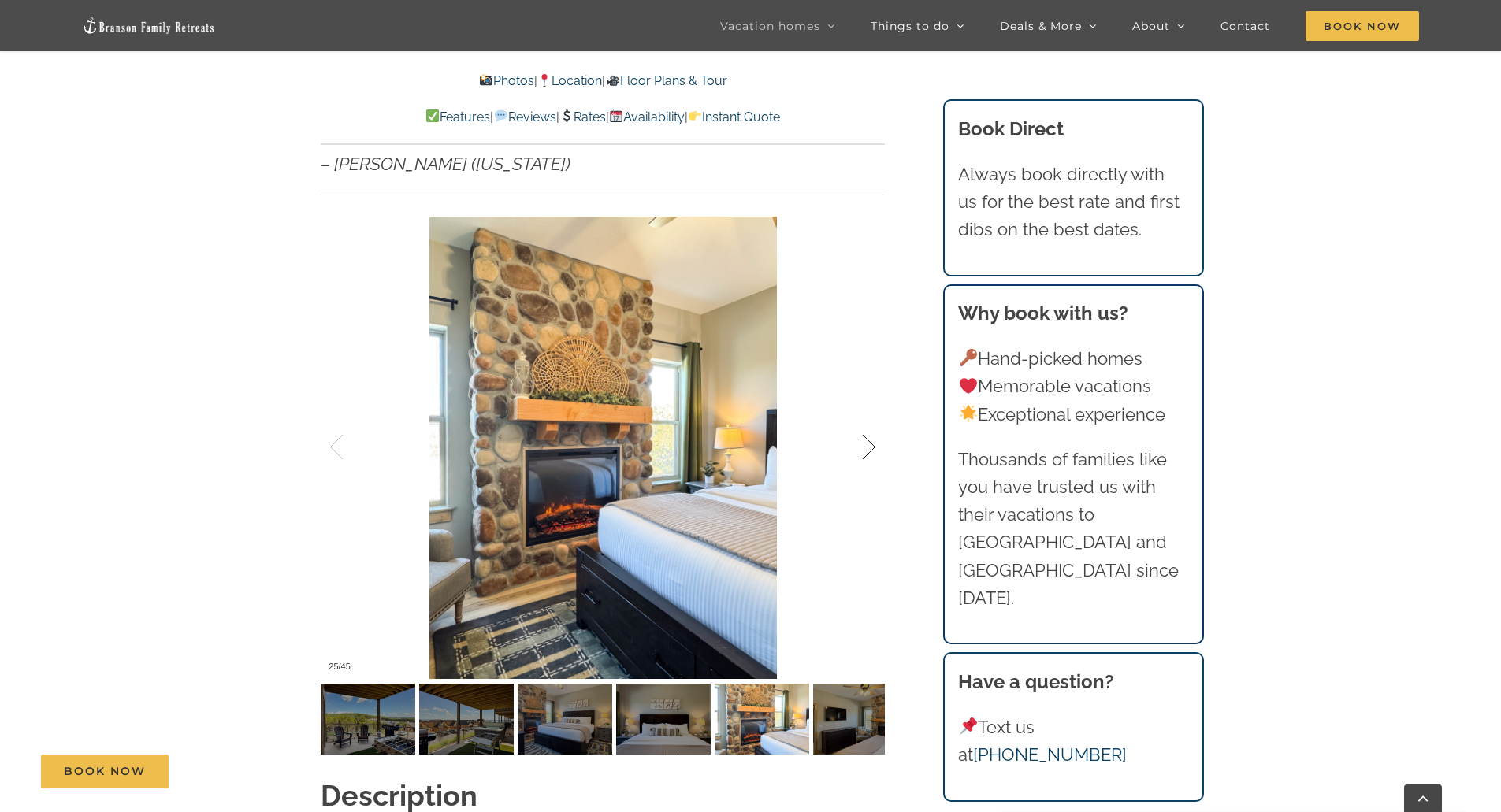
click at [871, 419] on div at bounding box center [852, 447] width 49 height 98
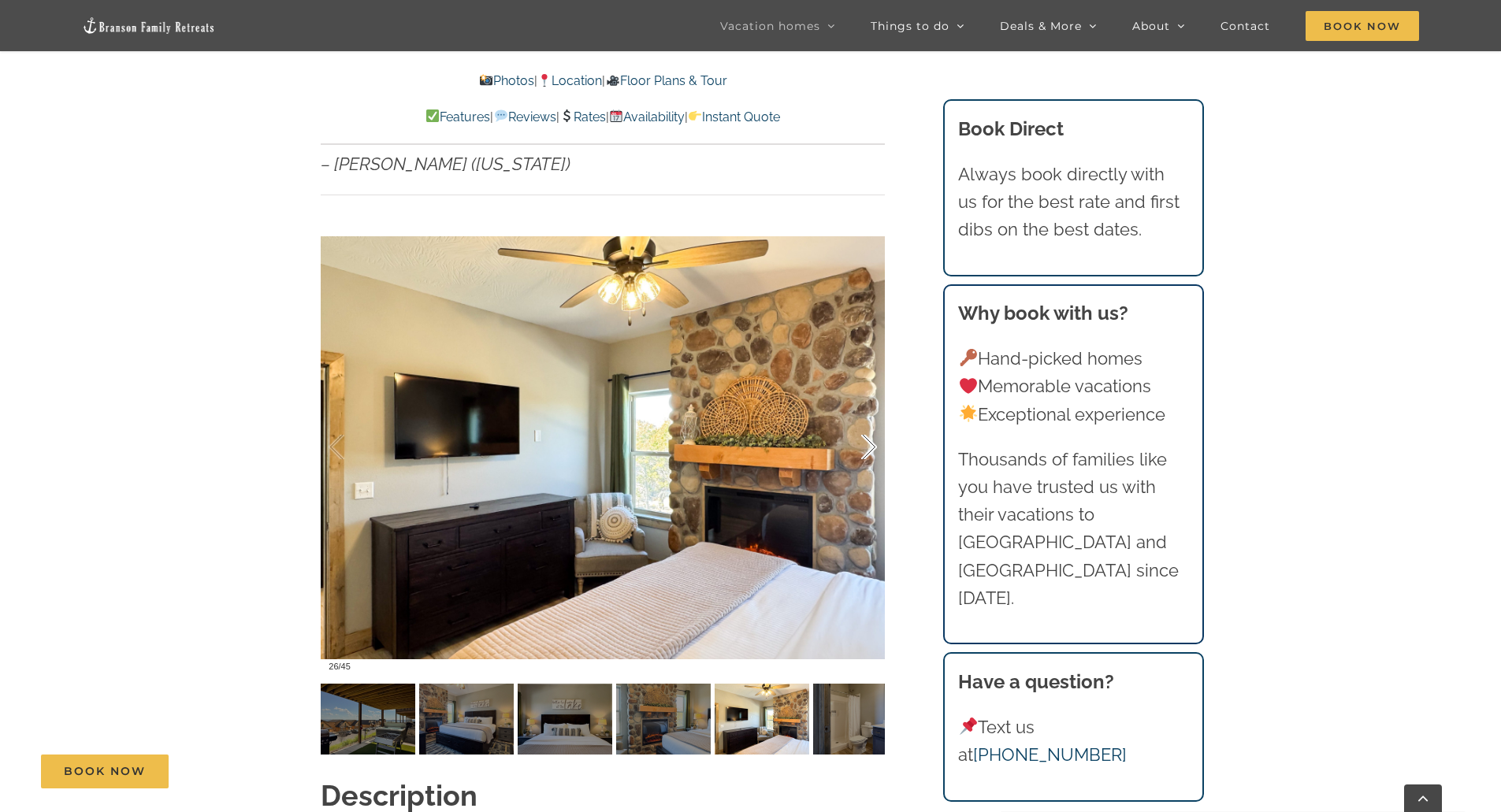
click at [871, 419] on div at bounding box center [852, 447] width 49 height 98
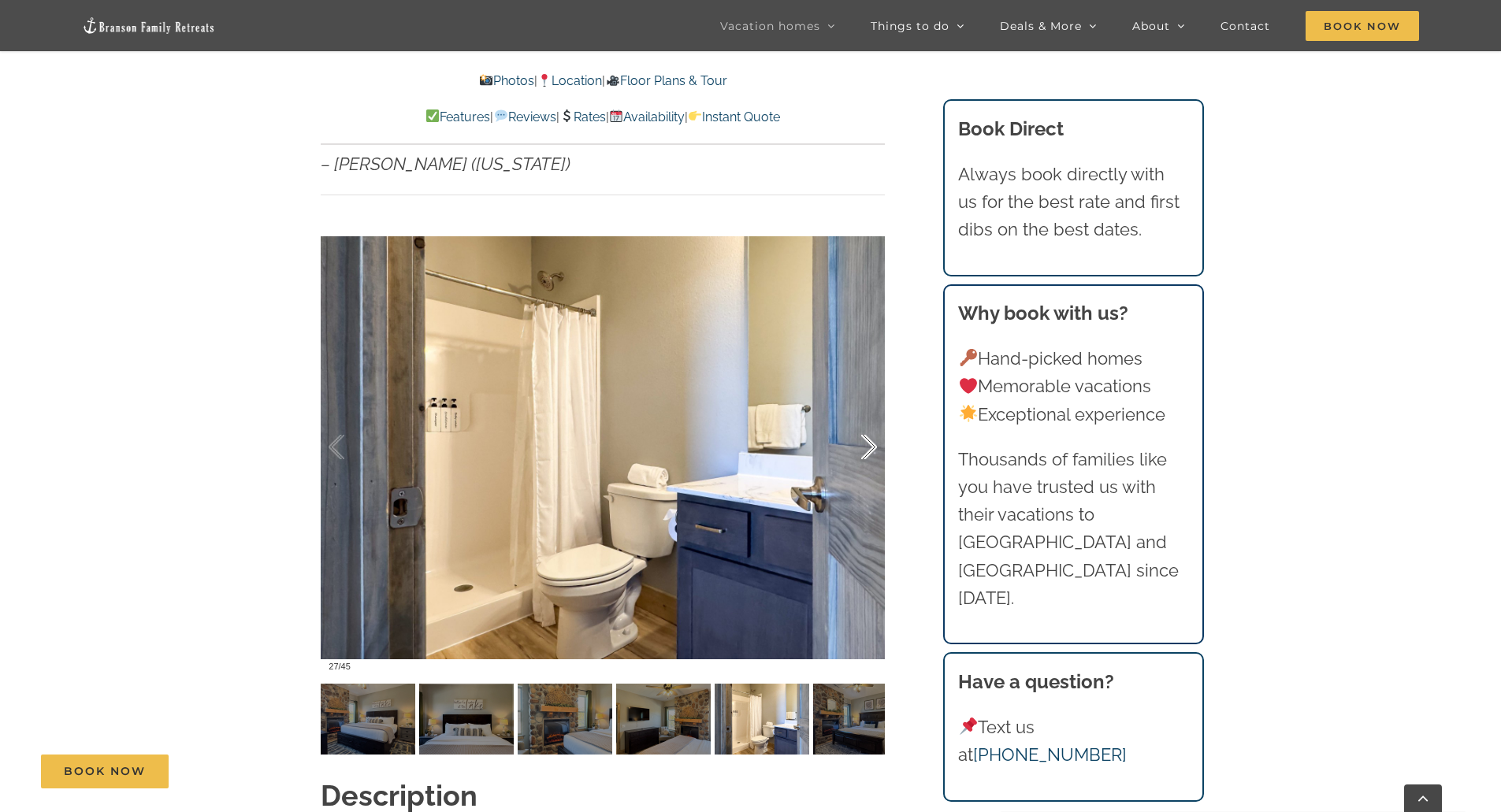
click at [871, 419] on div at bounding box center [852, 447] width 49 height 98
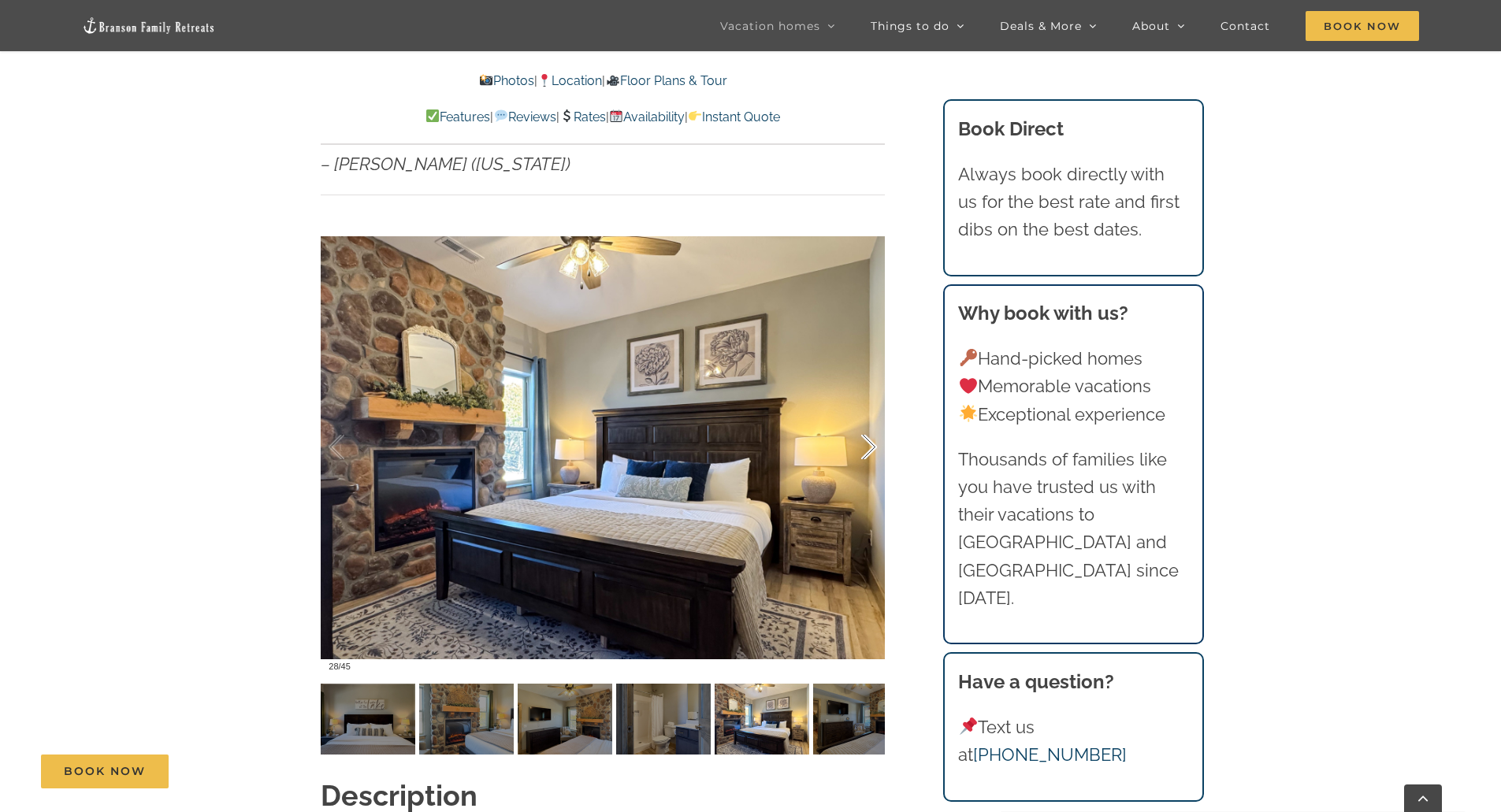
click at [871, 419] on div at bounding box center [852, 447] width 49 height 98
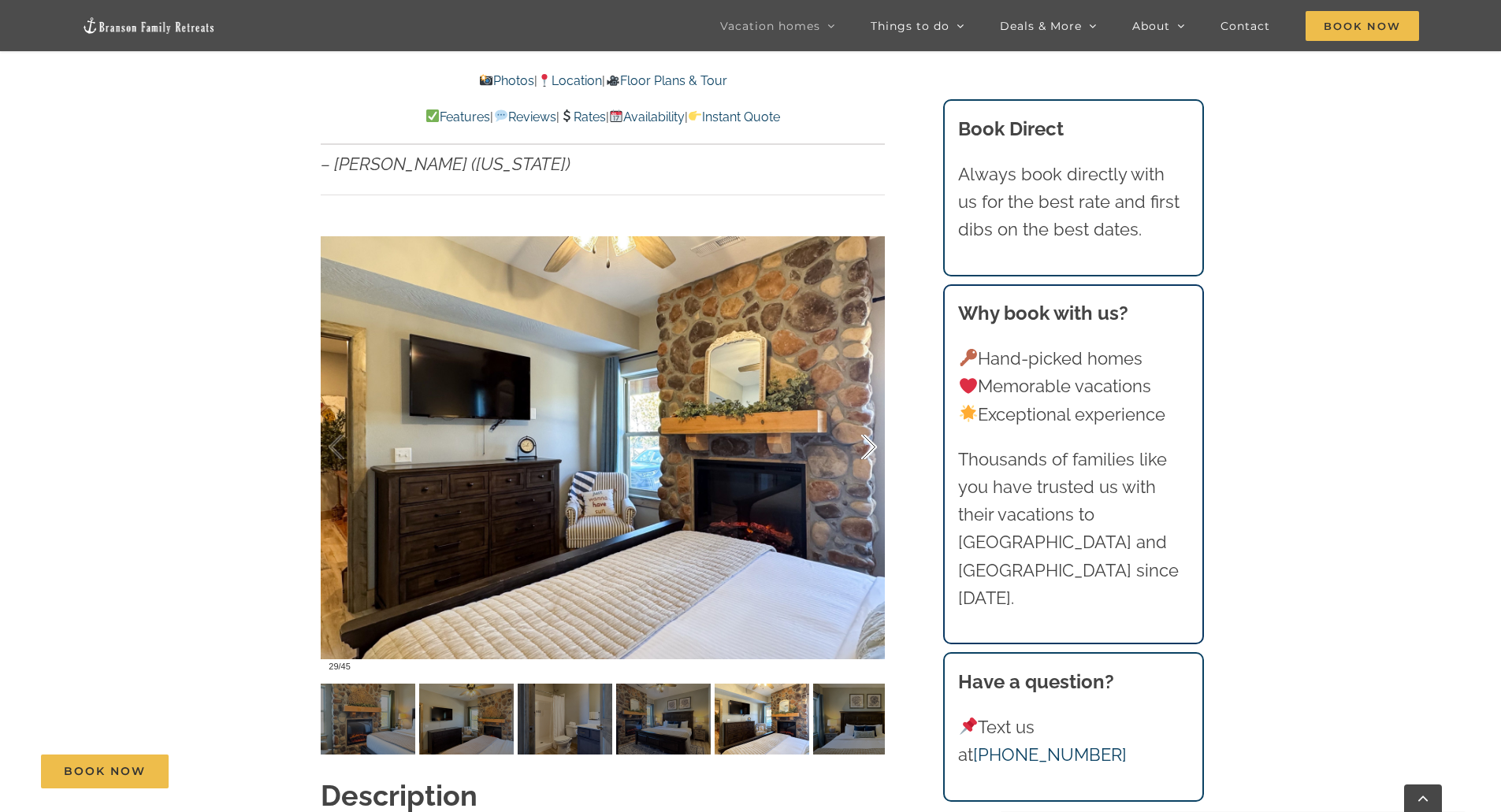
click at [871, 419] on div at bounding box center [852, 447] width 49 height 98
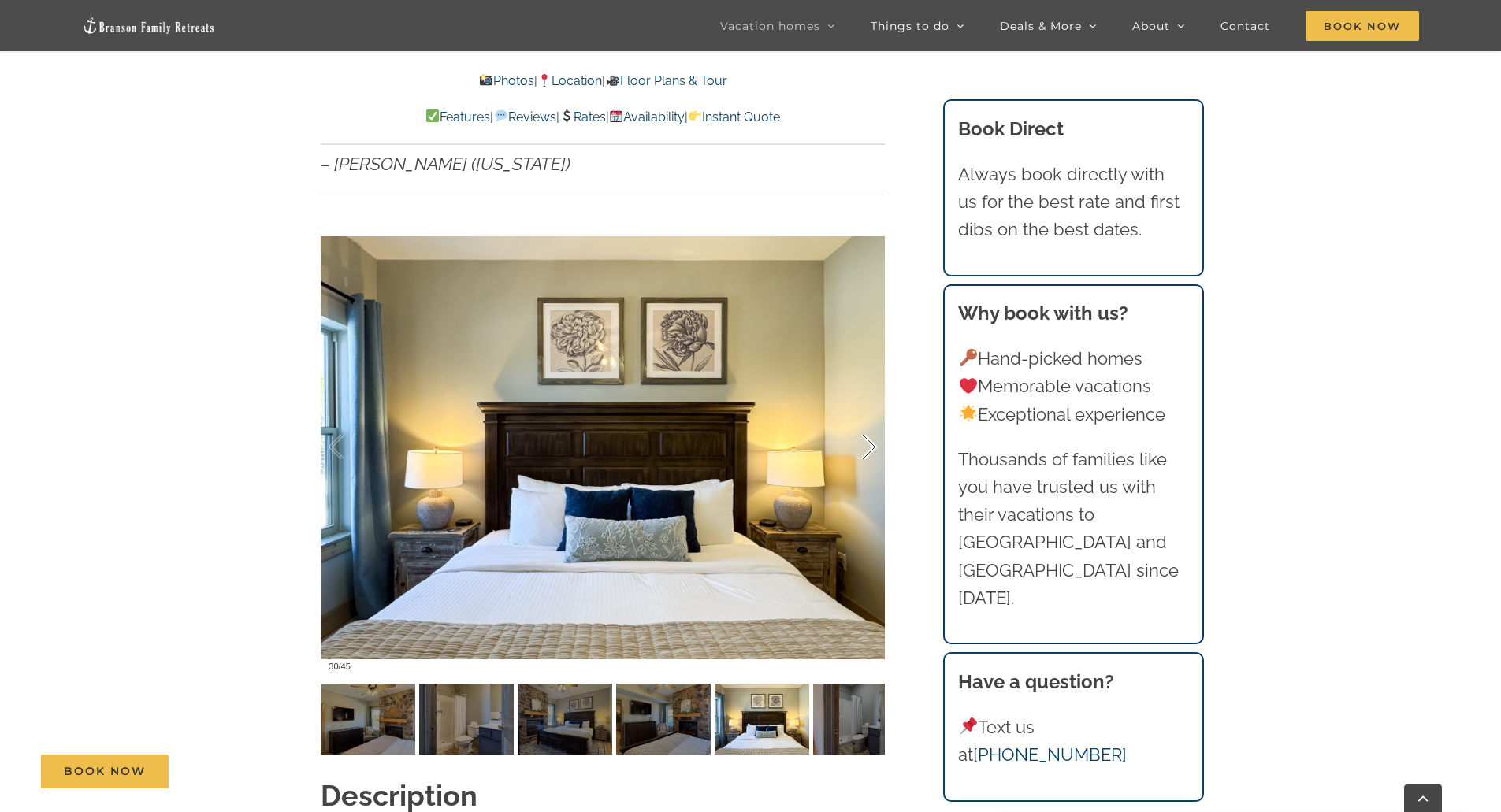
click at [871, 419] on div at bounding box center [852, 447] width 49 height 98
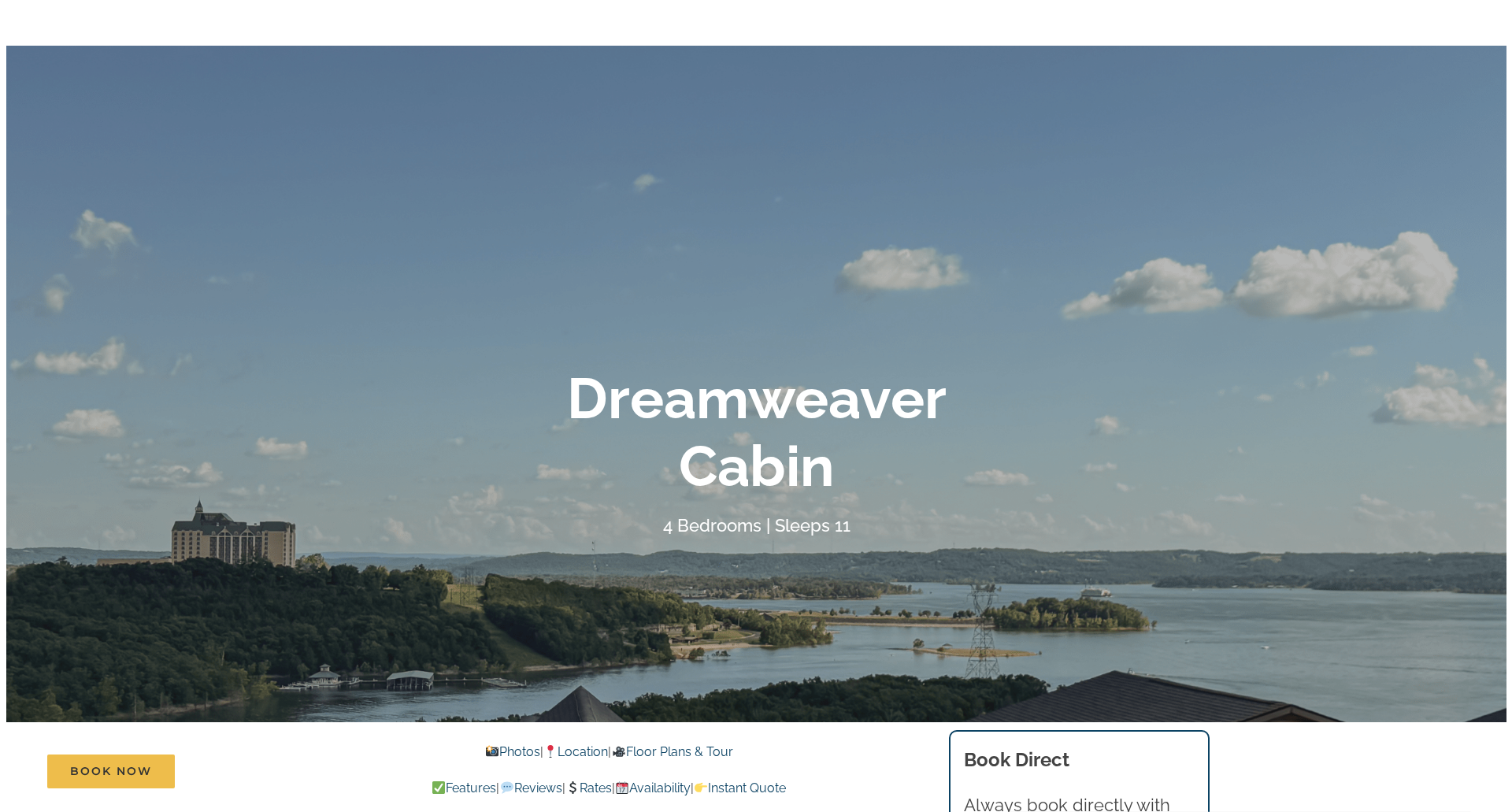
scroll to position [0, 0]
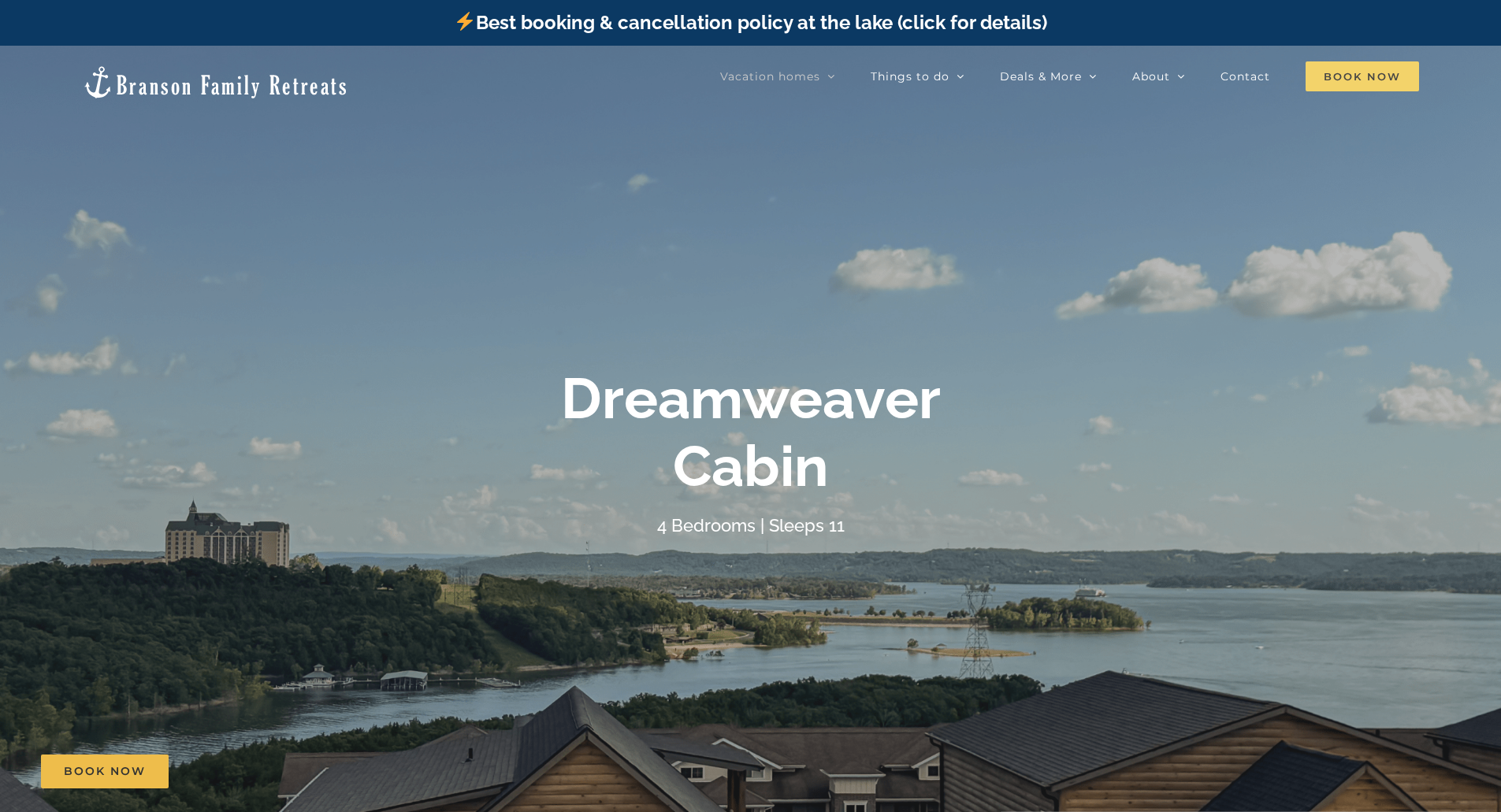
click at [1350, 75] on span "Book Now" at bounding box center [1363, 76] width 114 height 30
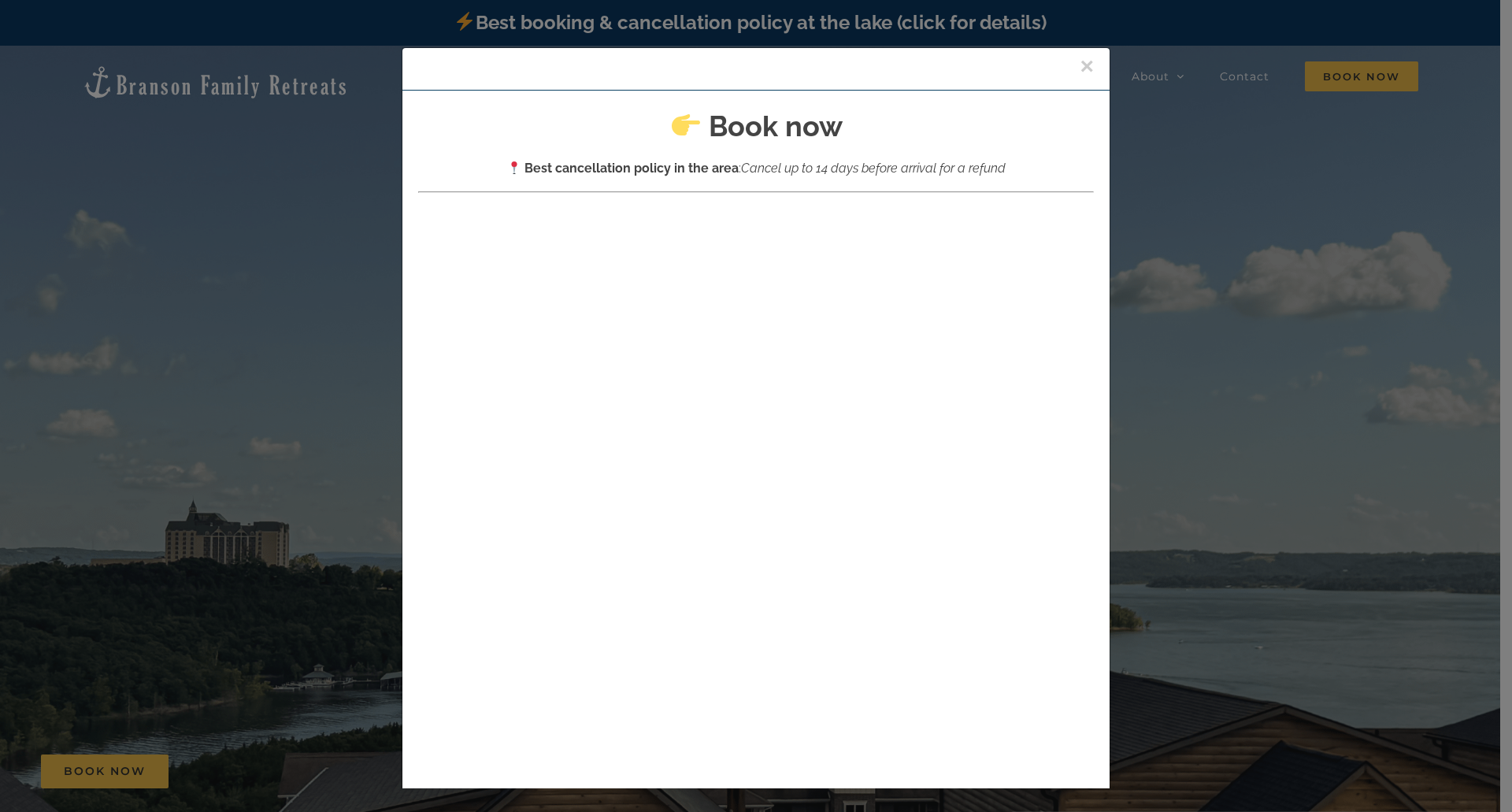
click at [1079, 60] on button "×" at bounding box center [1086, 66] width 14 height 24
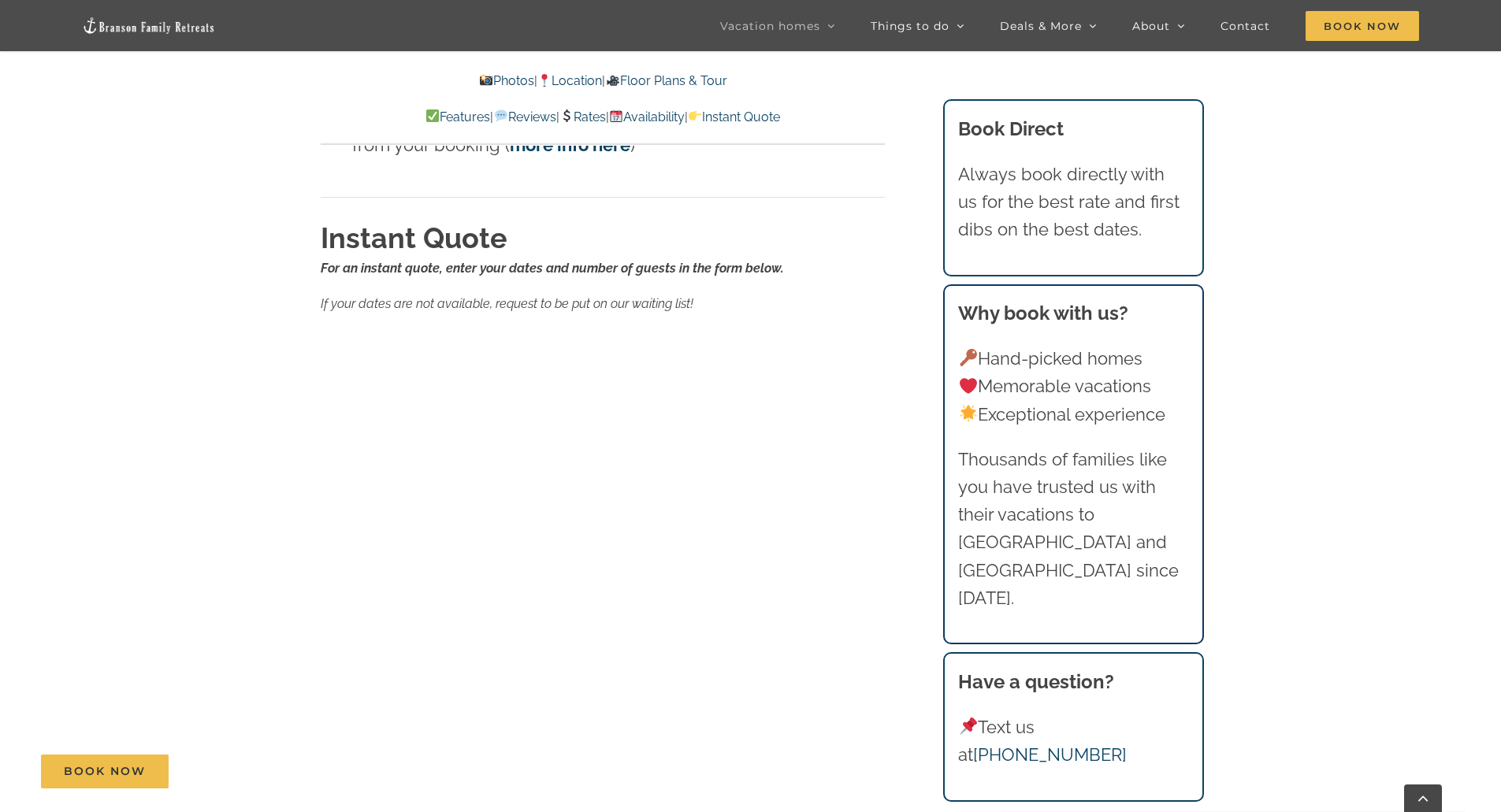
scroll to position [10163, 0]
